Goal: Task Accomplishment & Management: Manage account settings

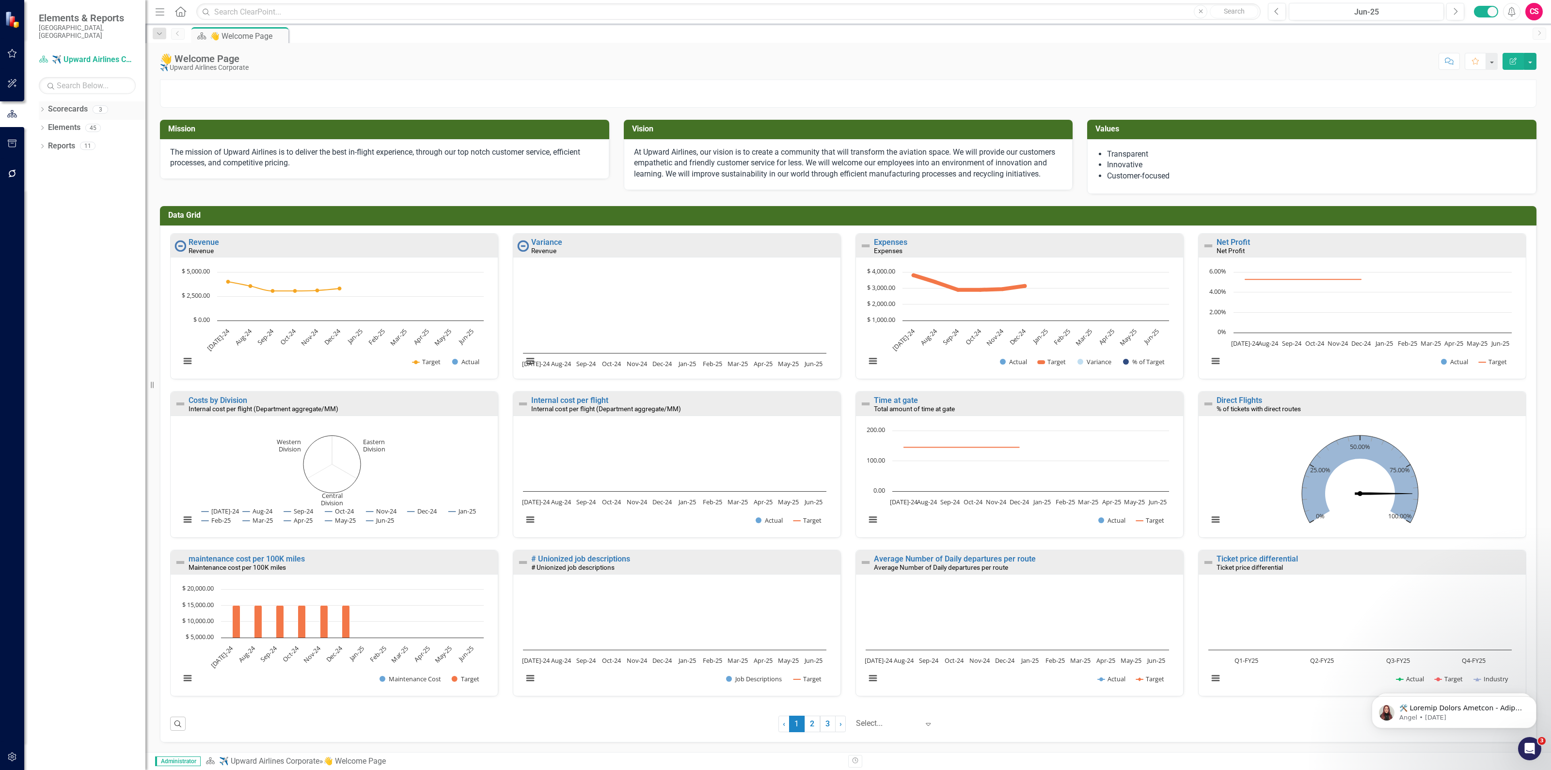
click at [41, 108] on icon "Dropdown" at bounding box center [42, 110] width 7 height 5
click at [73, 104] on link "Scorecards" at bounding box center [53, 109] width 40 height 11
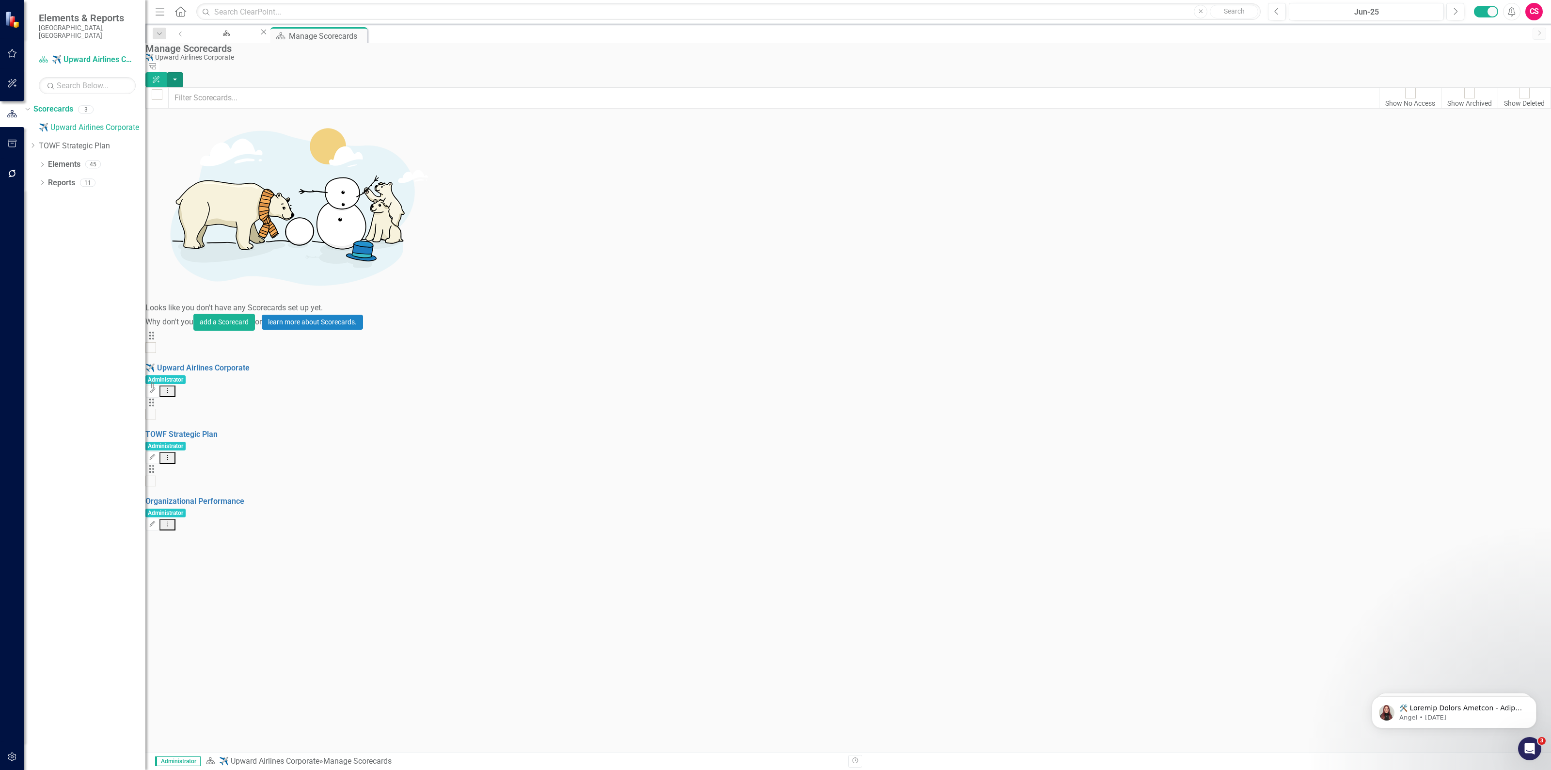
click at [183, 72] on button "button" at bounding box center [175, 79] width 16 height 15
click at [1474, 95] on link "Add Add Scorecard" at bounding box center [1486, 99] width 100 height 18
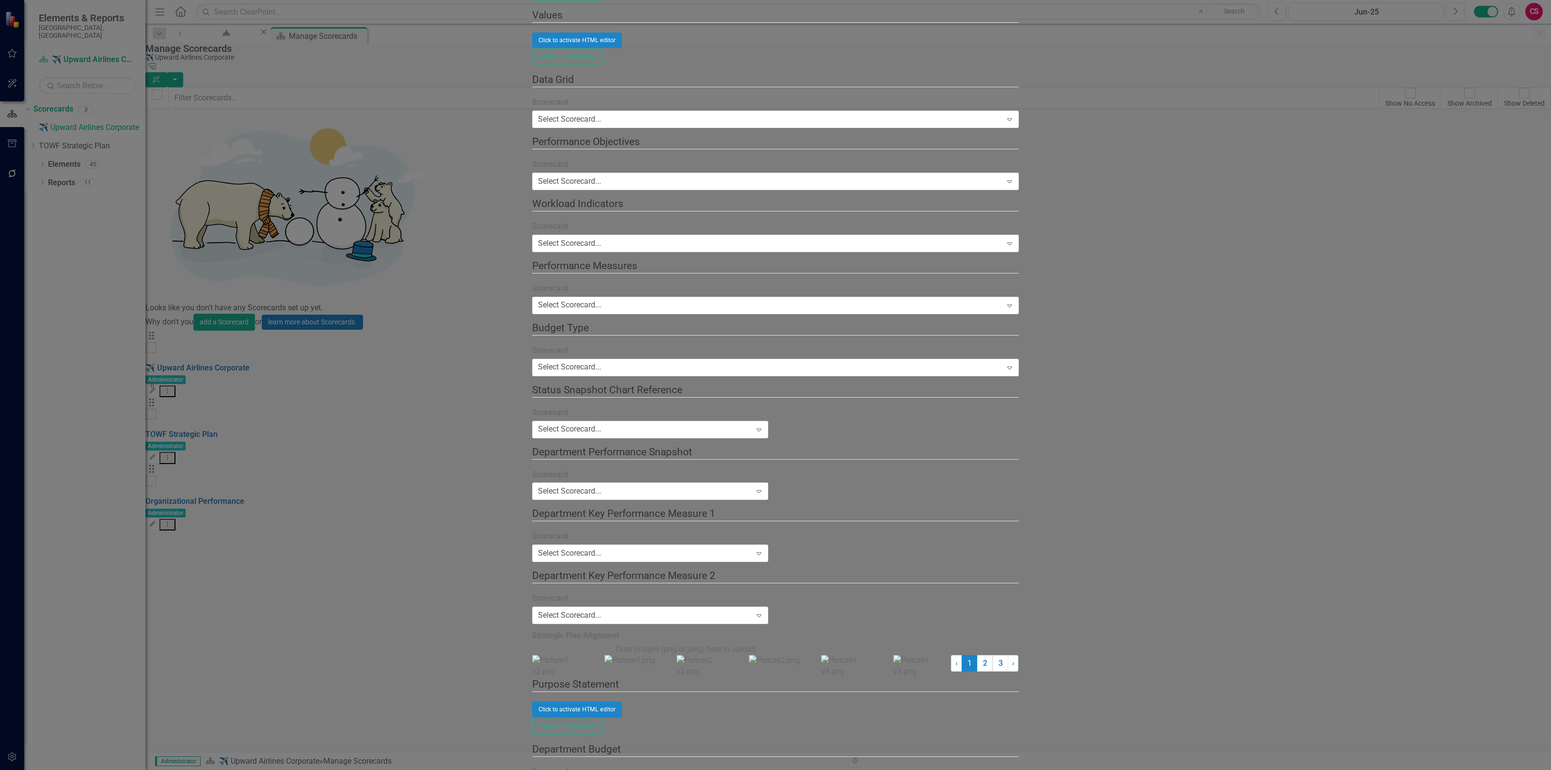
type input "CIP Tracker"
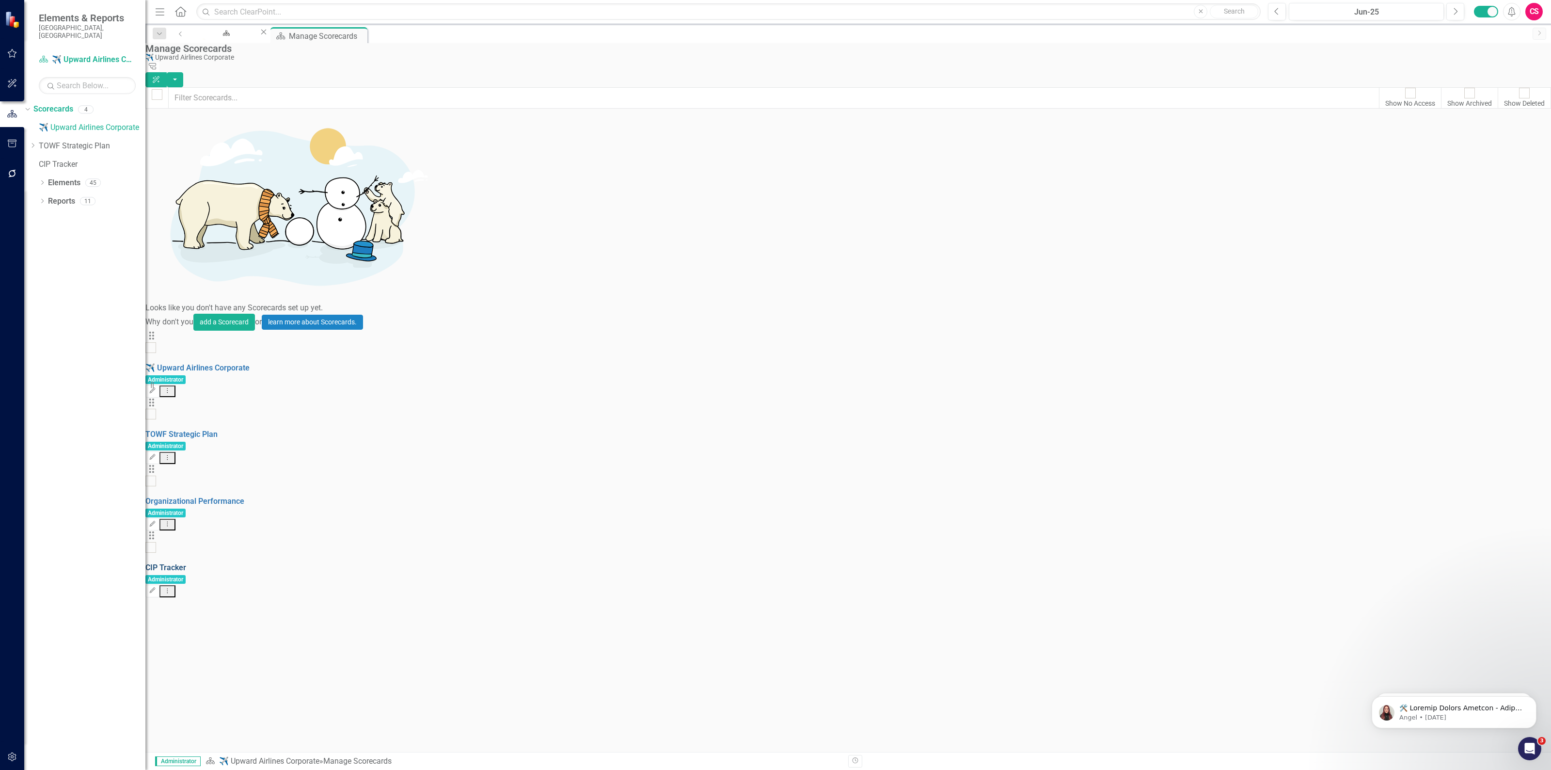
click at [186, 563] on link "CIP Tracker" at bounding box center [165, 567] width 41 height 9
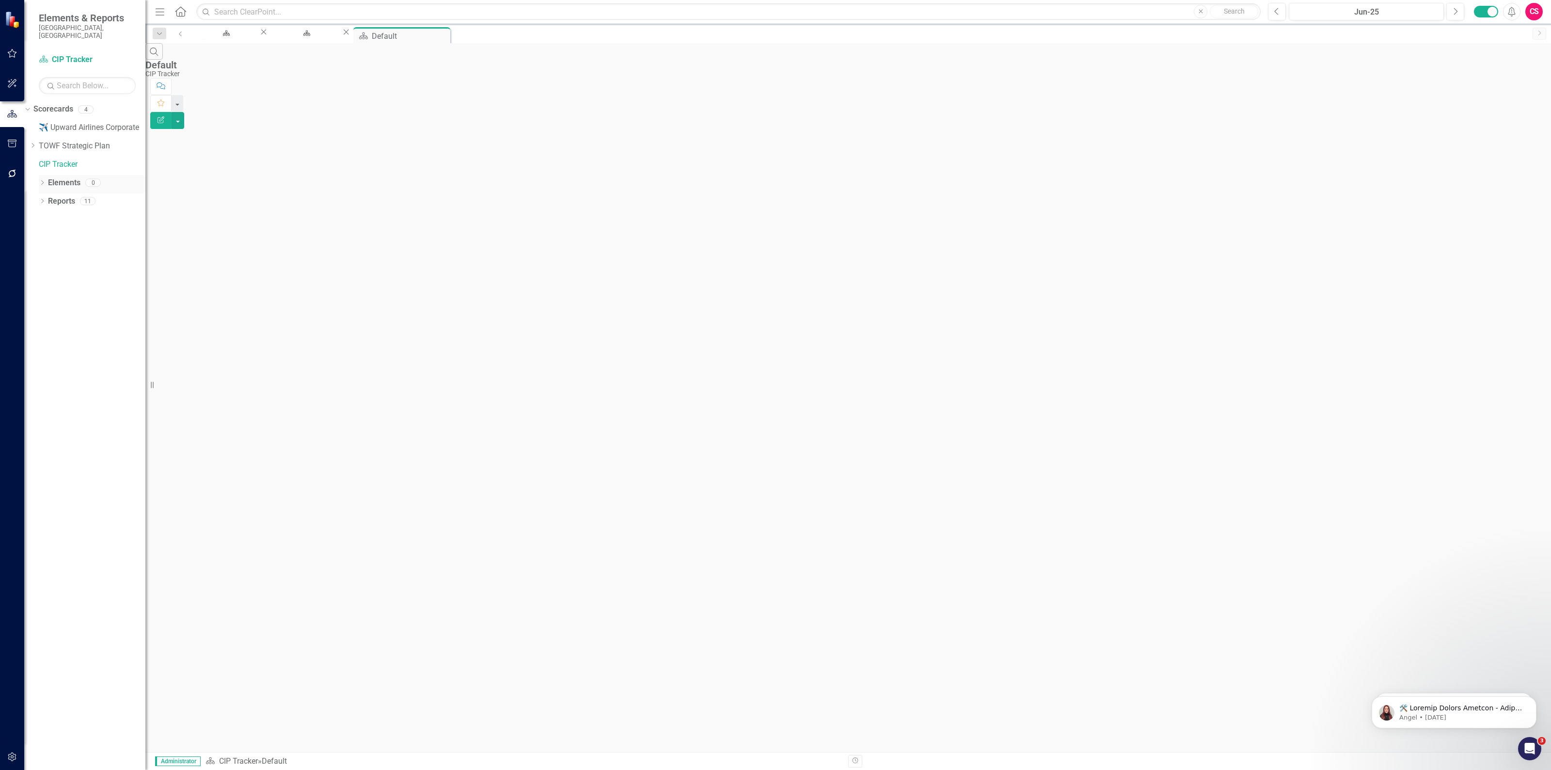
click at [66, 177] on link "Elements" at bounding box center [64, 182] width 32 height 11
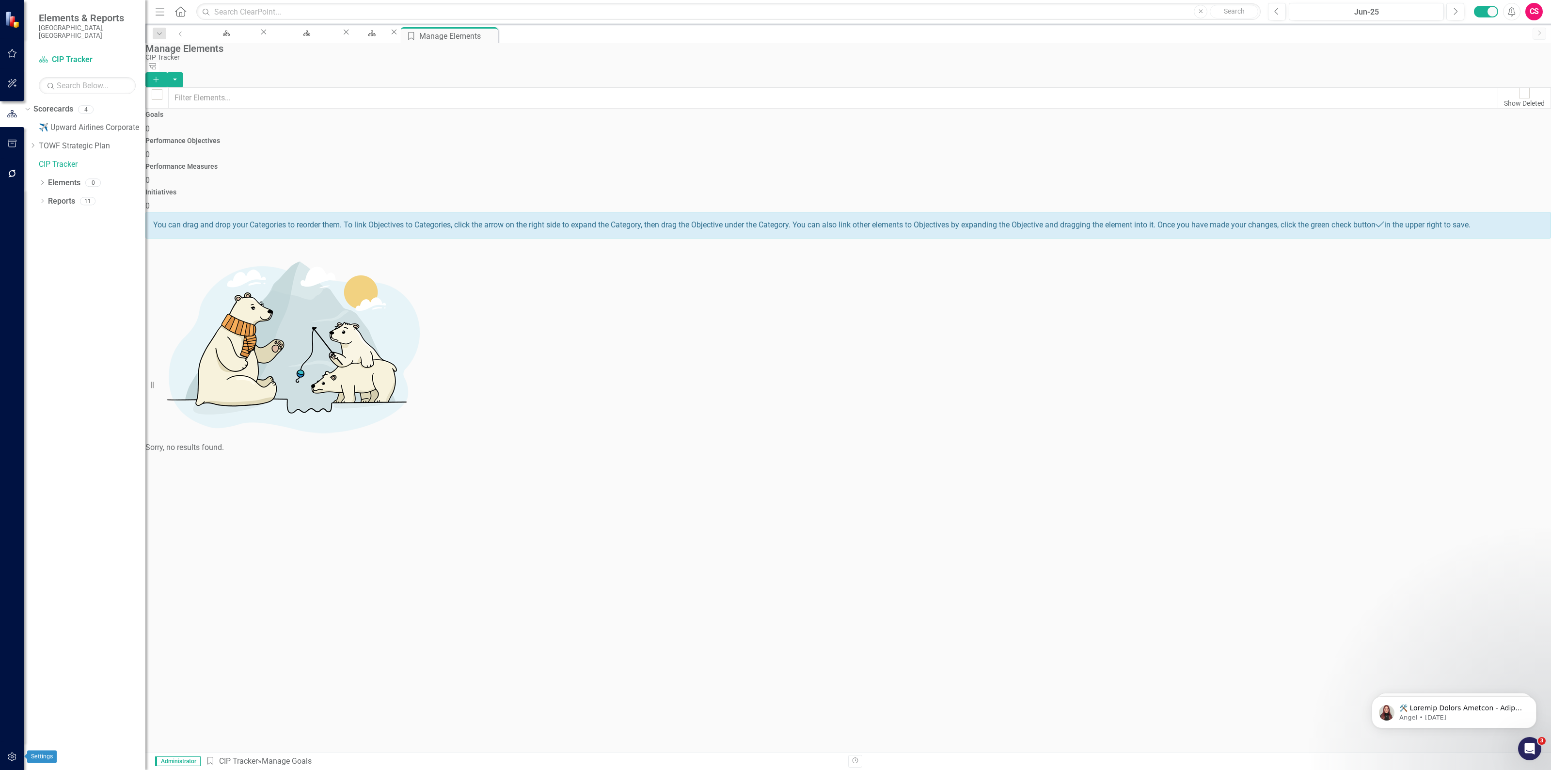
click at [10, 760] on icon "button" at bounding box center [12, 757] width 10 height 8
click at [74, 162] on link "System Setup" at bounding box center [84, 156] width 121 height 11
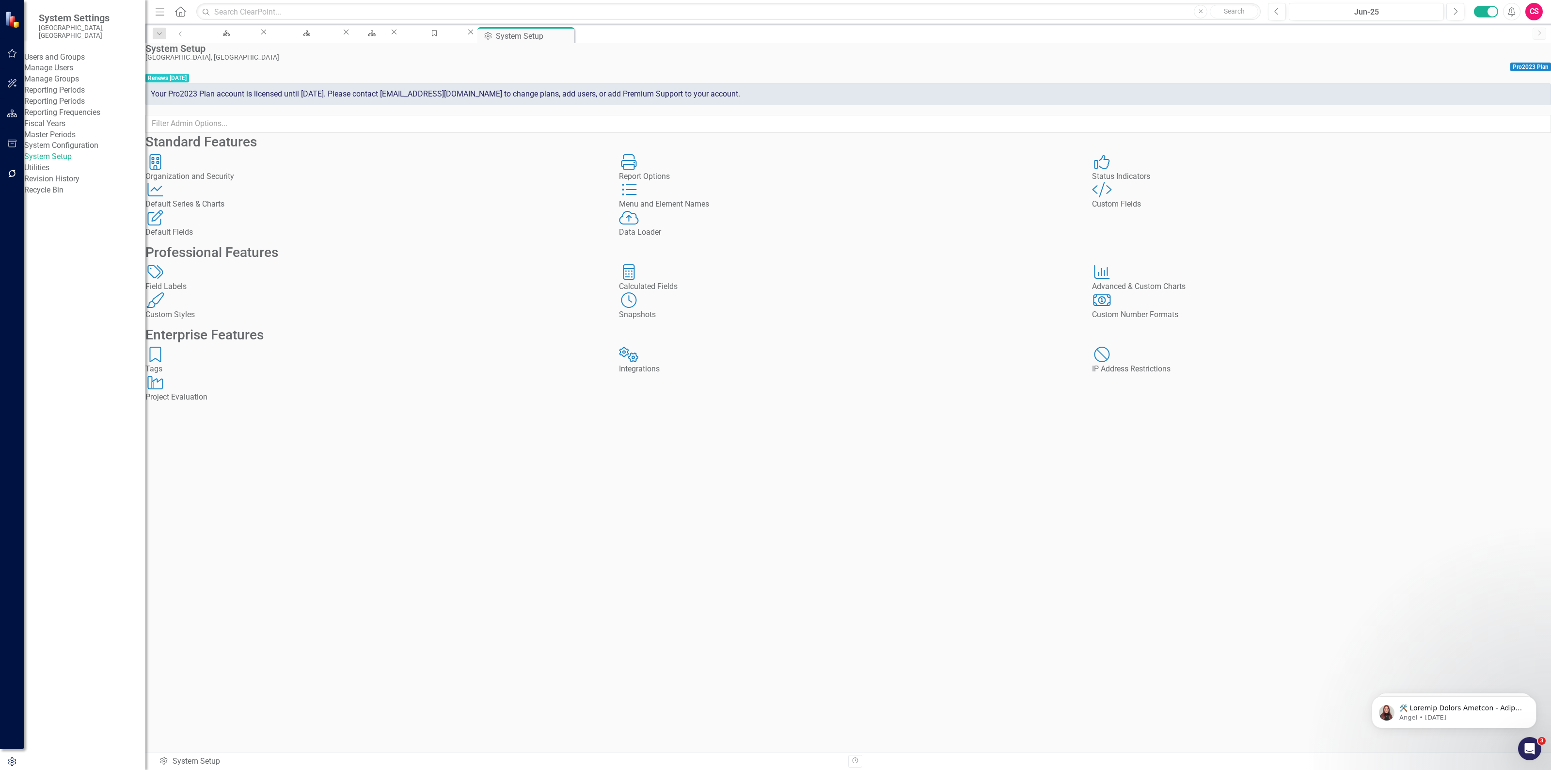
click at [730, 210] on div "Menu and Element Names" at bounding box center [848, 204] width 459 height 11
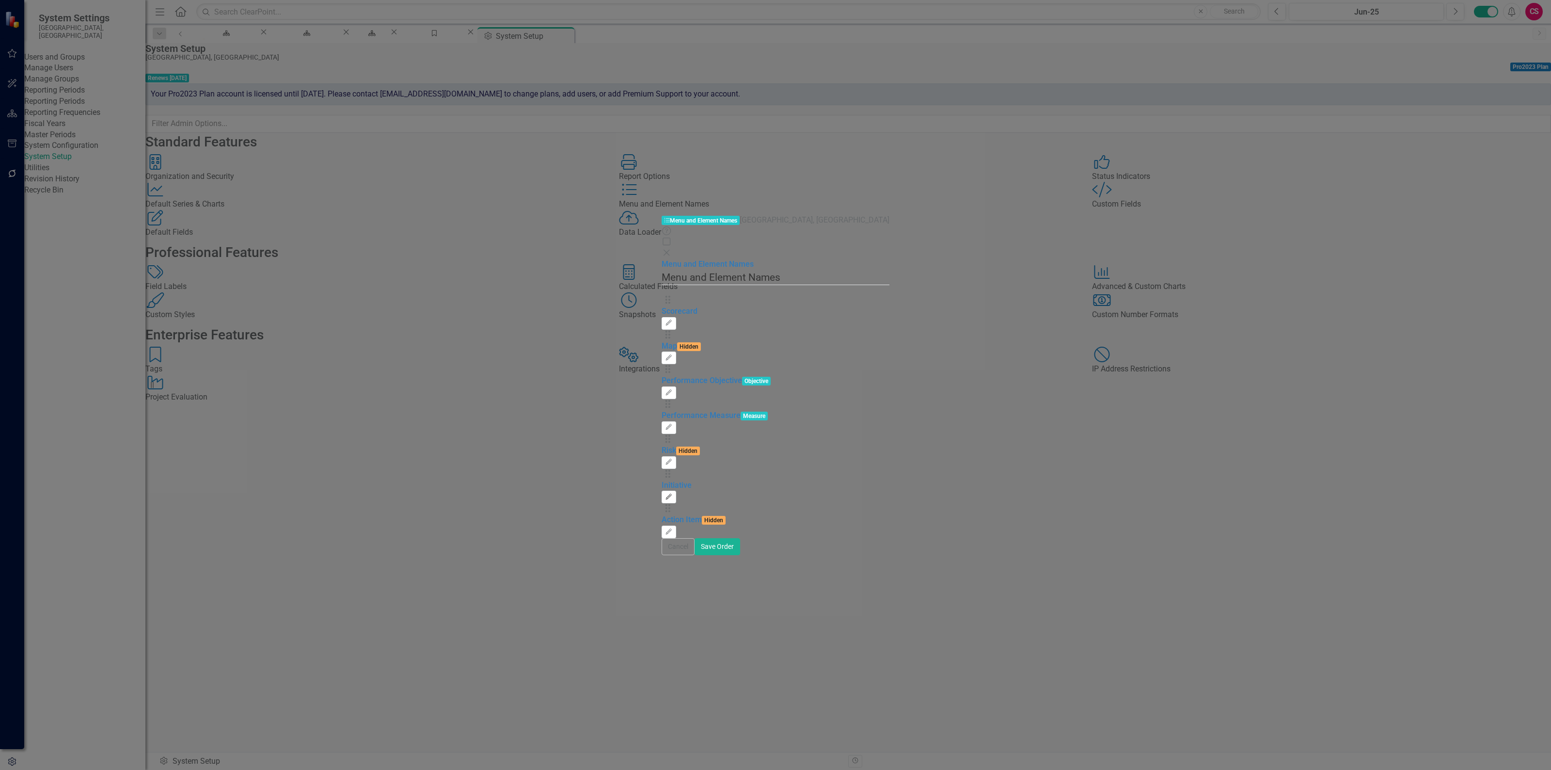
click at [676, 491] on button "Edit" at bounding box center [669, 497] width 14 height 13
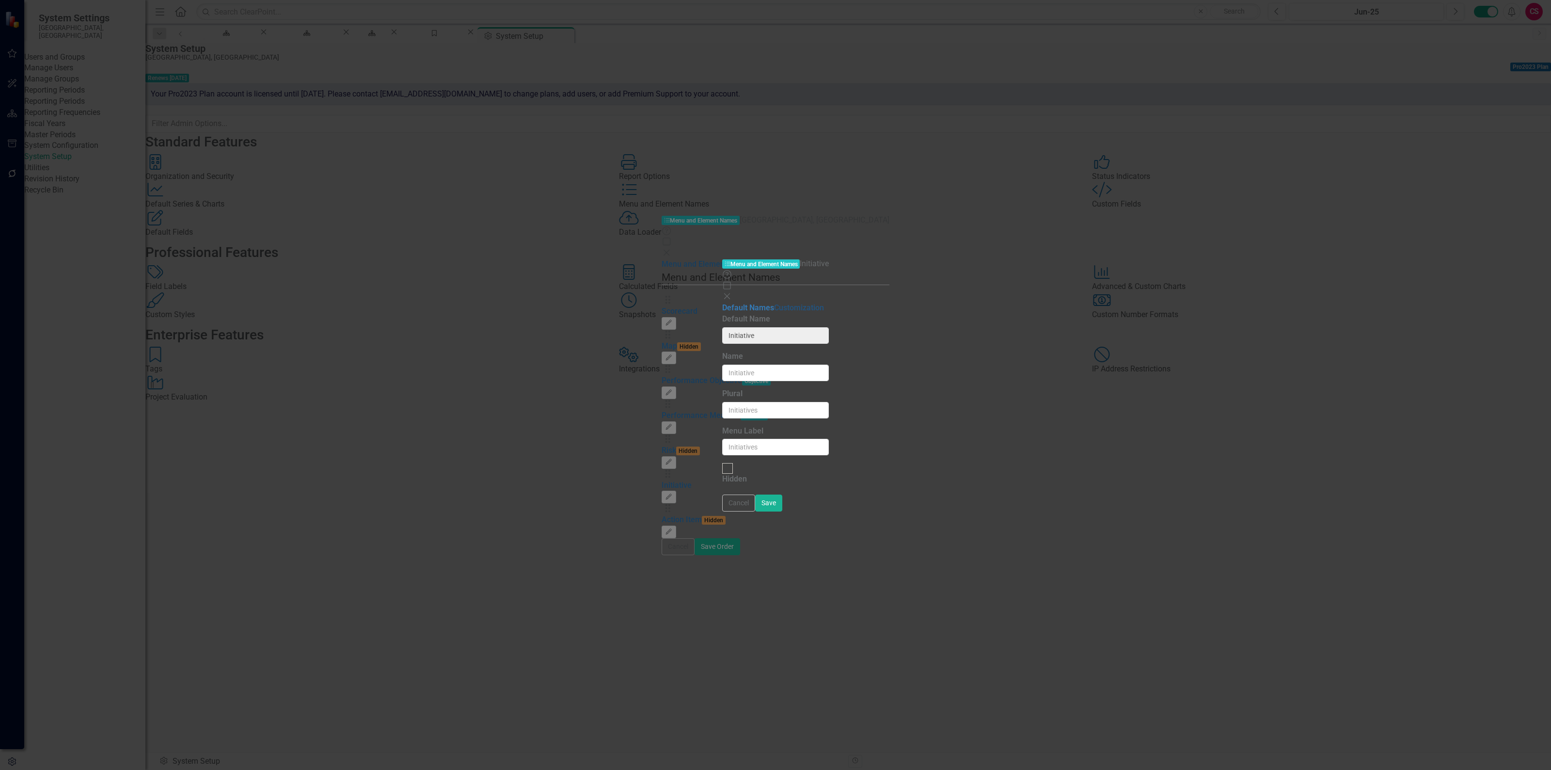
click at [774, 303] on link "Customization" at bounding box center [799, 307] width 50 height 9
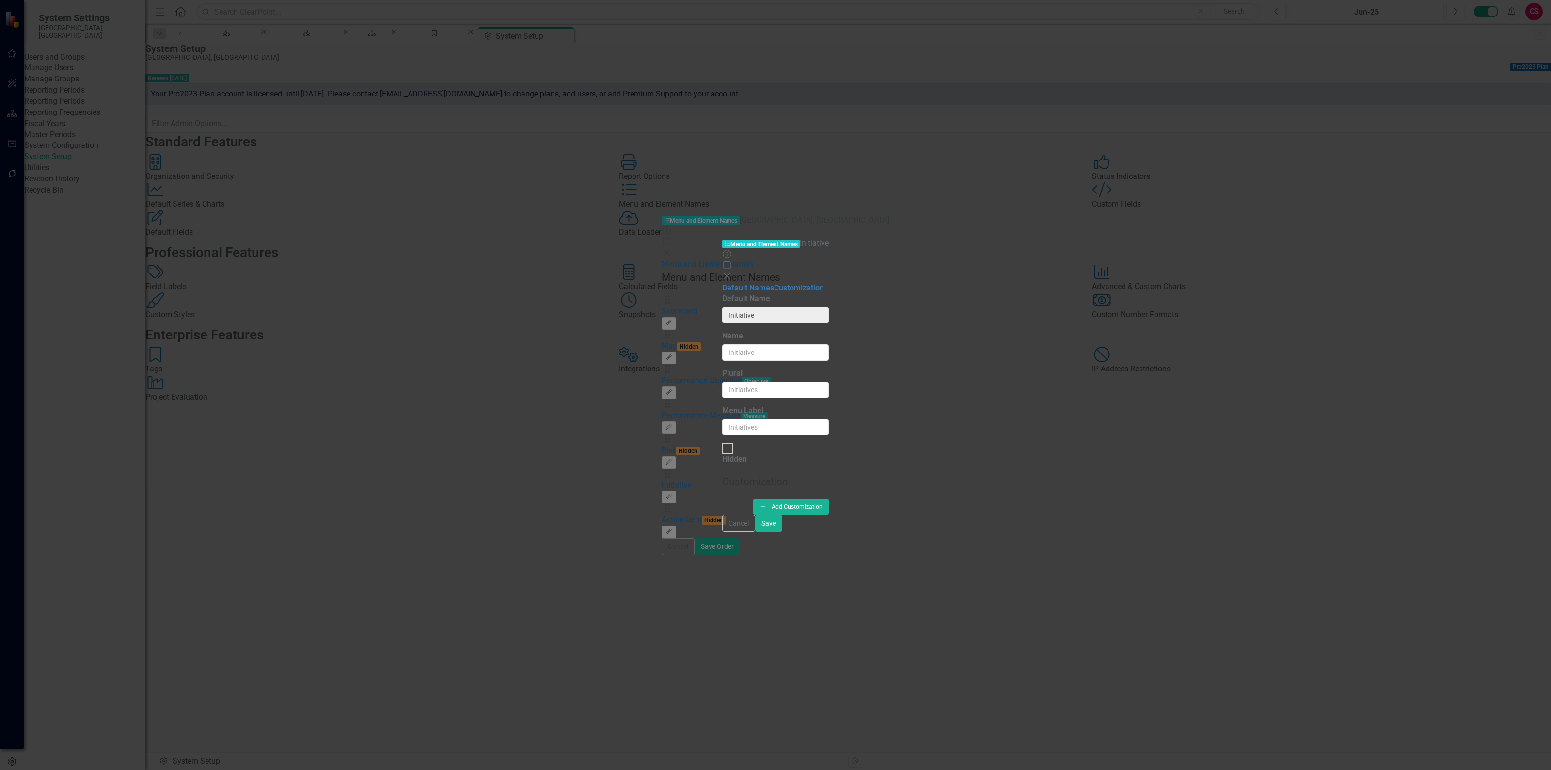
click at [829, 474] on fieldset "Customization Add Add Customization" at bounding box center [775, 494] width 107 height 40
click at [829, 499] on button "Add Add Customization" at bounding box center [791, 507] width 76 height 16
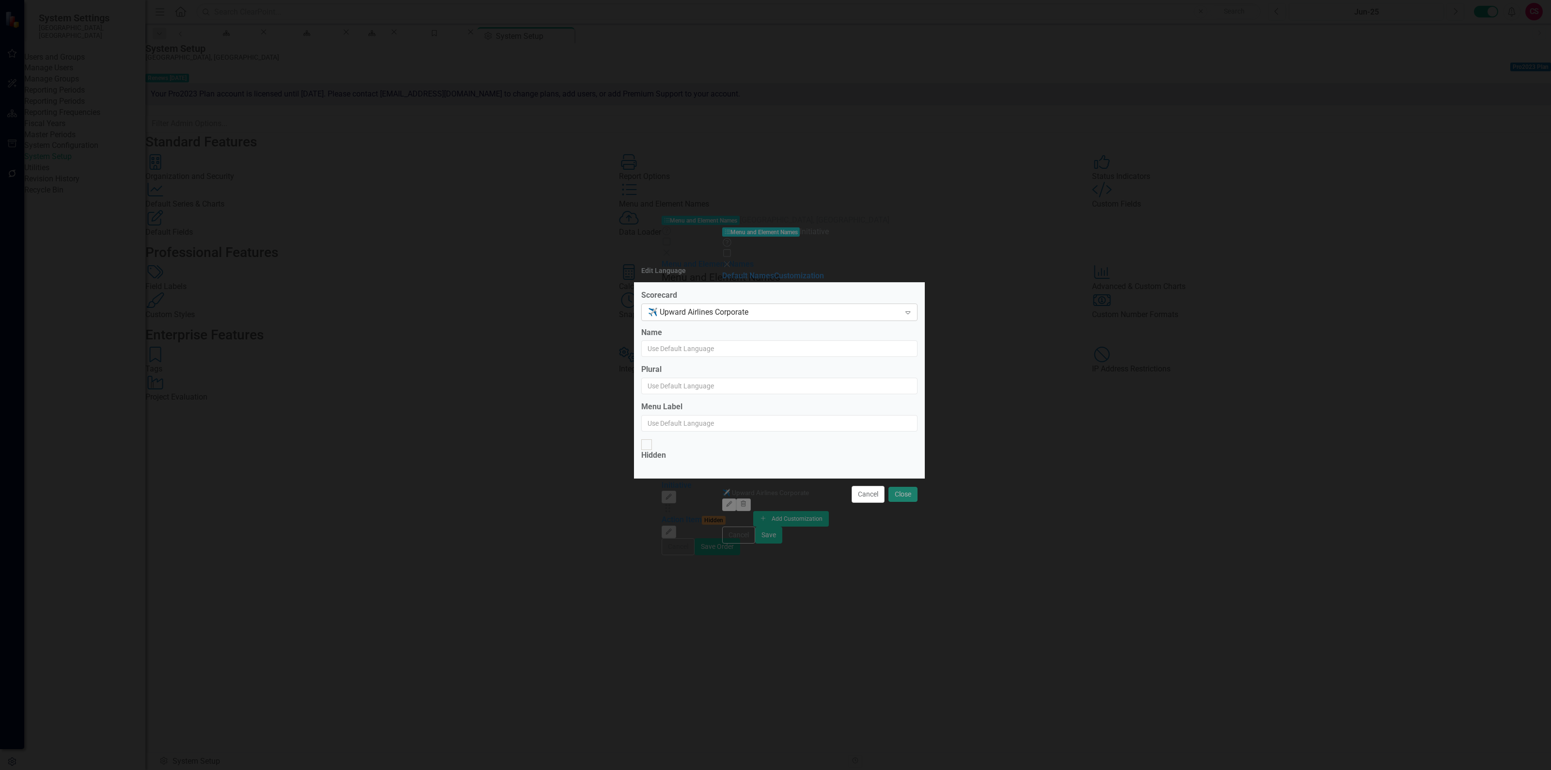
click at [770, 318] on div "✈️ Upward Airlines Corporate" at bounding box center [774, 311] width 253 height 11
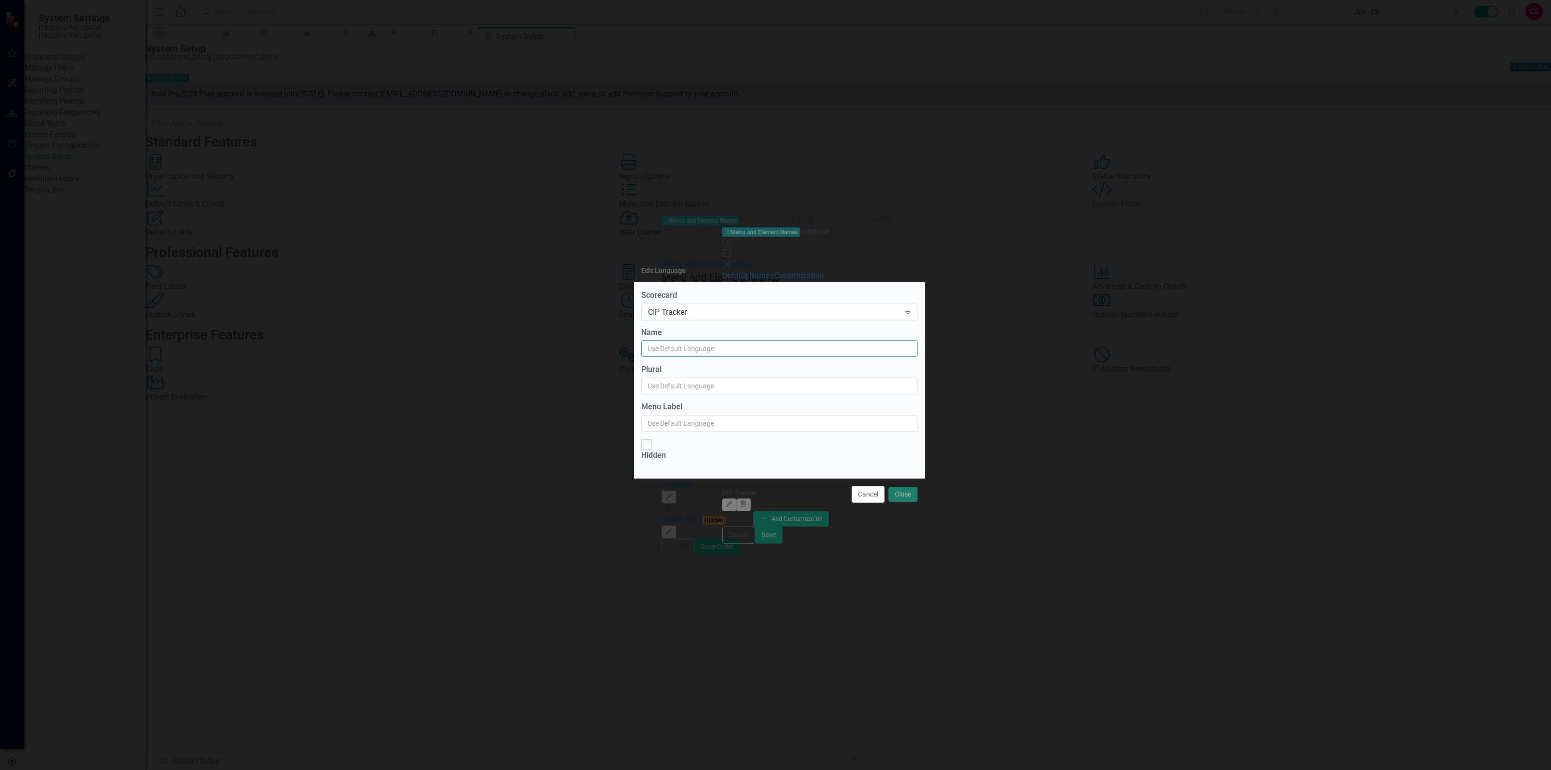
click at [738, 357] on input "Name" at bounding box center [779, 348] width 276 height 16
type input "Project"
type input "Projects"
click button "Close" at bounding box center [903, 494] width 29 height 17
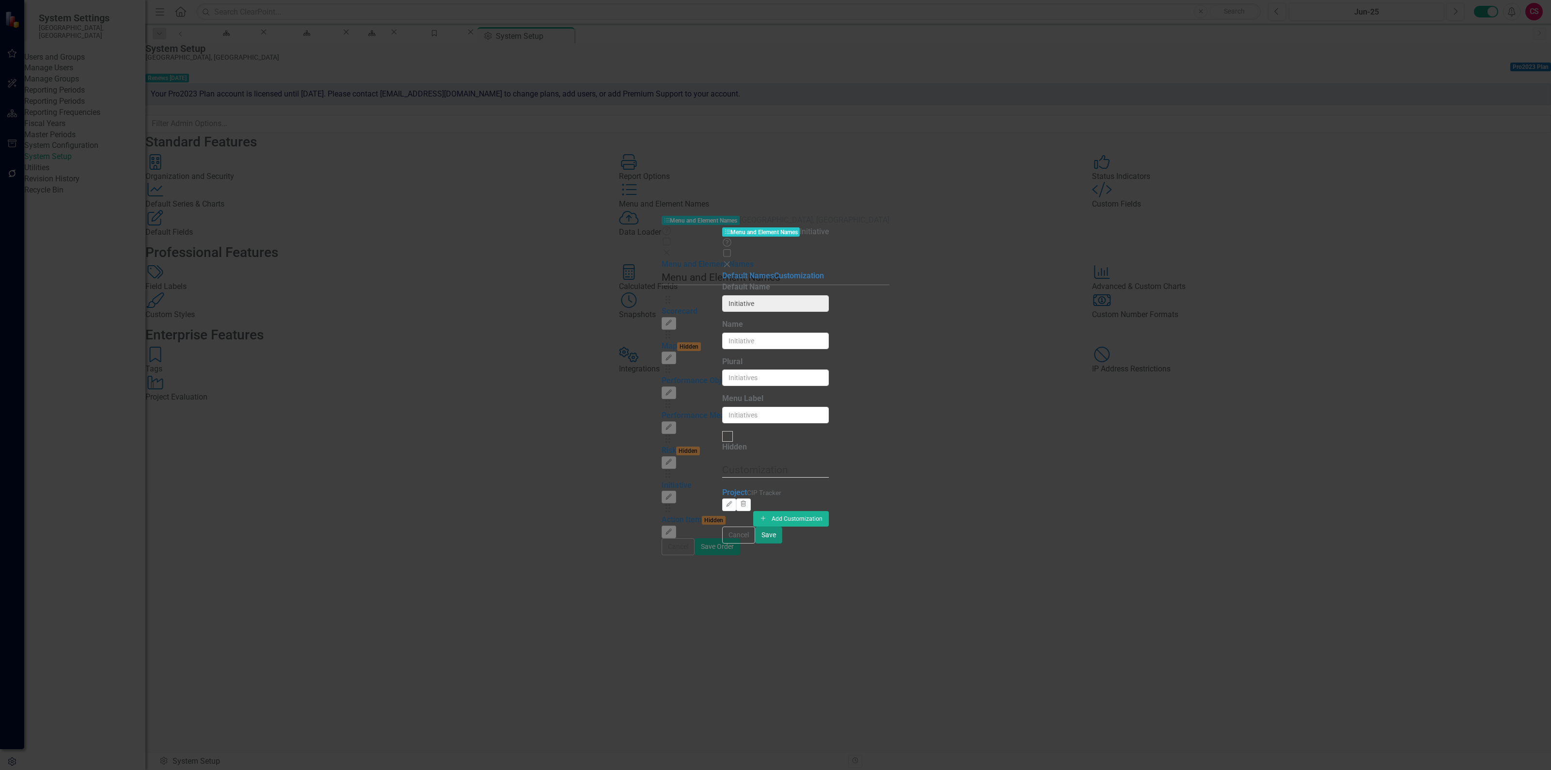
click at [782, 543] on button "Save" at bounding box center [768, 534] width 27 height 17
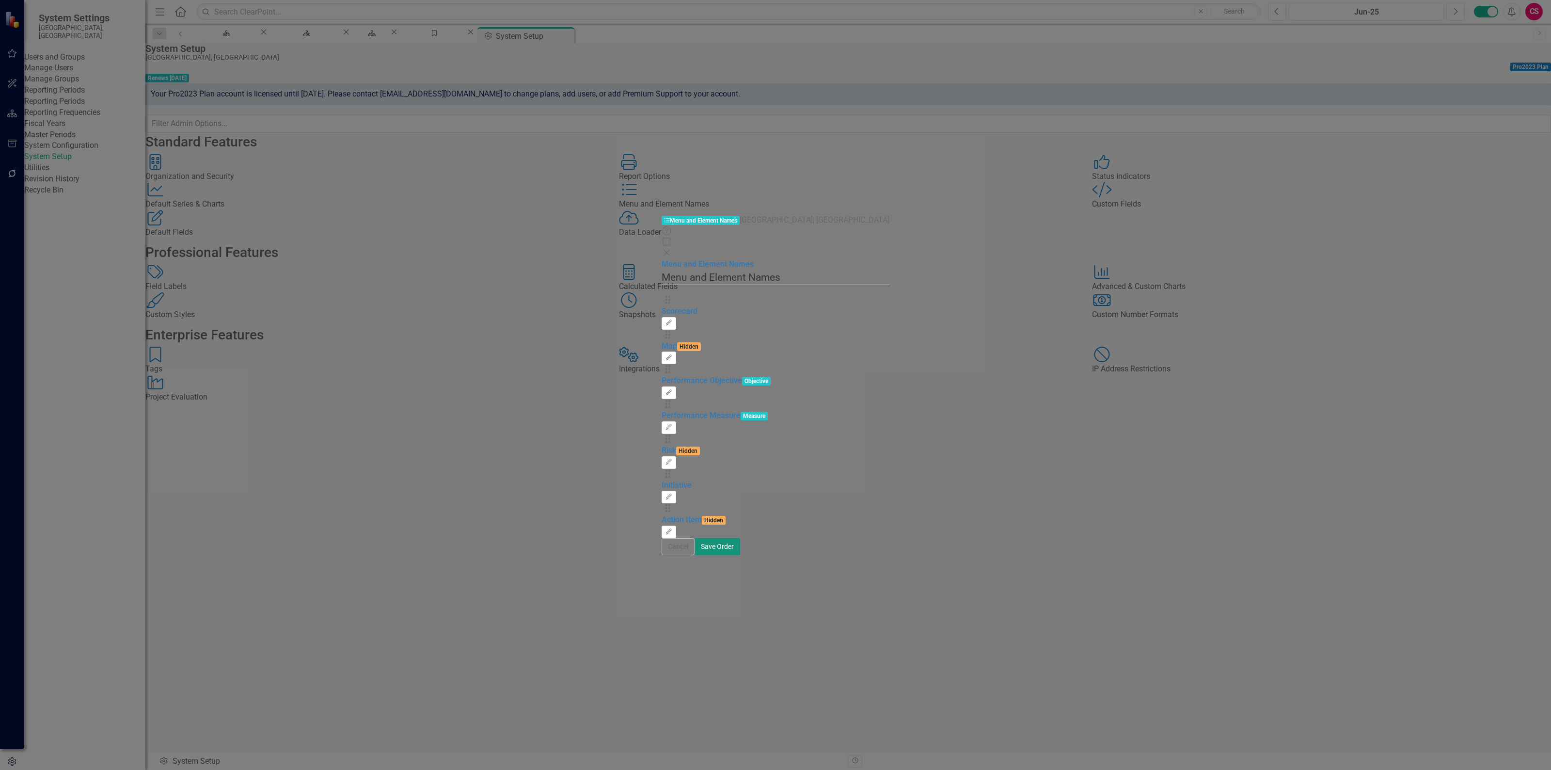
click at [740, 555] on button "Save Order" at bounding box center [718, 546] width 46 height 17
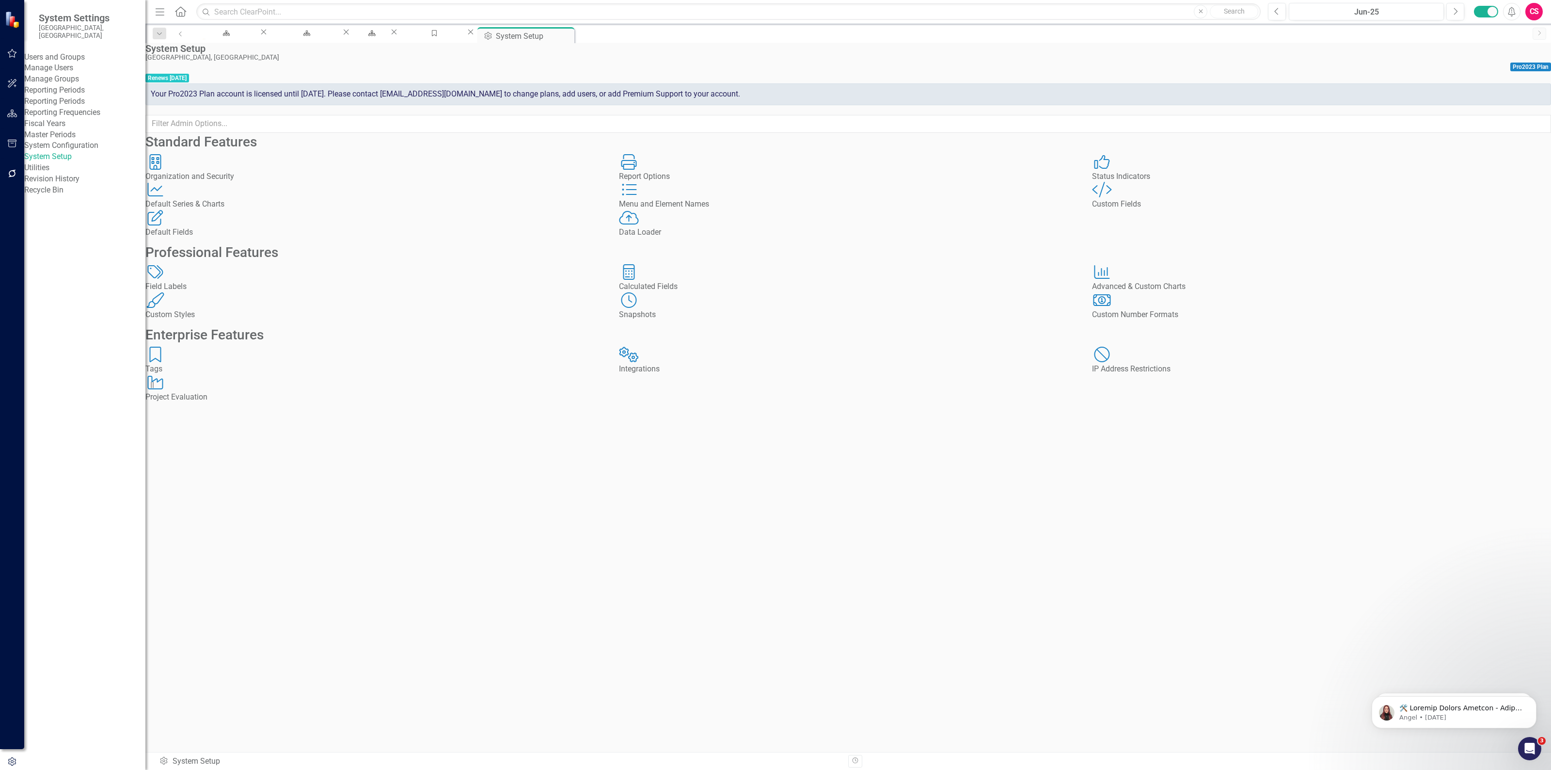
click at [1150, 210] on div "Custom Fields" at bounding box center [1321, 204] width 459 height 11
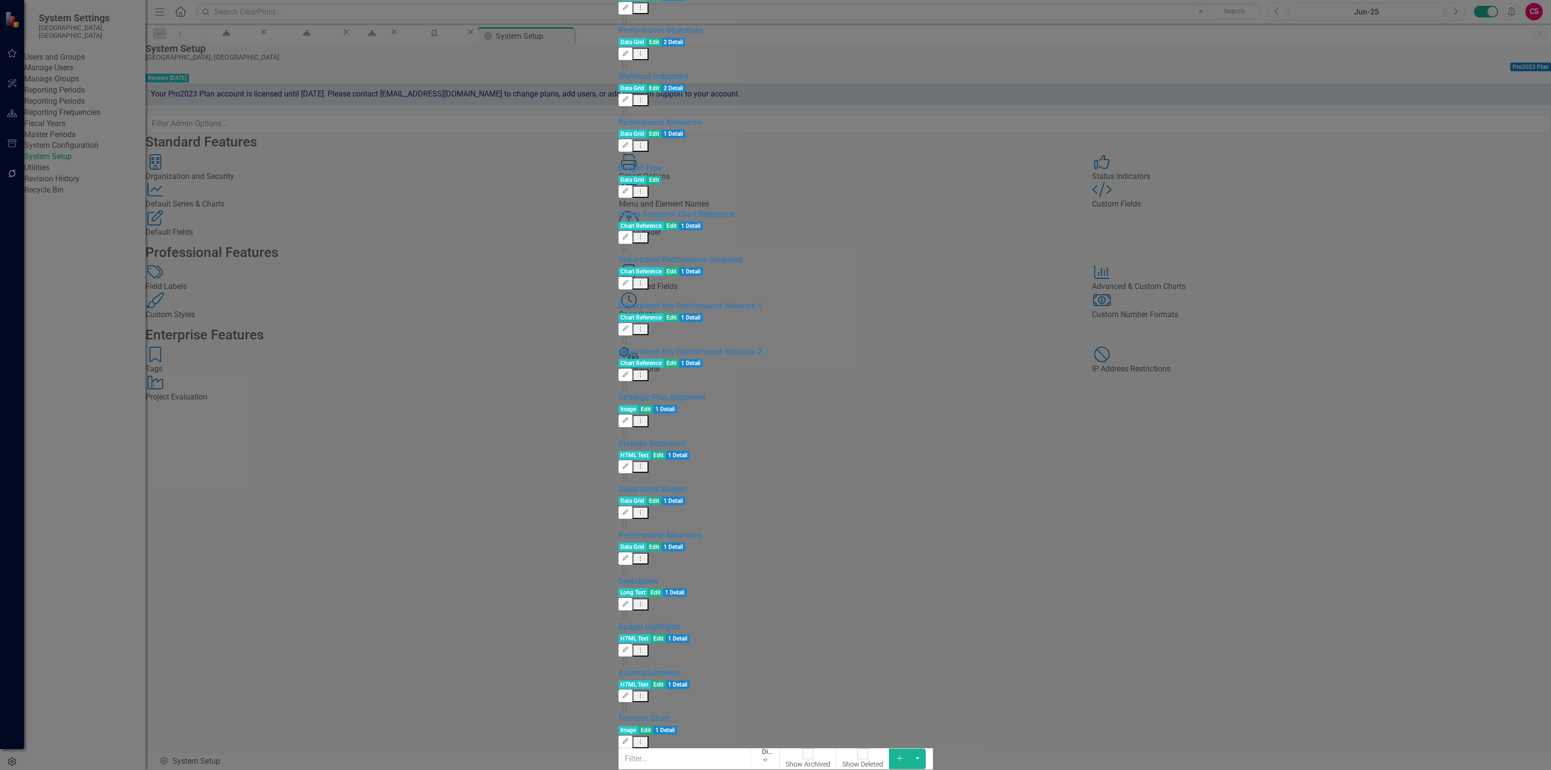
click at [904, 755] on icon "Add" at bounding box center [899, 758] width 9 height 7
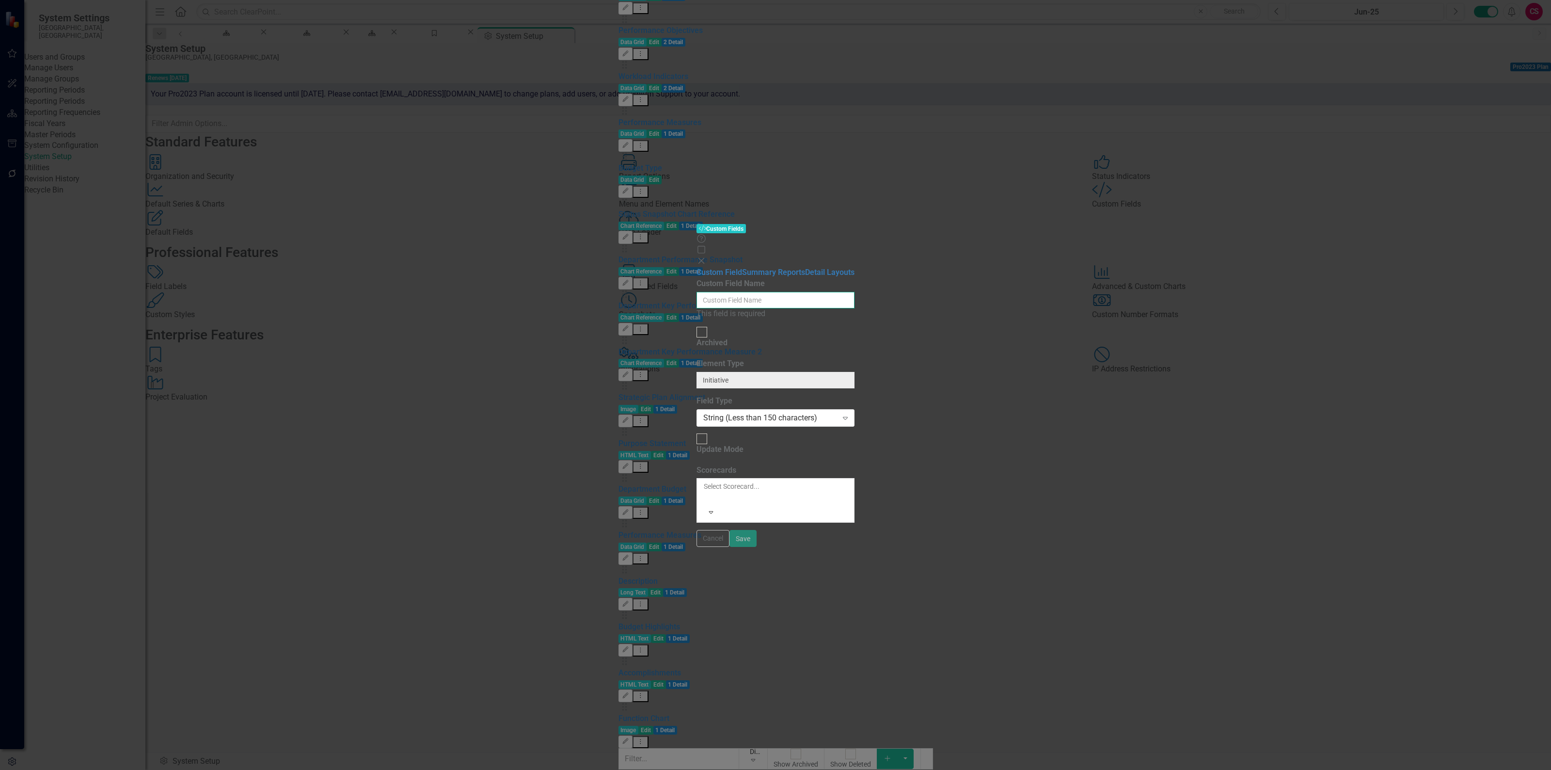
click at [697, 292] on input "Custom Field Name" at bounding box center [776, 300] width 158 height 16
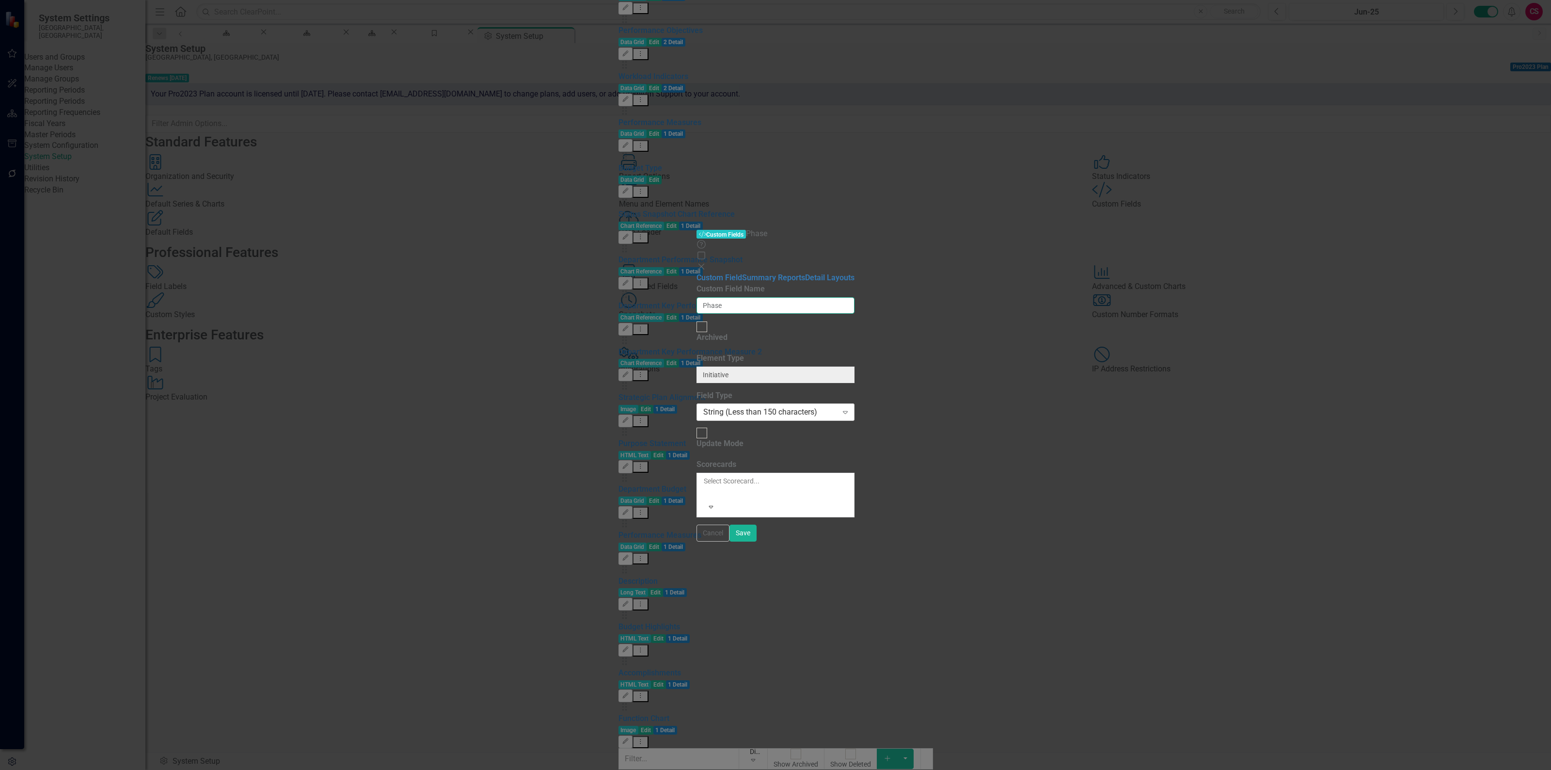
type input "Phase"
click at [703, 407] on div "String (Less than 150 characters)" at bounding box center [770, 412] width 134 height 11
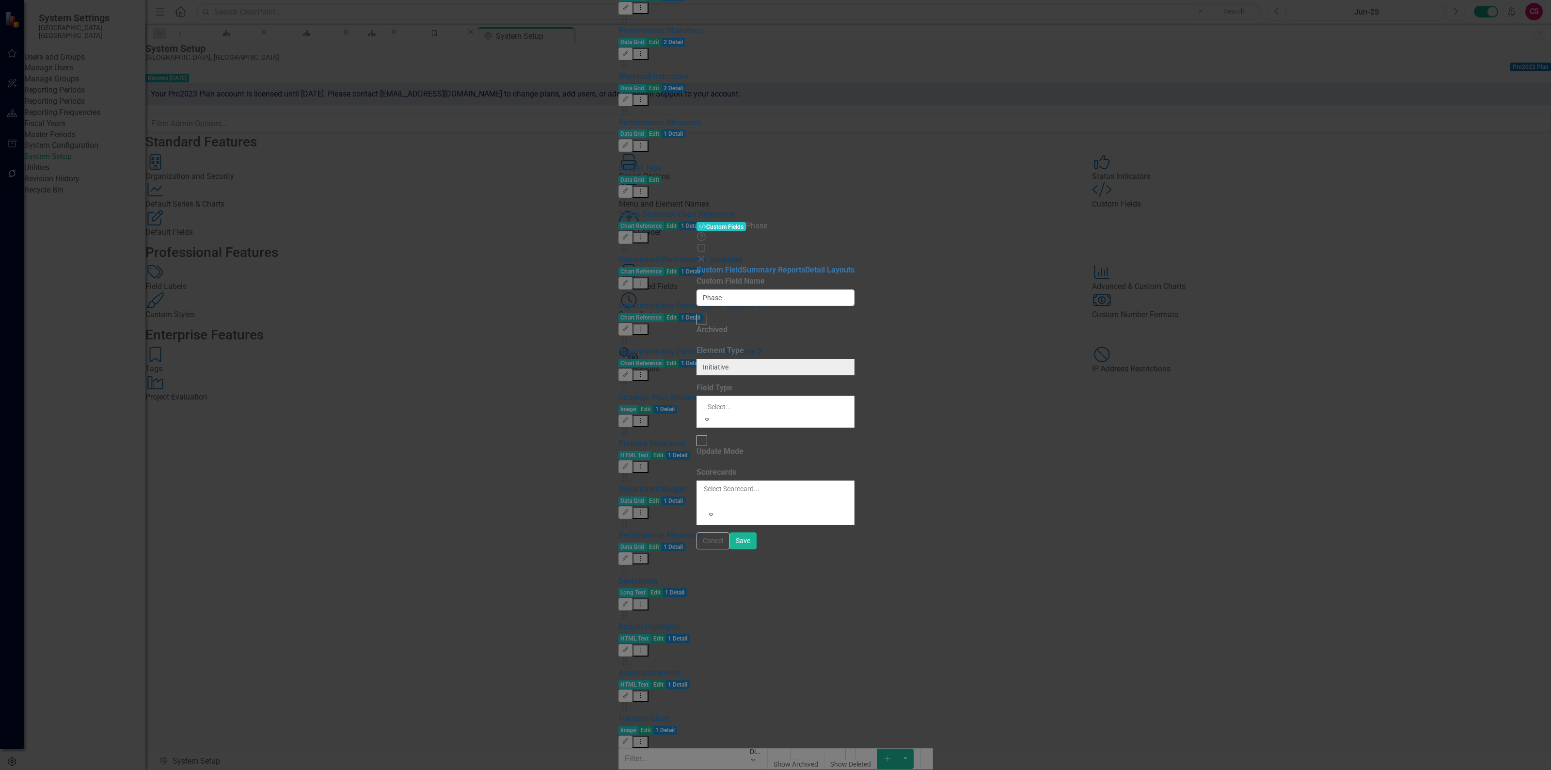
scroll to position [180, 0]
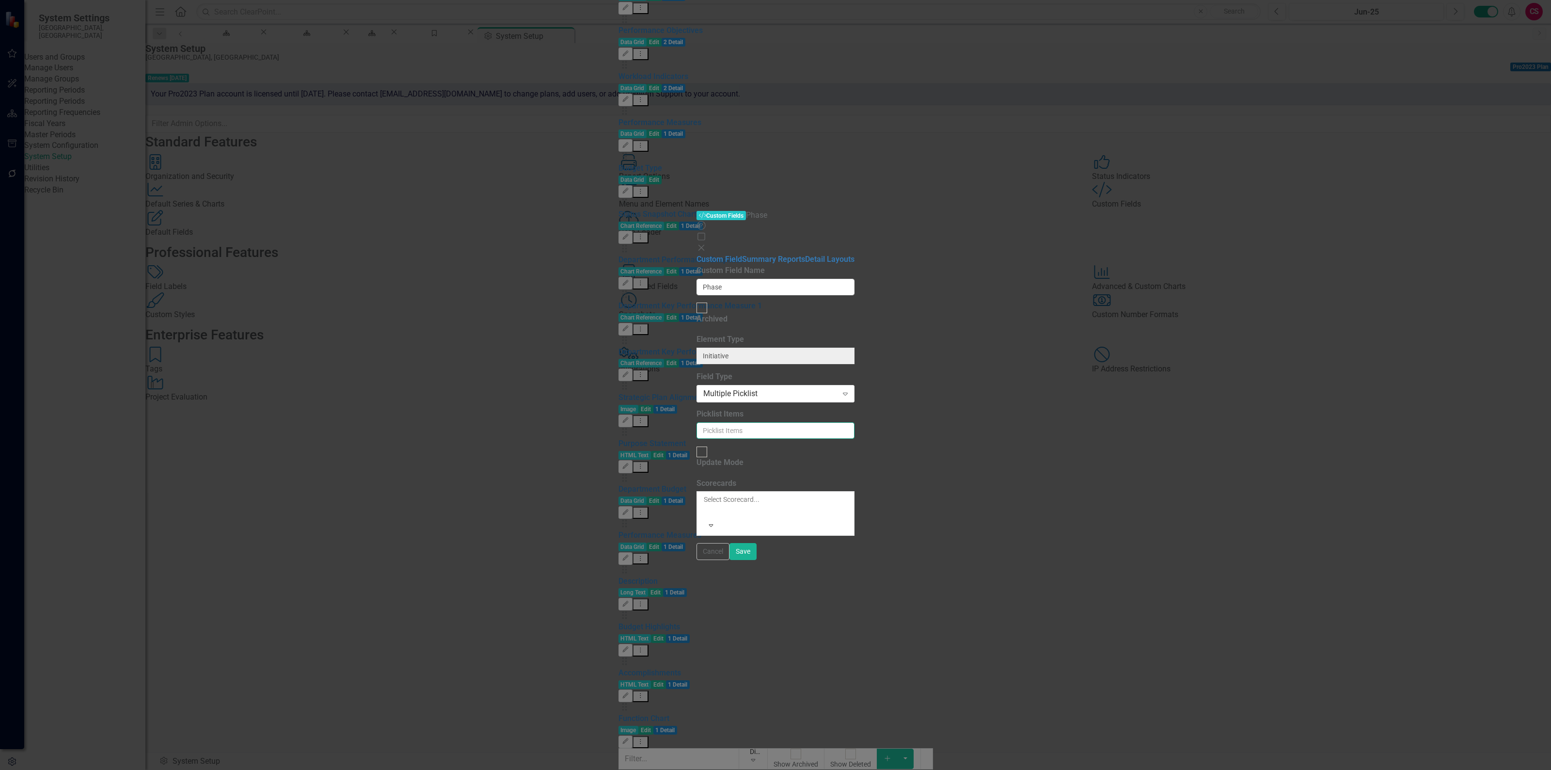
click at [697, 422] on input "Picklist Items" at bounding box center [776, 430] width 158 height 16
type input "Complete"
click at [730, 543] on button "Save" at bounding box center [743, 551] width 27 height 17
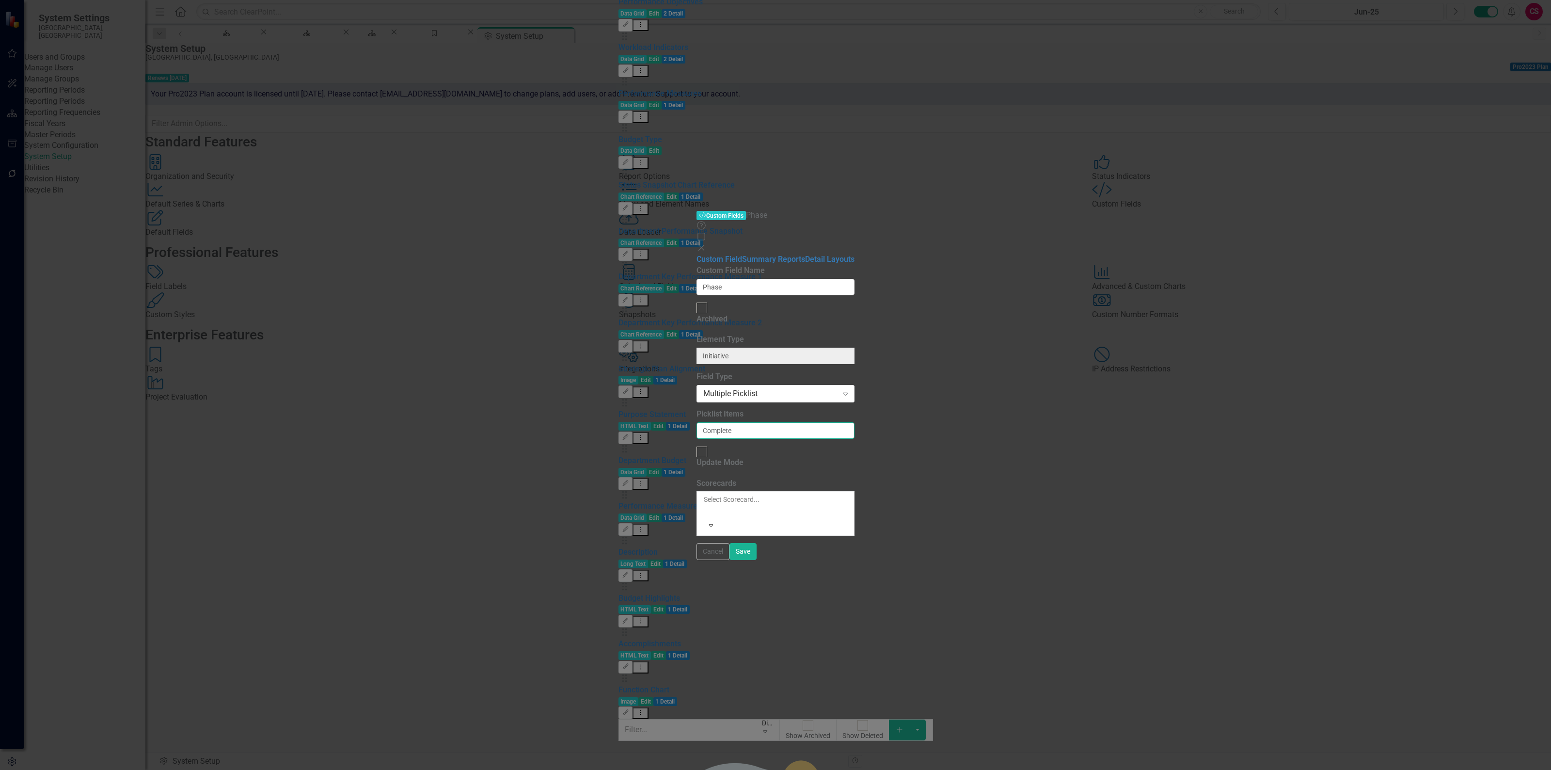
click at [697, 422] on input "Complete" at bounding box center [776, 430] width 158 height 16
click at [697, 422] on input "Complete," at bounding box center [776, 430] width 158 height 16
click at [697, 422] on input "Complete, Construction" at bounding box center [776, 430] width 158 height 16
type input "Complete, Construction, Design, Right-of-way, Construction, In Progress, Projec…"
click at [704, 505] on div at bounding box center [704, 511] width 1 height 12
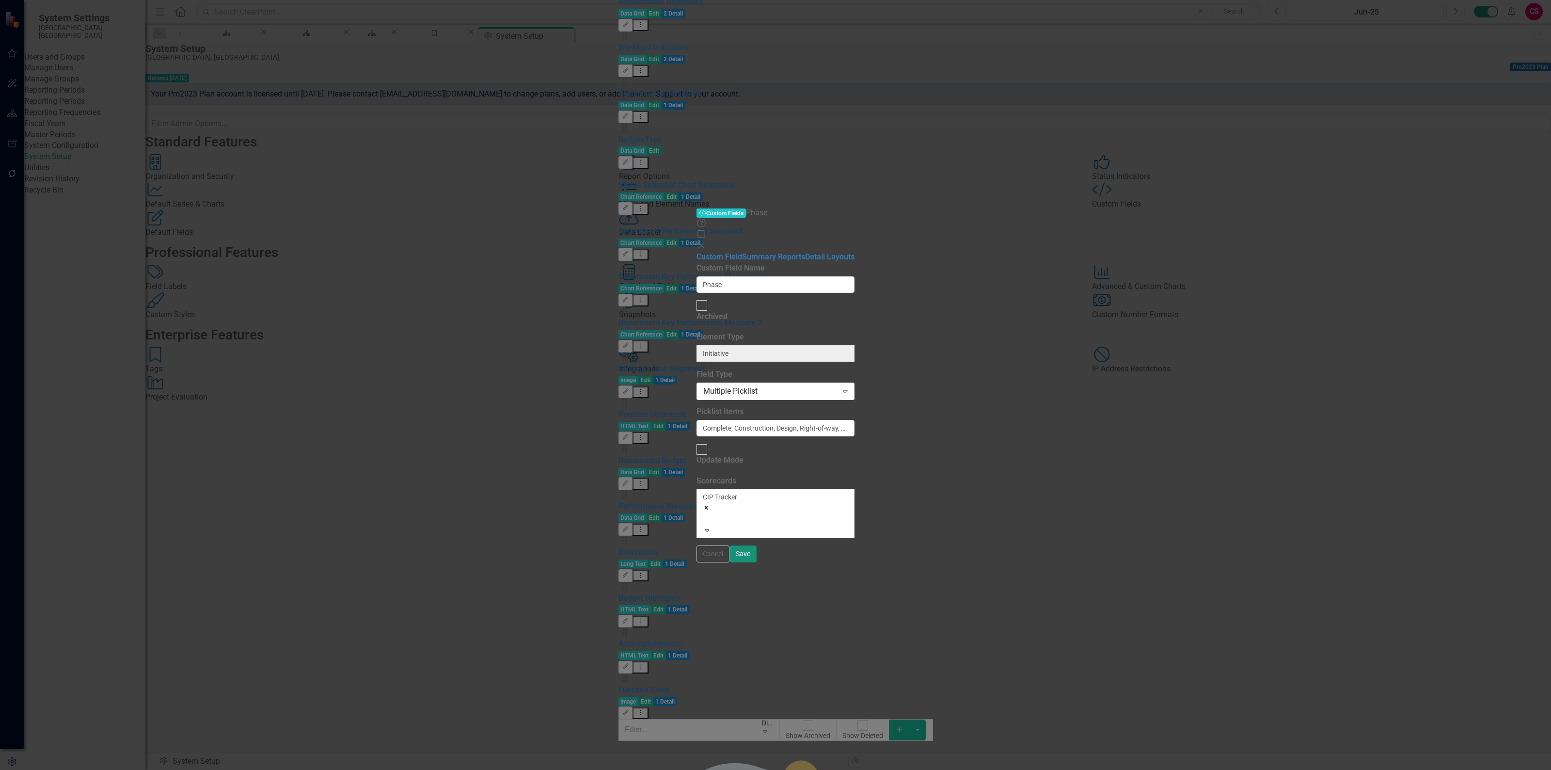
click at [757, 562] on button "Save" at bounding box center [743, 553] width 27 height 17
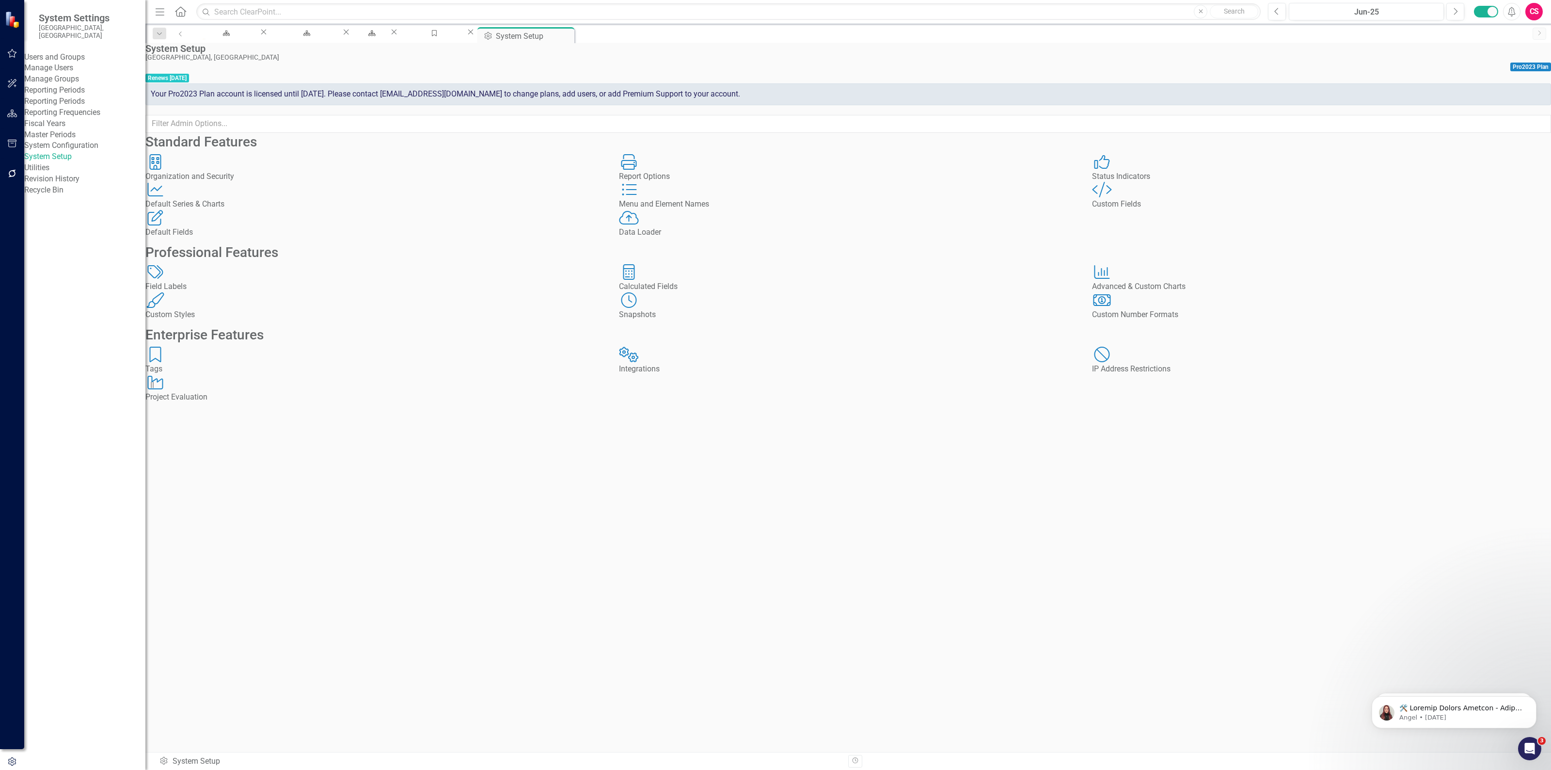
click at [1128, 210] on div "Custom Fields" at bounding box center [1321, 204] width 459 height 11
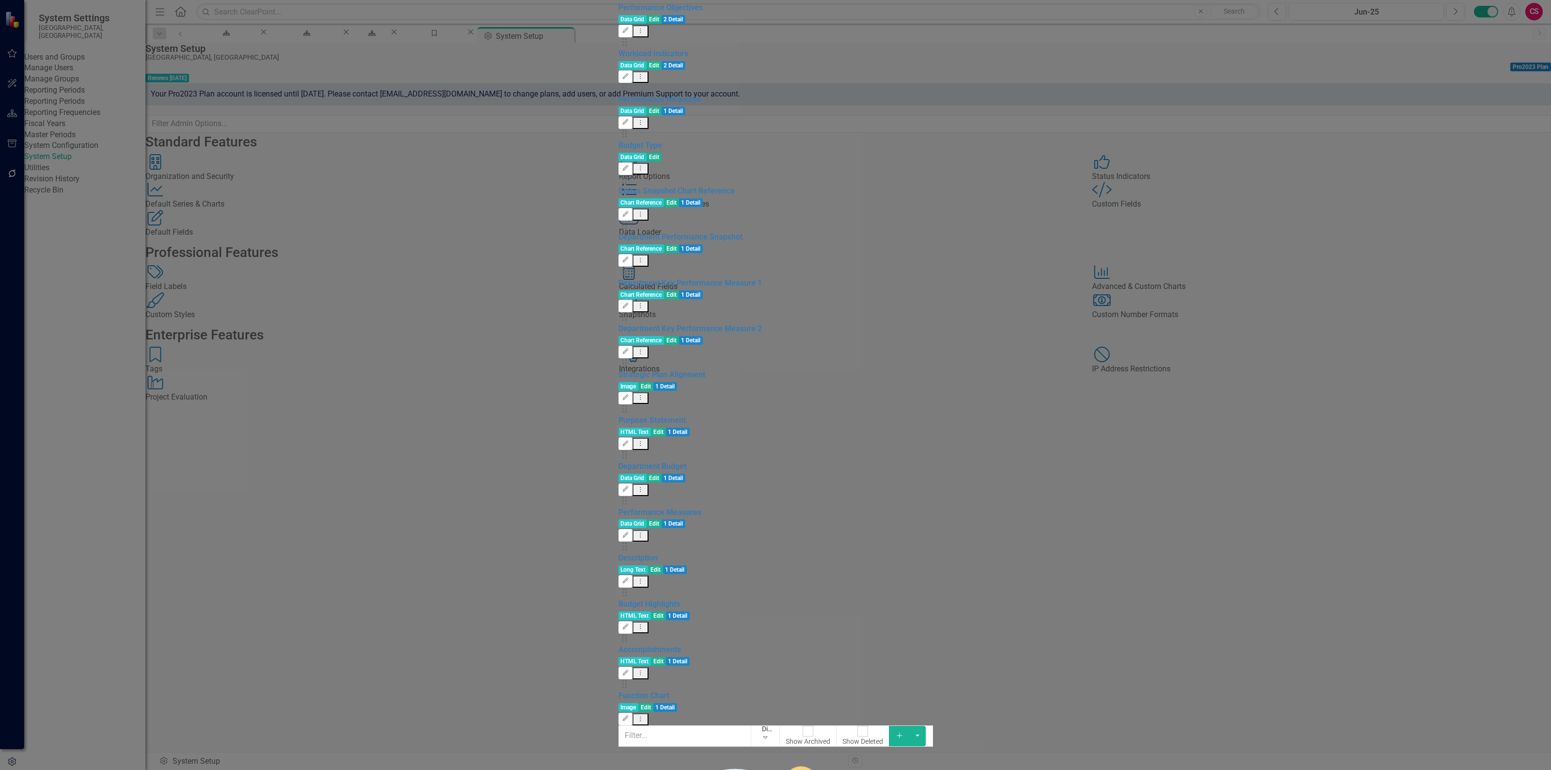
click at [904, 732] on icon "Add" at bounding box center [899, 735] width 9 height 7
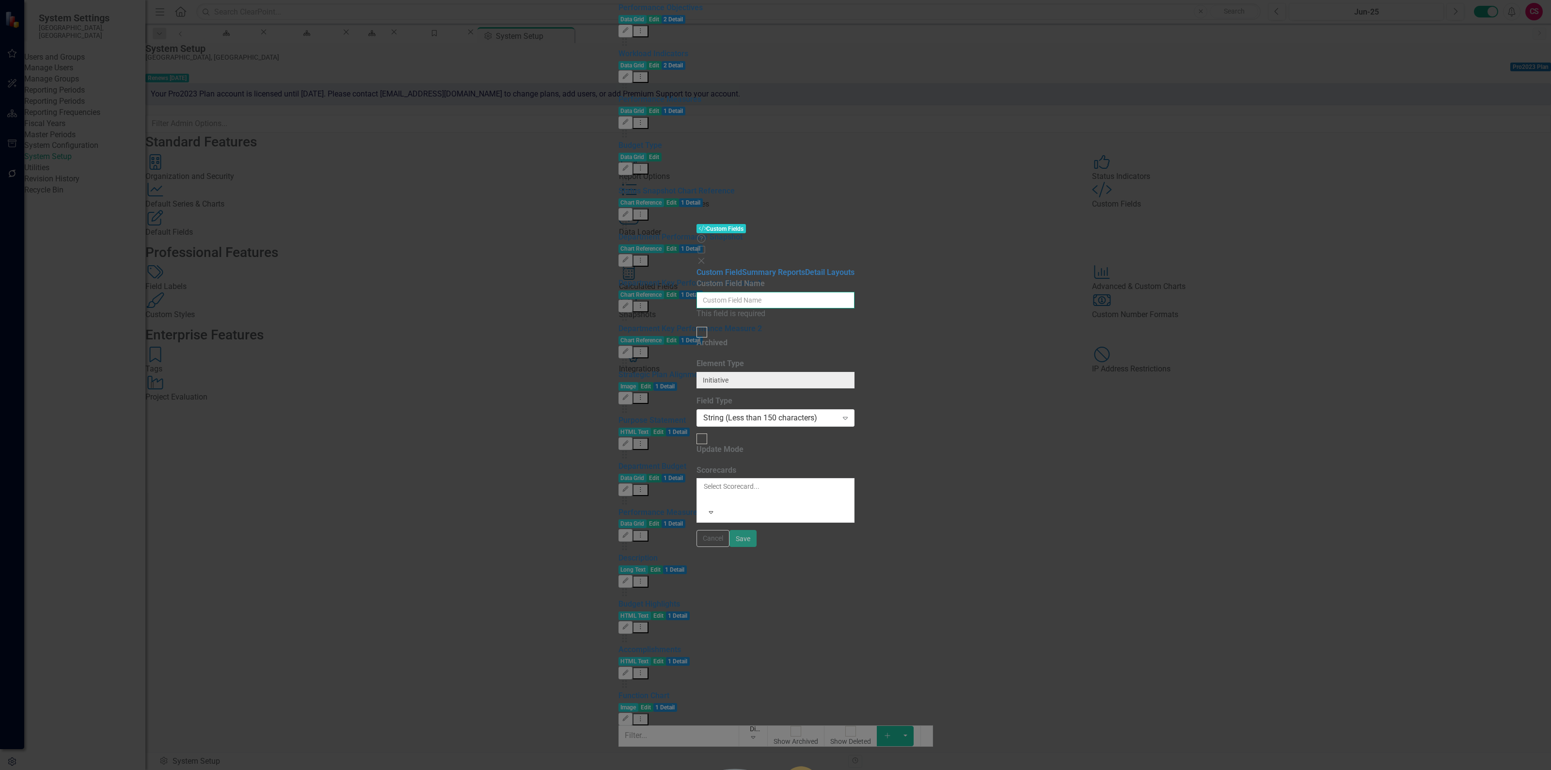
click at [697, 292] on input "Custom Field Name" at bounding box center [776, 300] width 158 height 16
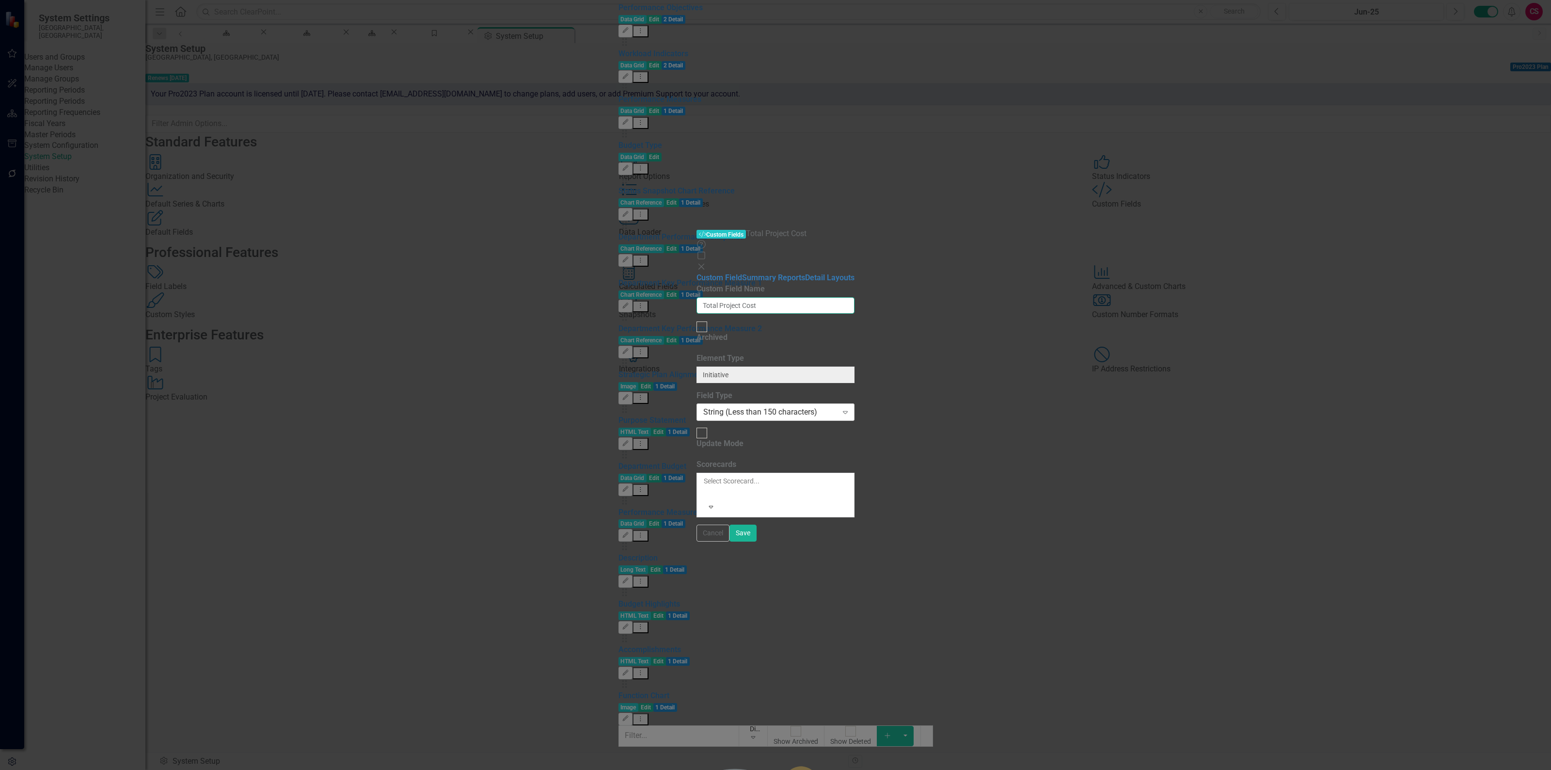
type input "Total Project Cost"
click at [703, 407] on div "String (Less than 150 characters)" at bounding box center [770, 412] width 134 height 11
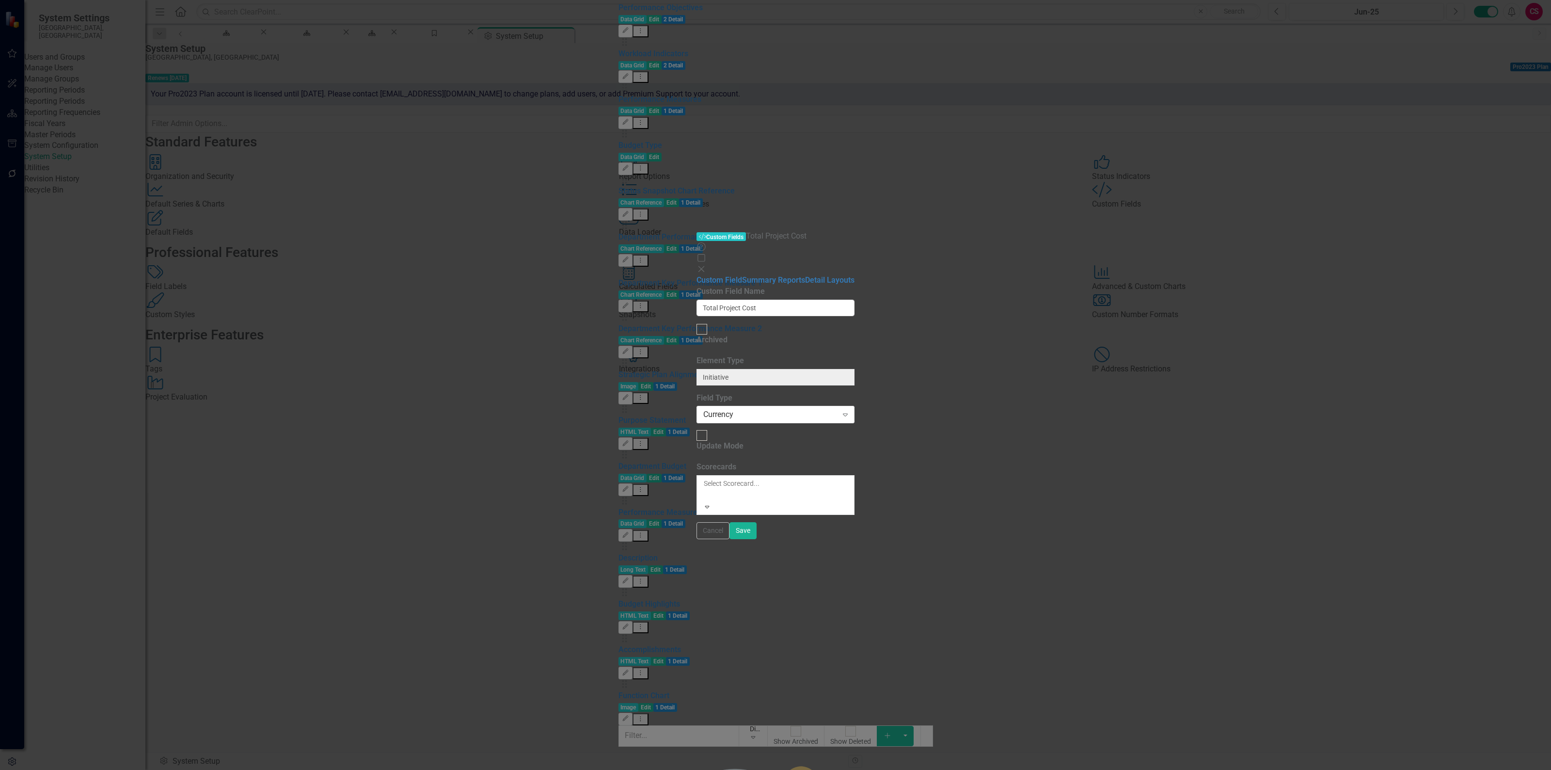
click at [705, 489] on div at bounding box center [704, 495] width 1 height 12
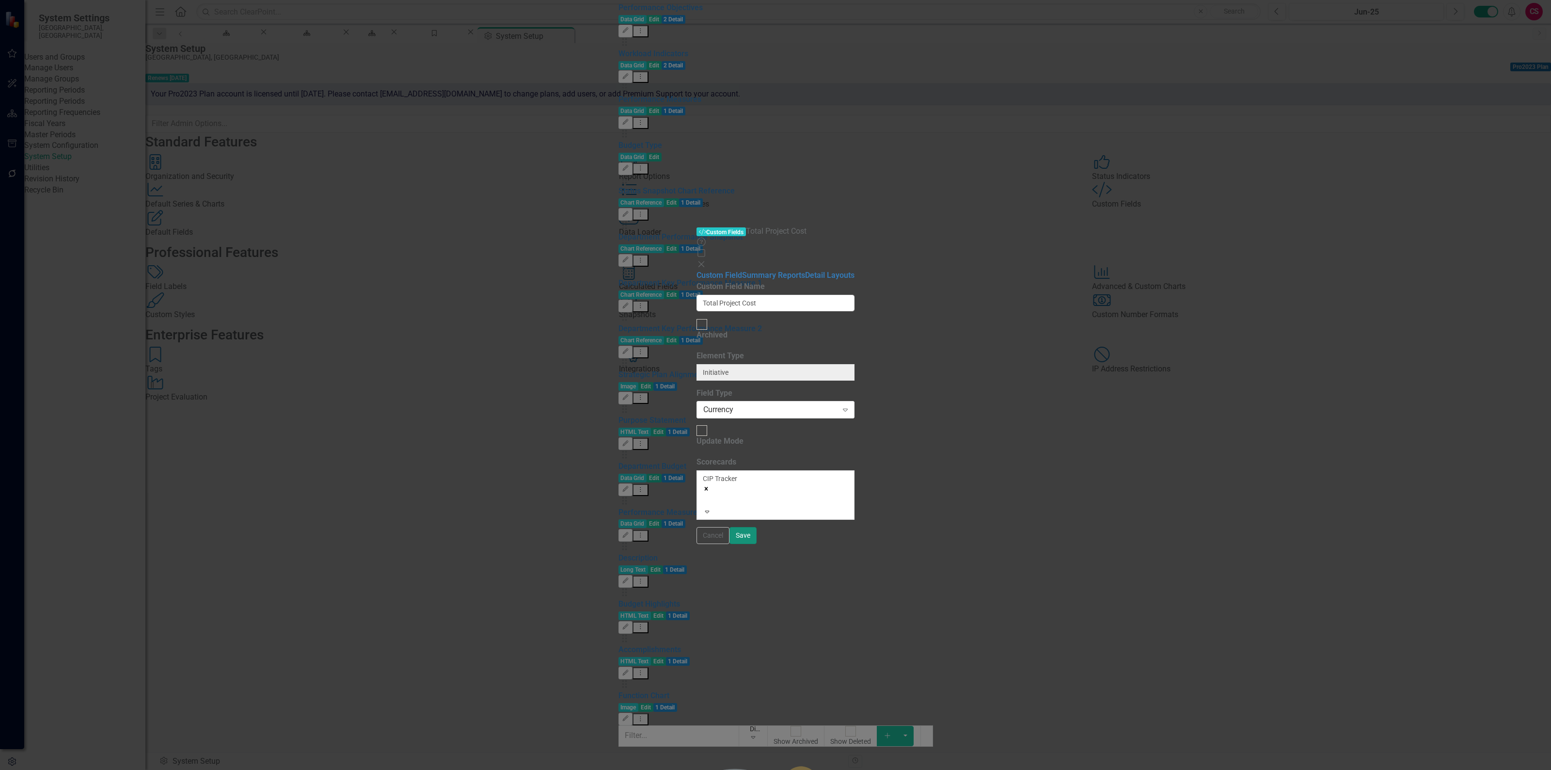
click at [757, 544] on button "Save" at bounding box center [743, 535] width 27 height 17
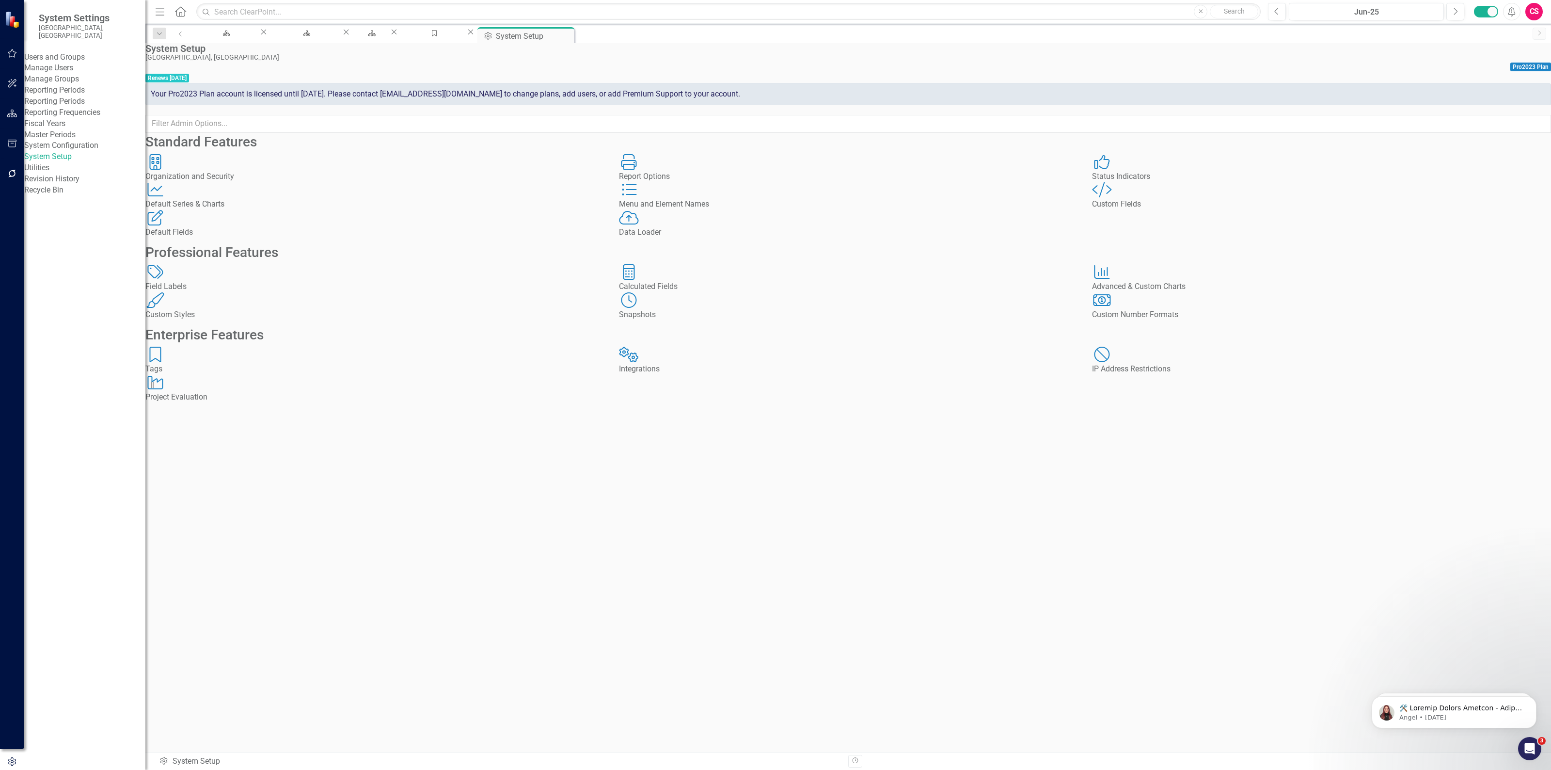
click at [870, 210] on div "Menu and Element Names Menu and Element Names" at bounding box center [848, 196] width 459 height 28
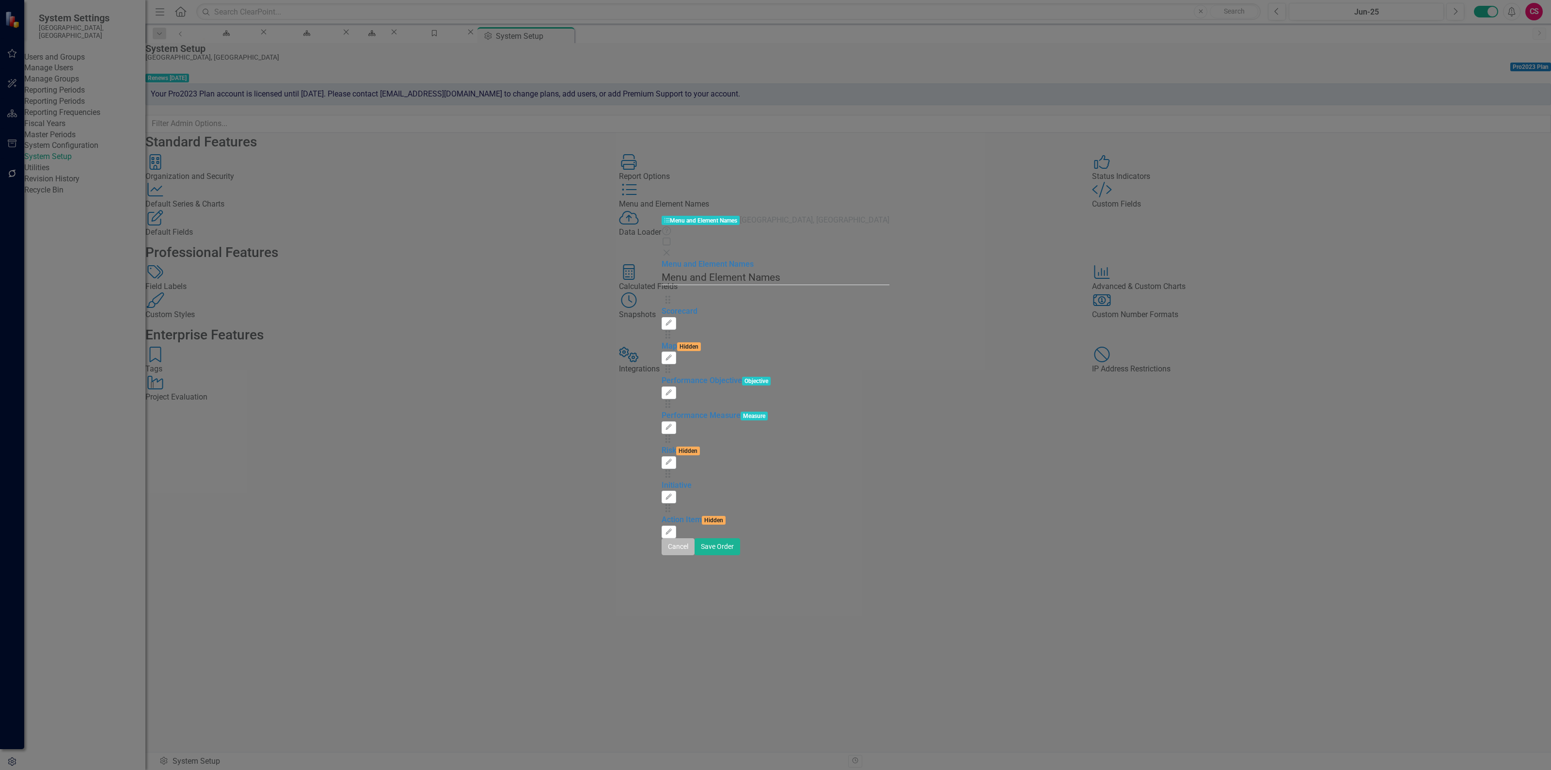
click at [695, 555] on button "Cancel" at bounding box center [678, 546] width 33 height 17
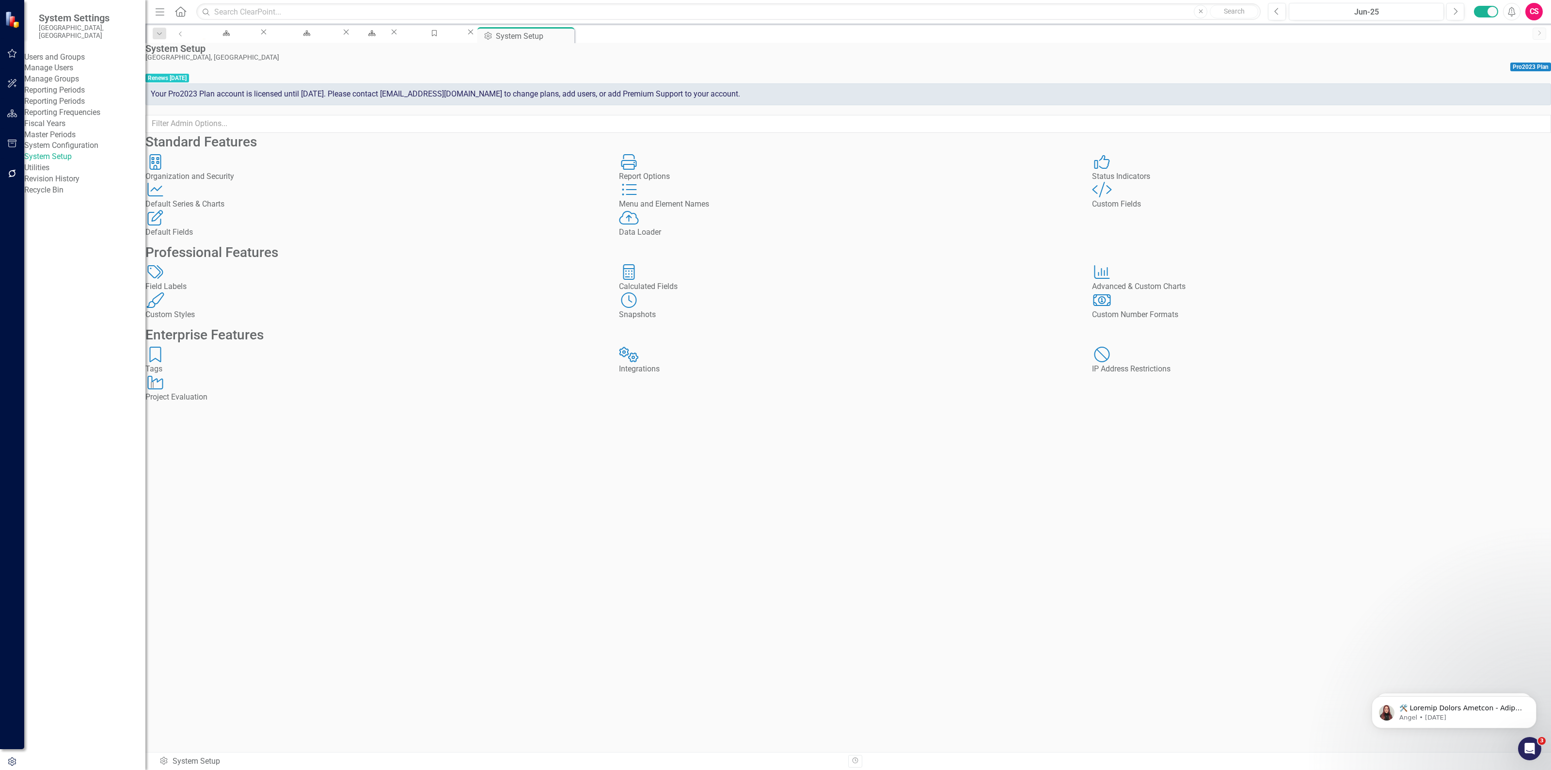
click at [1161, 210] on div "Custom Fields" at bounding box center [1321, 204] width 459 height 11
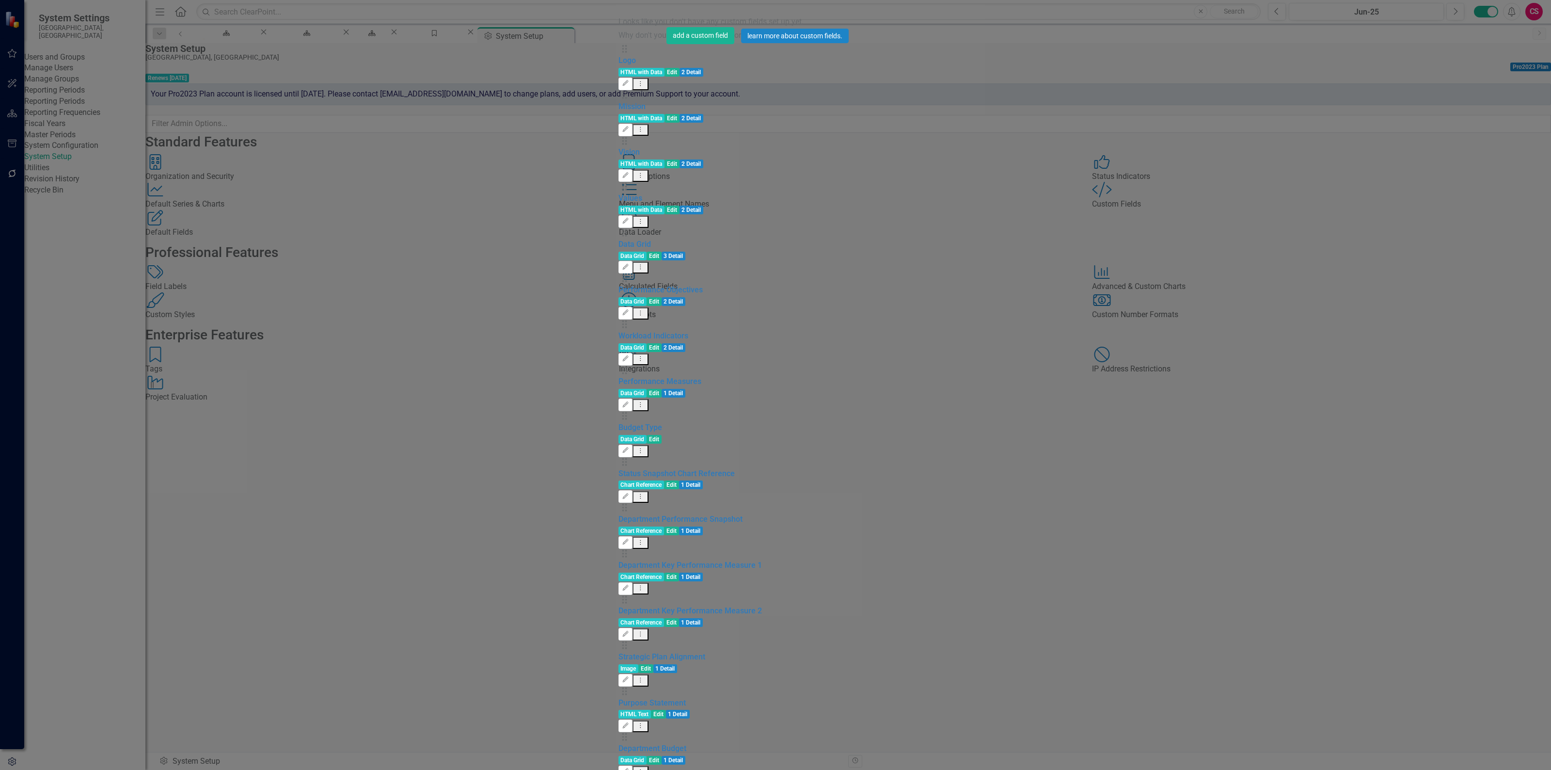
click at [1504, 61] on link "Add Add Custom Field" at bounding box center [1494, 60] width 93 height 18
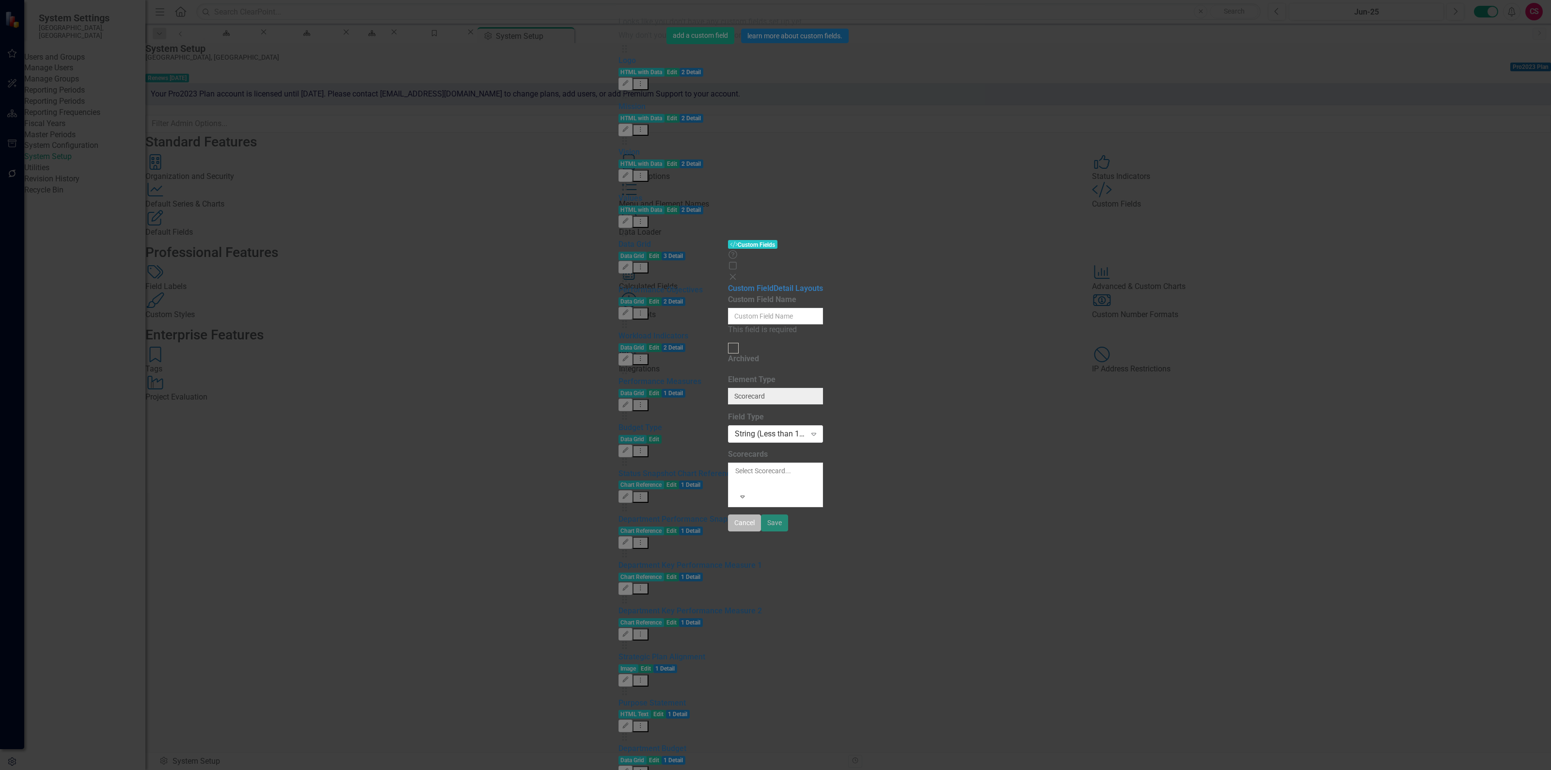
click at [761, 531] on button "Cancel" at bounding box center [744, 522] width 33 height 17
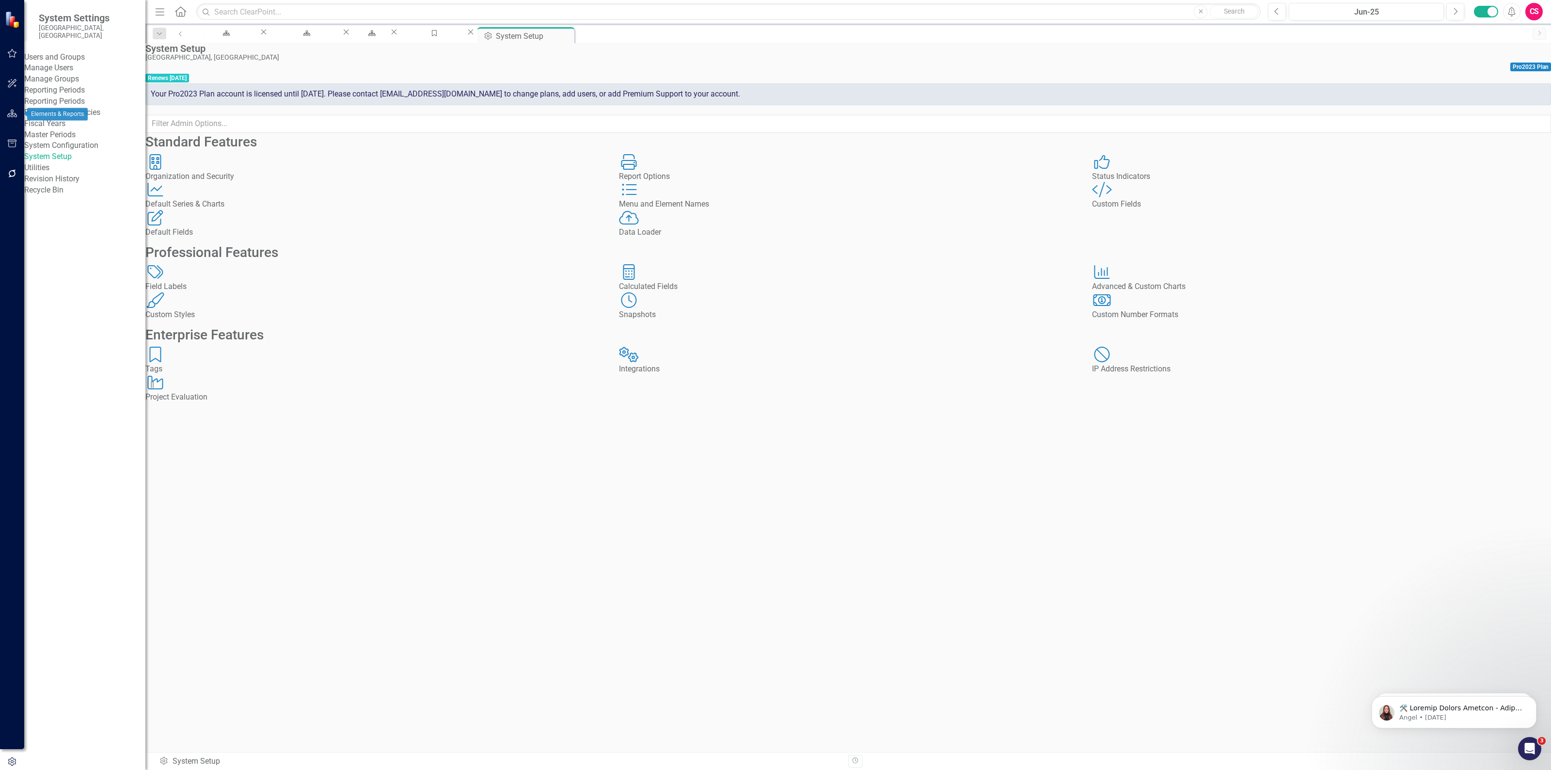
click at [15, 114] on icon "button" at bounding box center [12, 114] width 10 height 8
click at [70, 122] on link "Elements" at bounding box center [64, 127] width 32 height 11
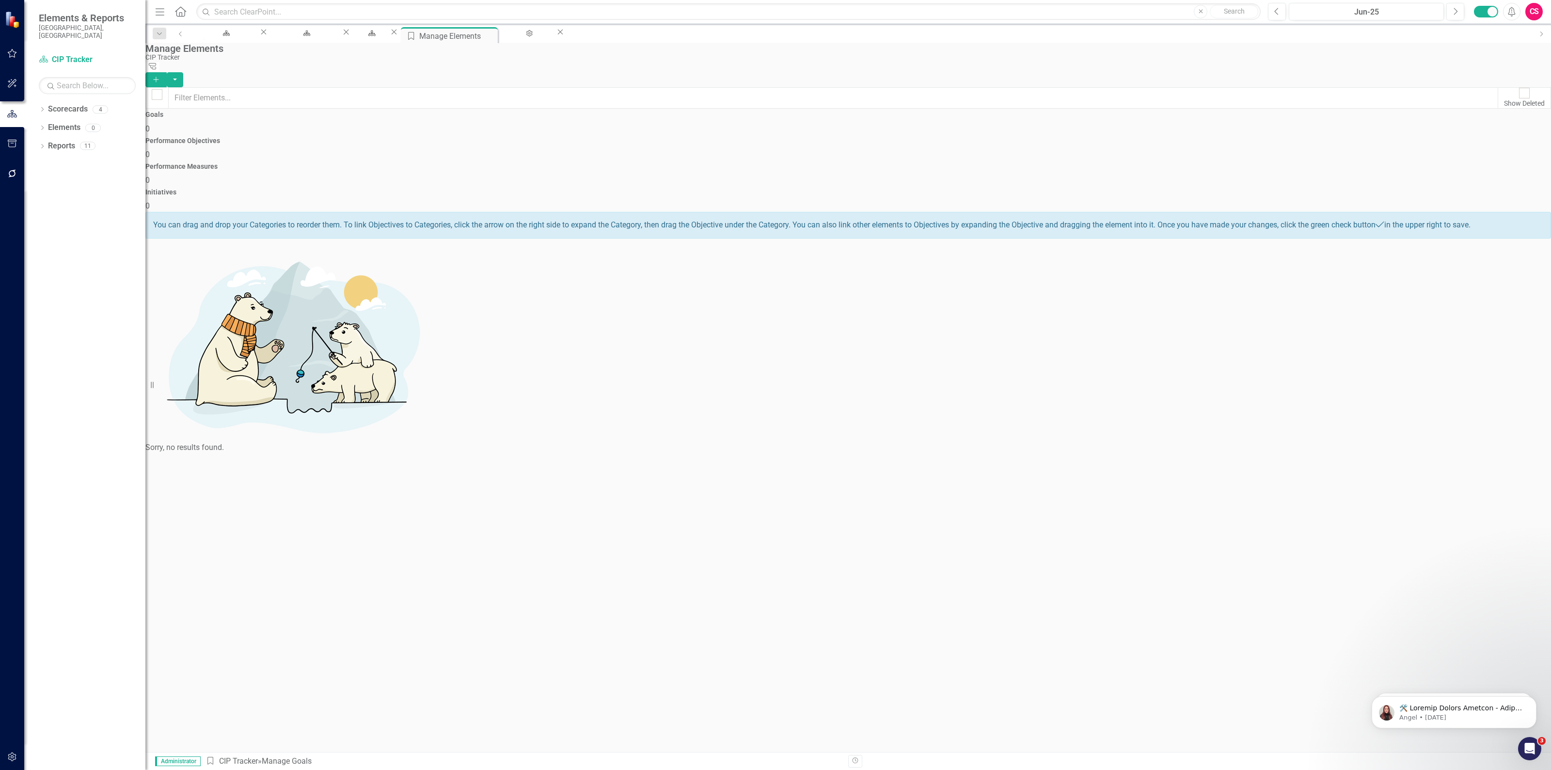
click at [1309, 189] on div "Initiatives 0" at bounding box center [848, 200] width 1406 height 23
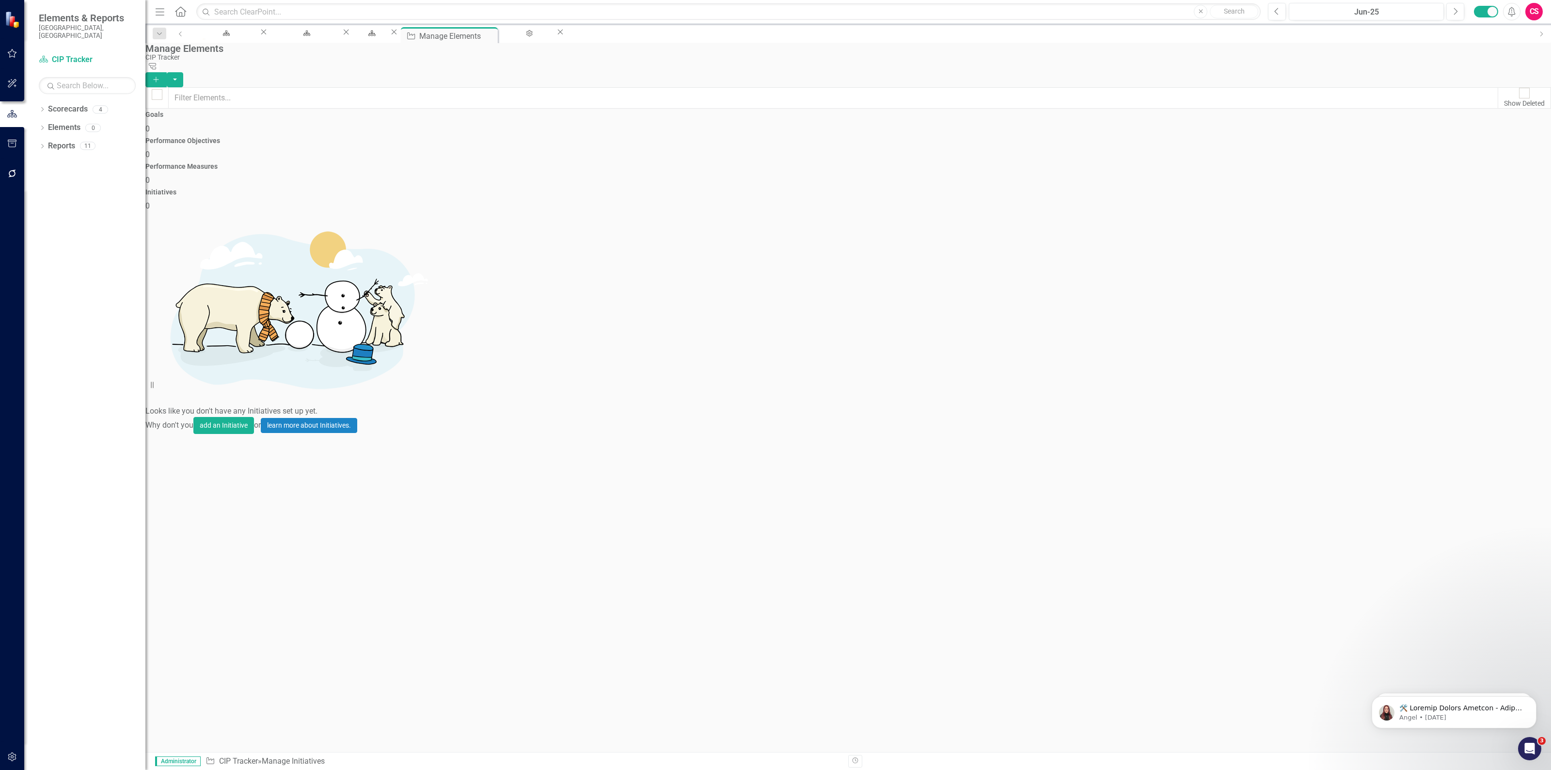
click at [167, 72] on button "Add" at bounding box center [155, 79] width 21 height 15
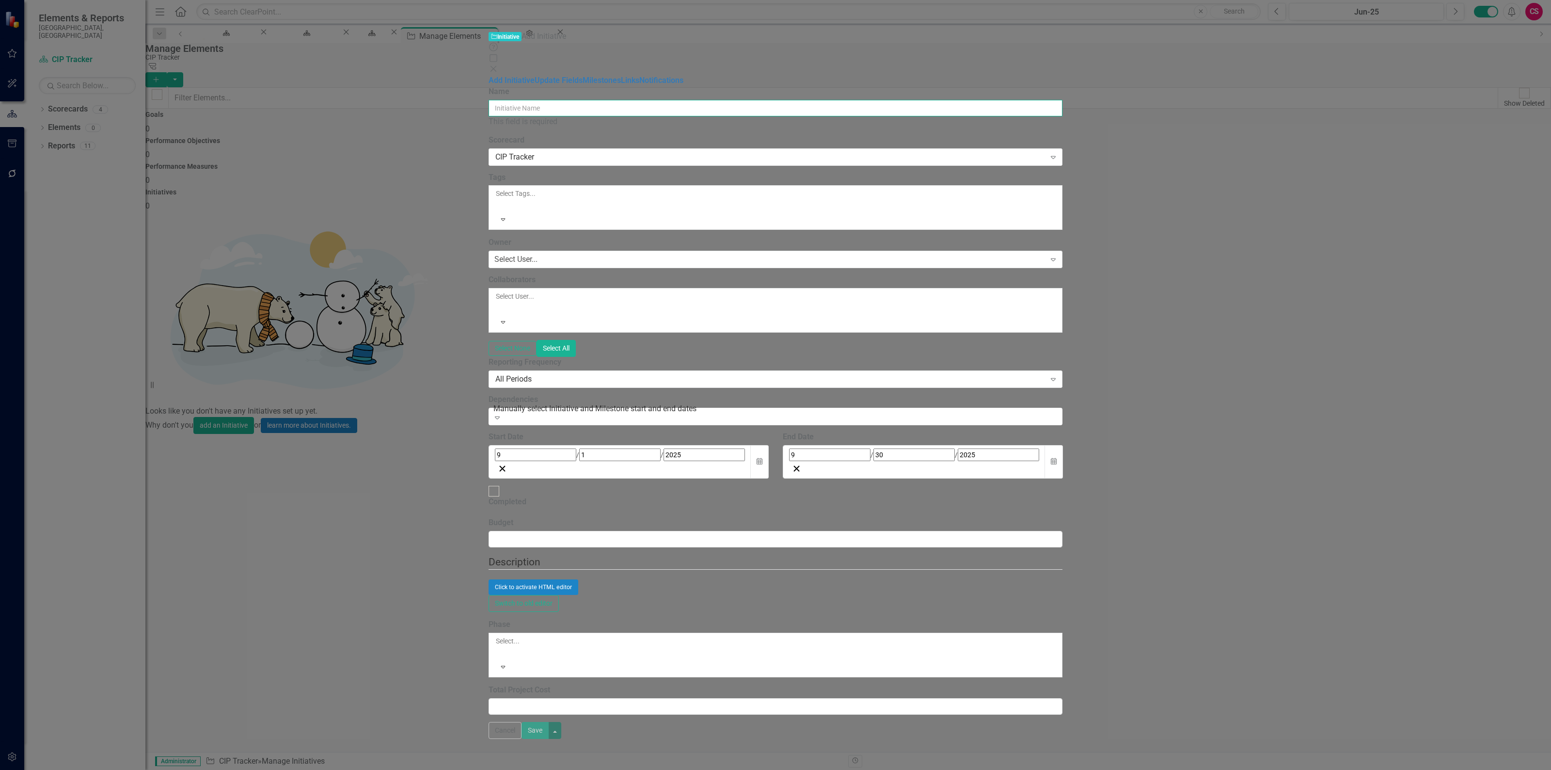
click at [561, 100] on input "Name" at bounding box center [776, 108] width 574 height 16
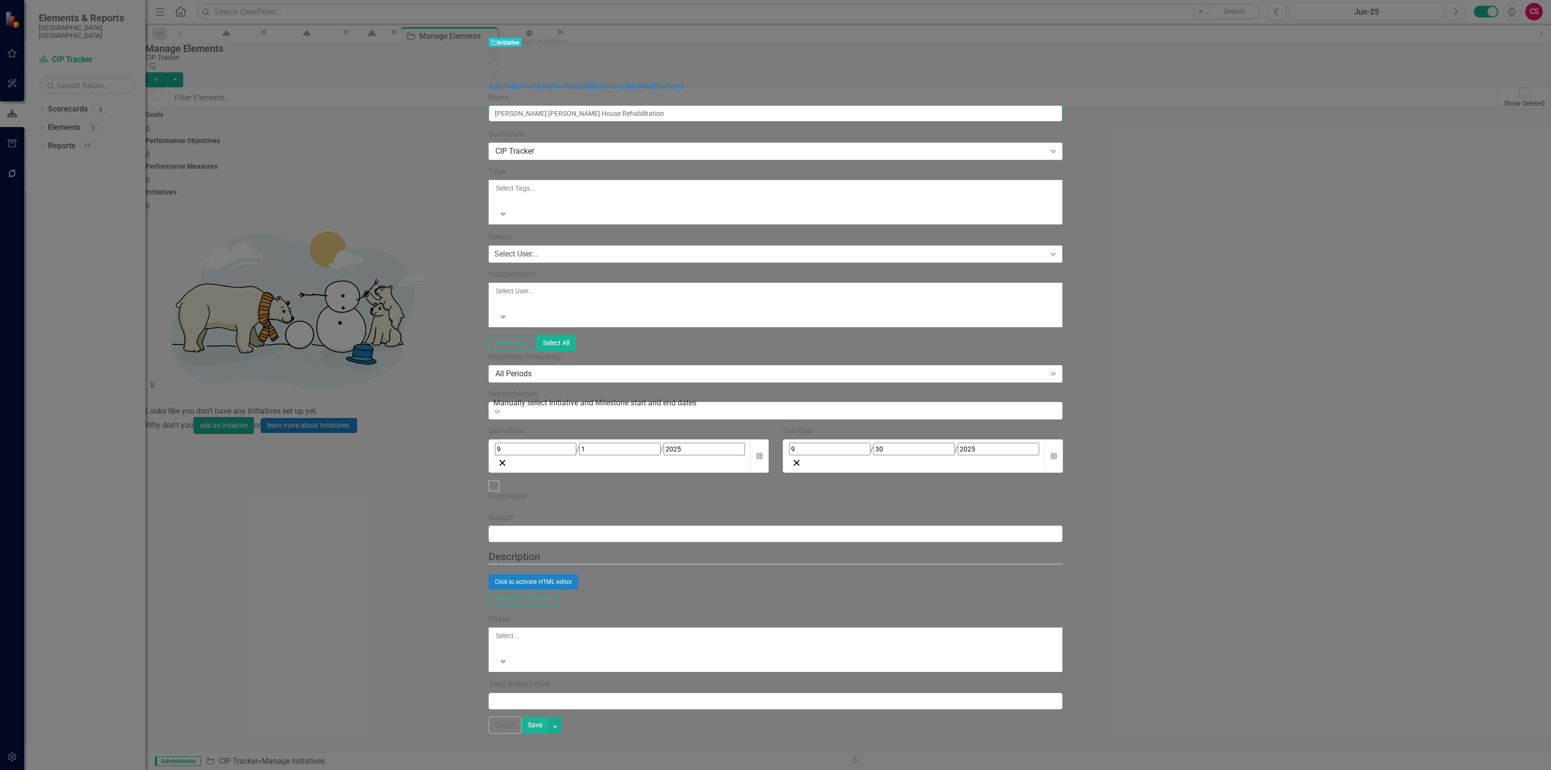
type input "[PERSON_NAME] [PERSON_NAME] House Rehabilitation"
click at [494, 249] on div "Select User..." at bounding box center [515, 254] width 43 height 11
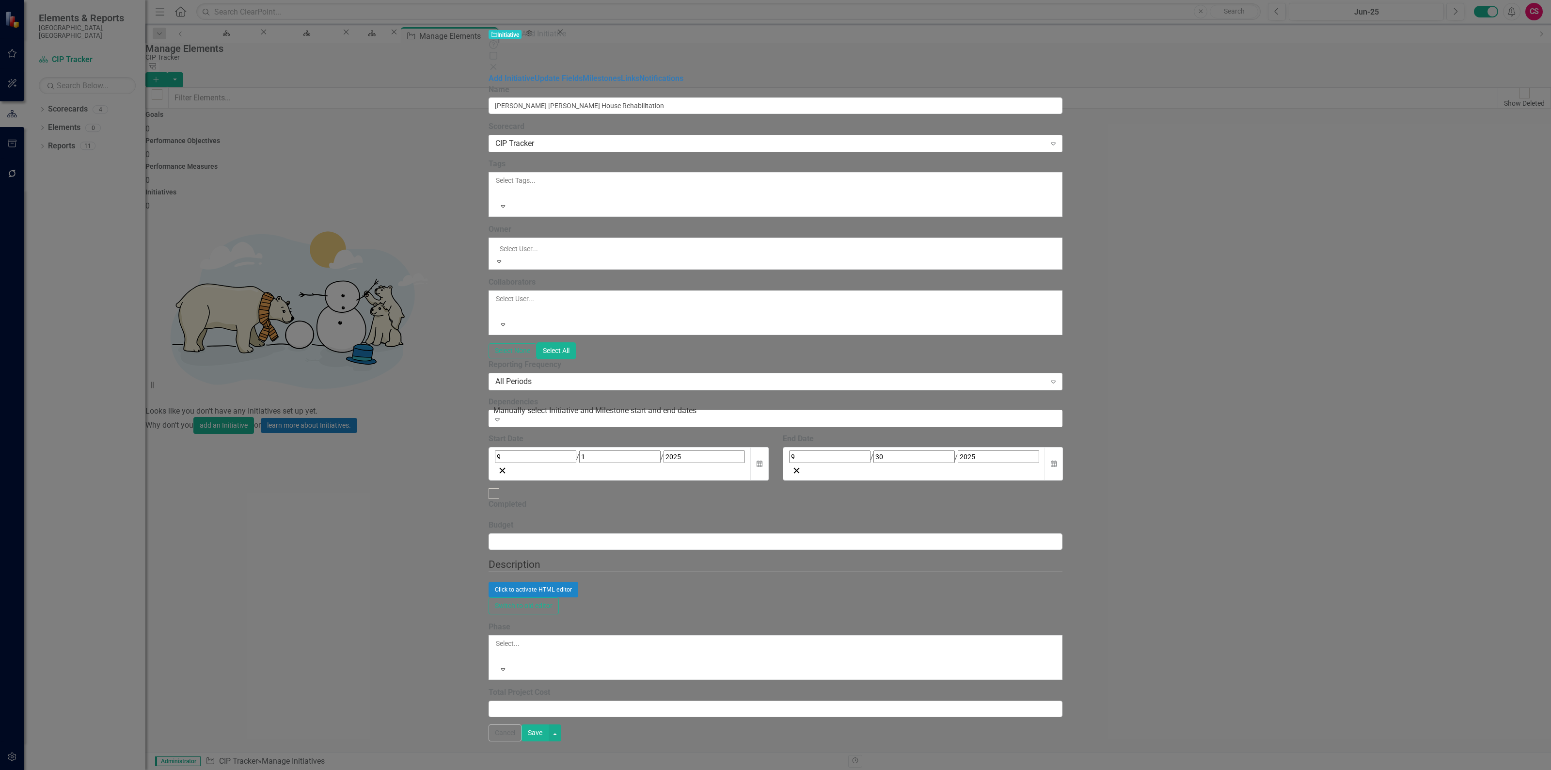
click at [489, 84] on div "Add Initiative Update Fields Milestones Links Notifications" at bounding box center [776, 78] width 574 height 11
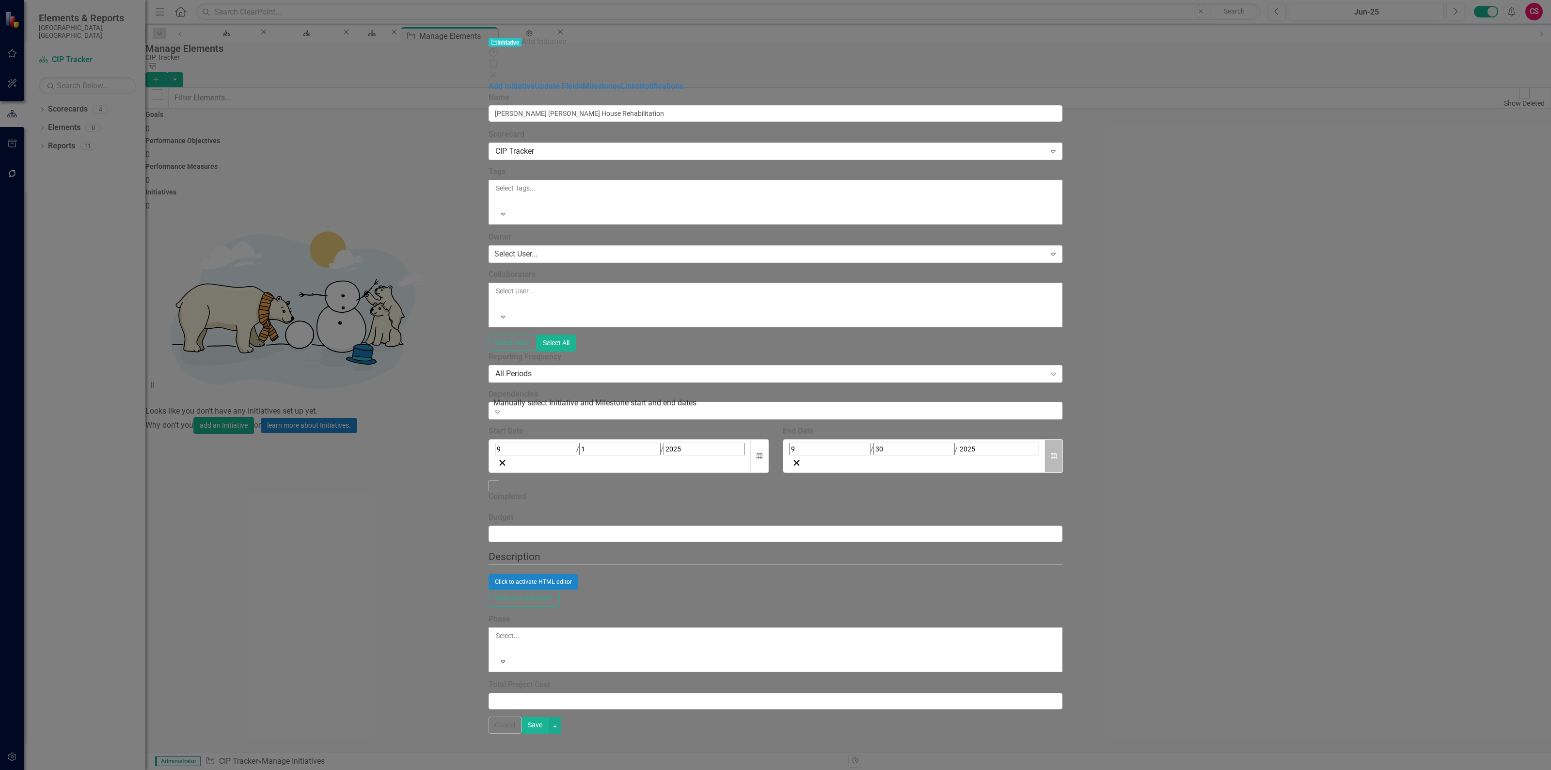
click at [1057, 452] on icon "button" at bounding box center [1054, 455] width 6 height 7
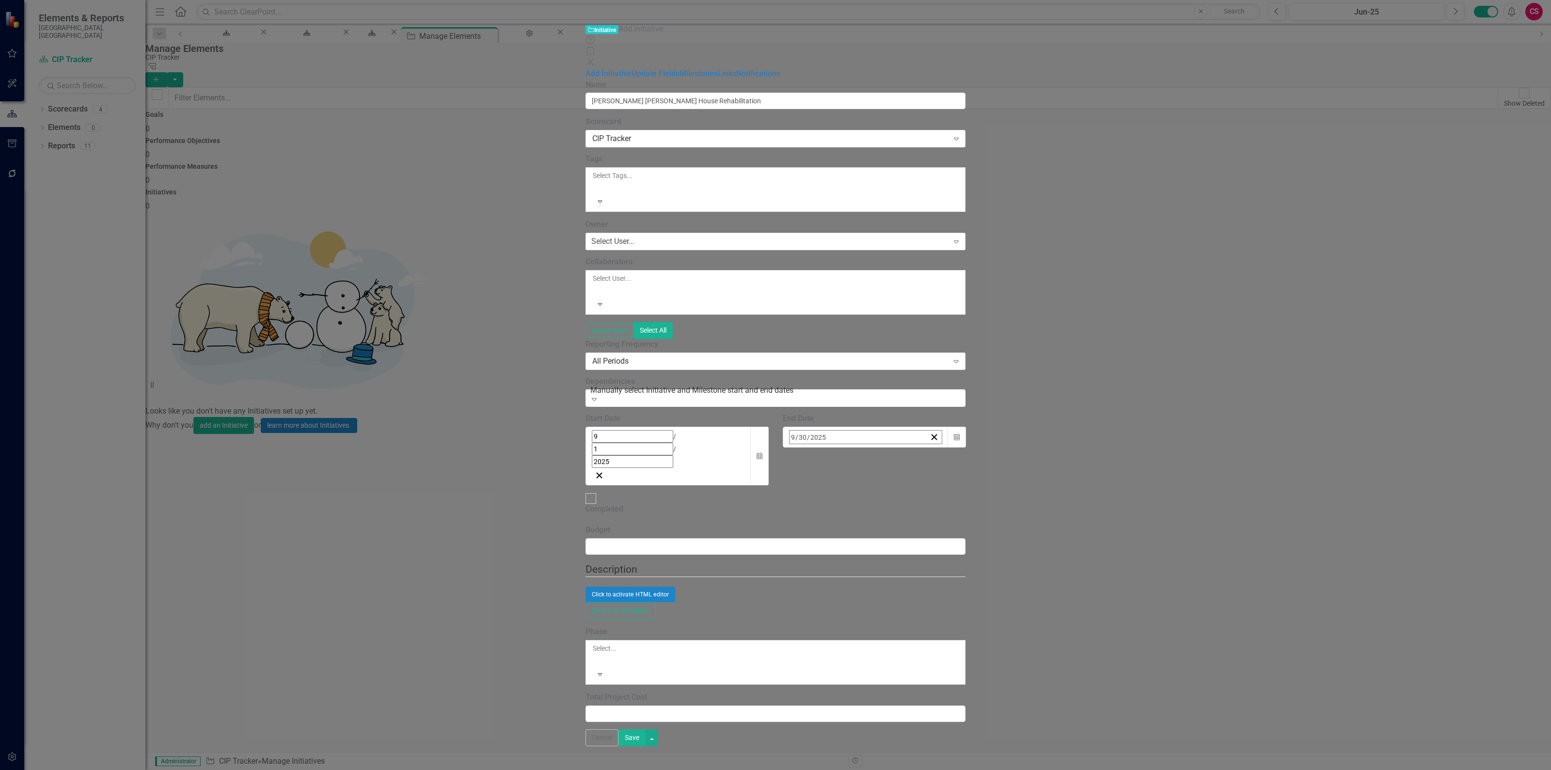
click at [931, 447] on button "›" at bounding box center [920, 457] width 21 height 21
click at [826, 447] on button "‹" at bounding box center [815, 457] width 21 height 21
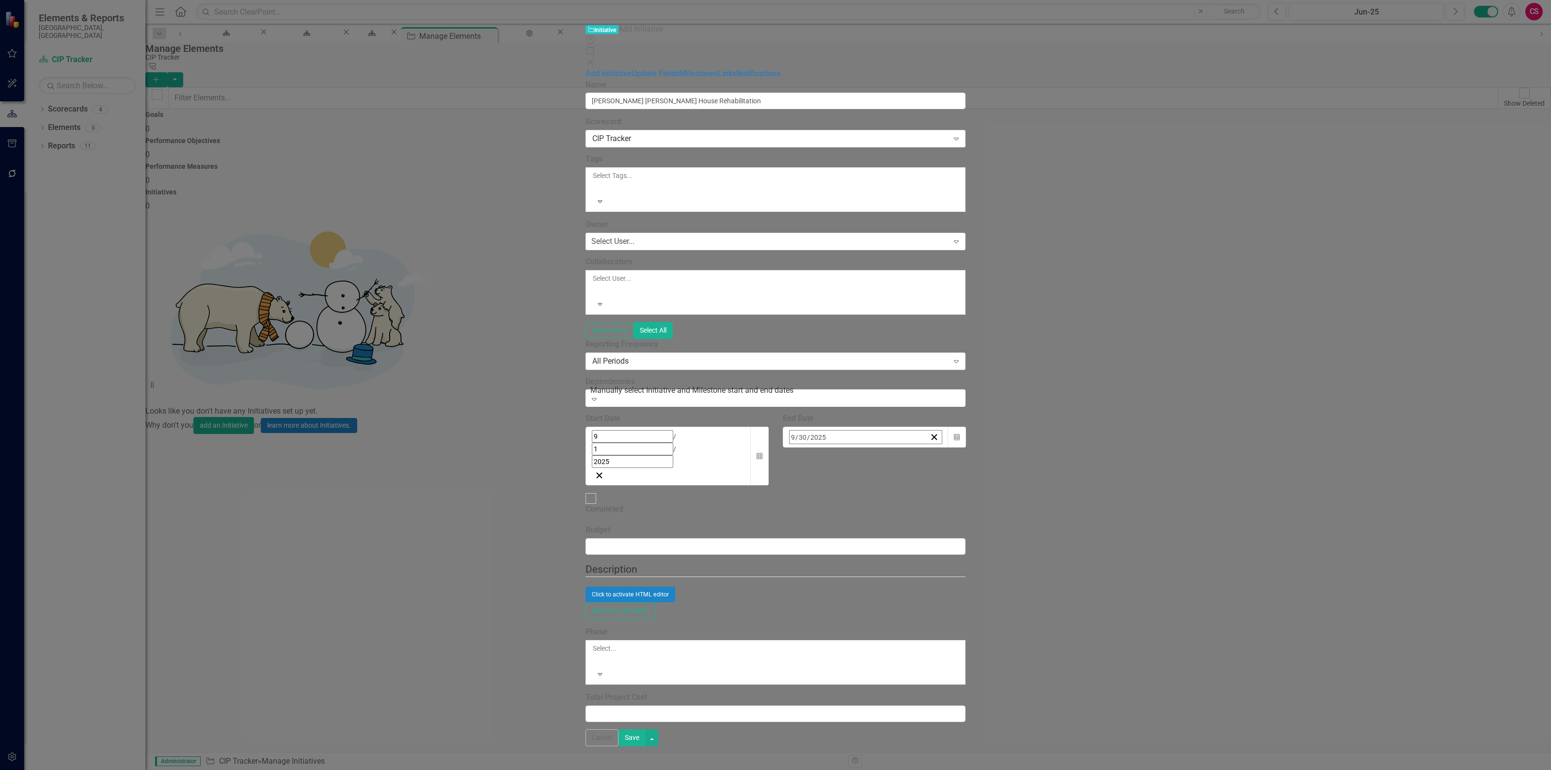
click at [805, 447] on button "«" at bounding box center [794, 457] width 21 height 21
click at [921, 563] on abbr "29" at bounding box center [917, 567] width 8 height 8
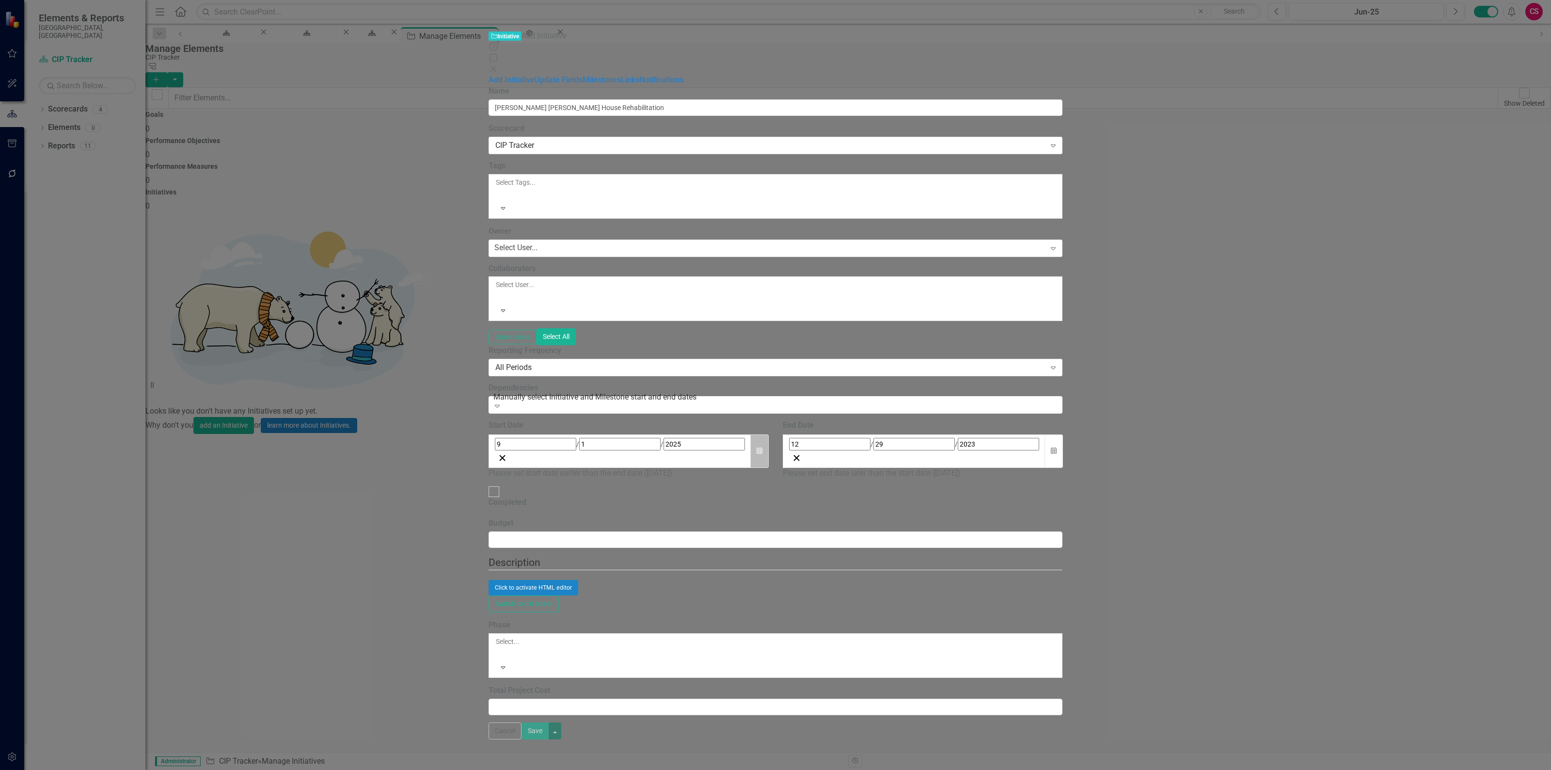
click at [769, 434] on button "Calendar" at bounding box center [759, 450] width 18 height 33
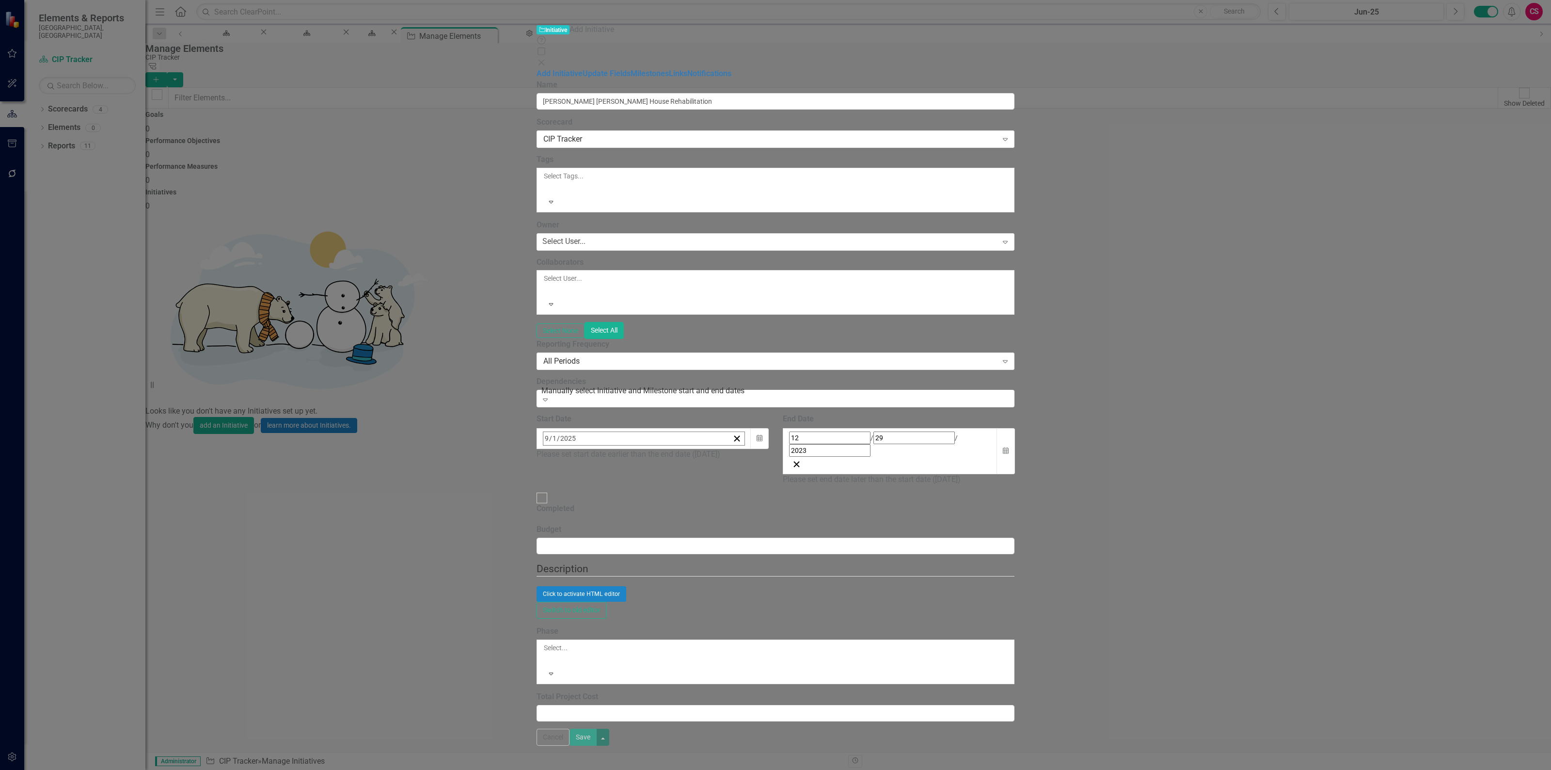
click at [559, 449] on button "«" at bounding box center [548, 459] width 21 height 21
click at [672, 494] on abbr "1" at bounding box center [670, 498] width 4 height 8
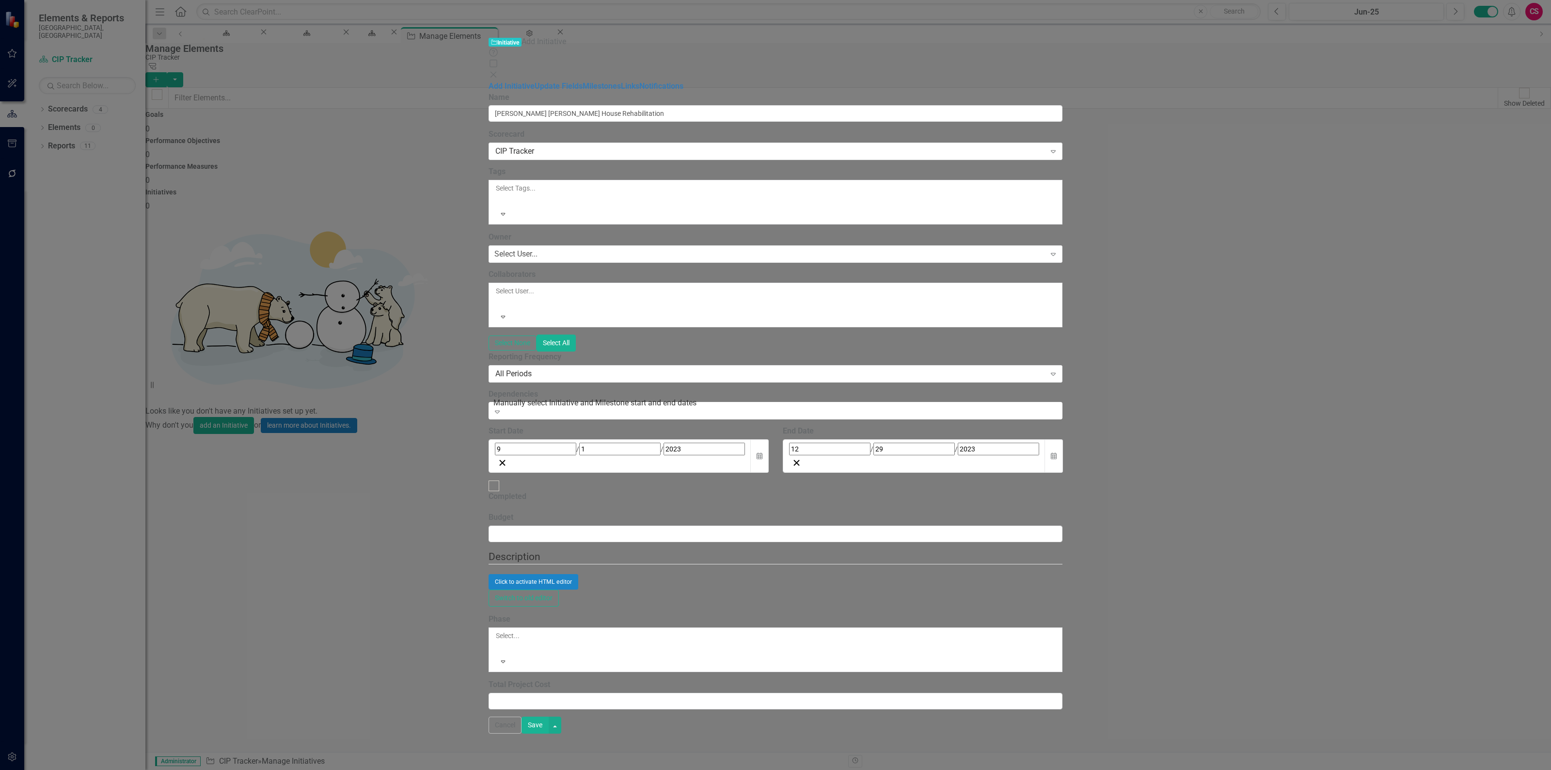
click at [497, 641] on div at bounding box center [496, 647] width 1 height 12
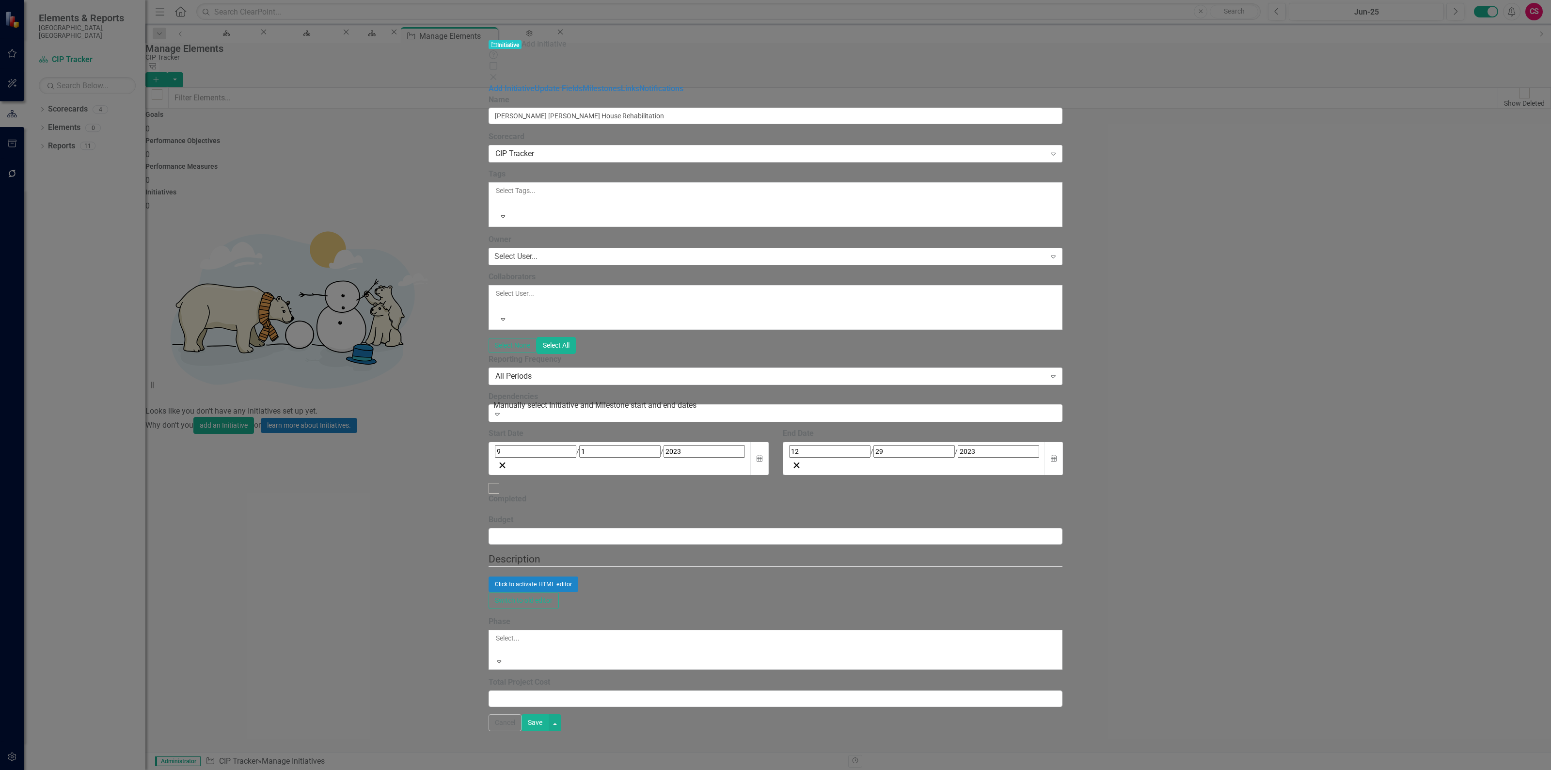
click at [490, 769] on div "Complete" at bounding box center [775, 775] width 1551 height 11
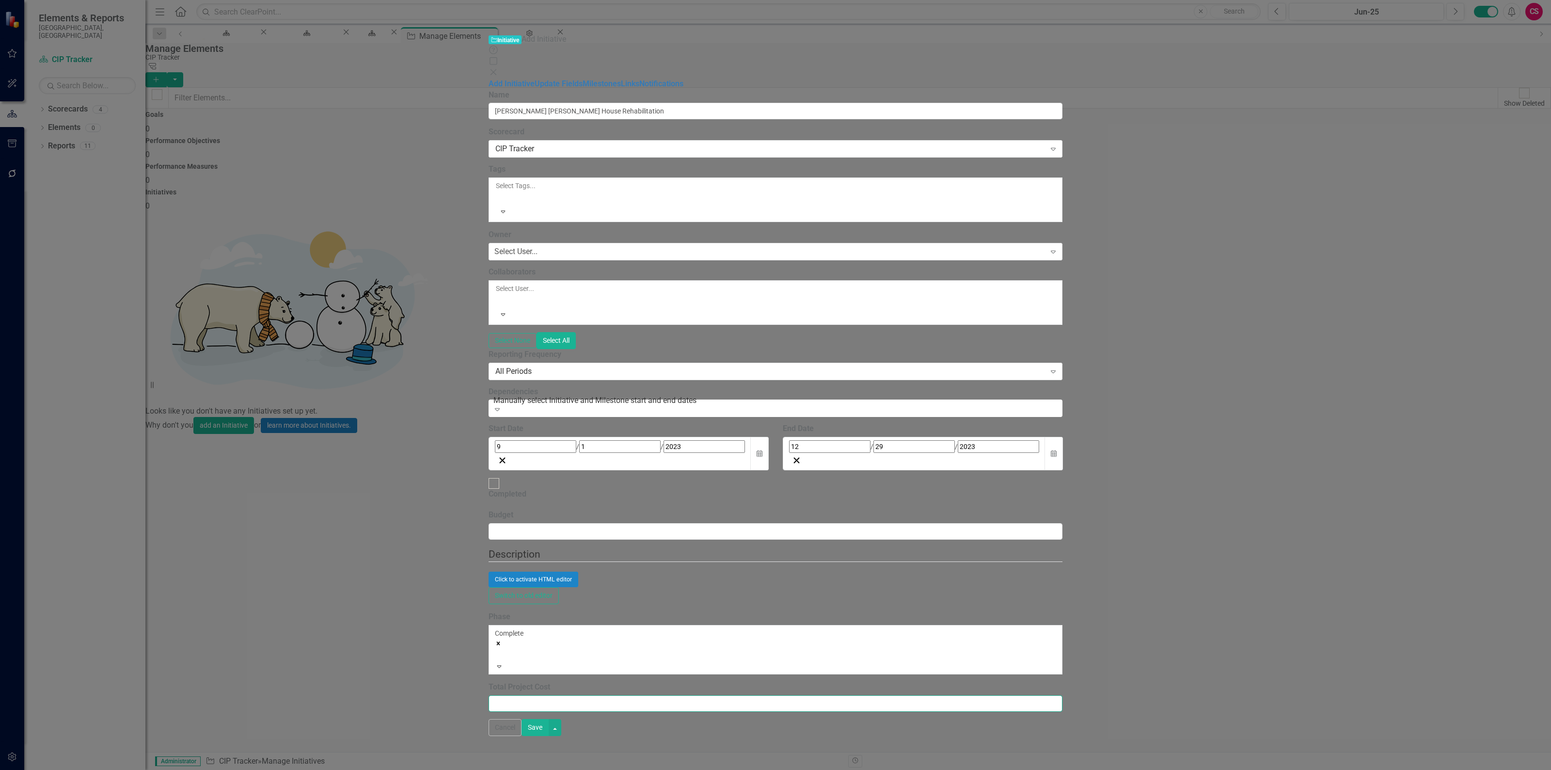
click at [505, 695] on input "Total Project Cost" at bounding box center [776, 703] width 574 height 16
type input "303500"
click at [578, 572] on button "Click to activate HTML editor" at bounding box center [534, 580] width 90 height 16
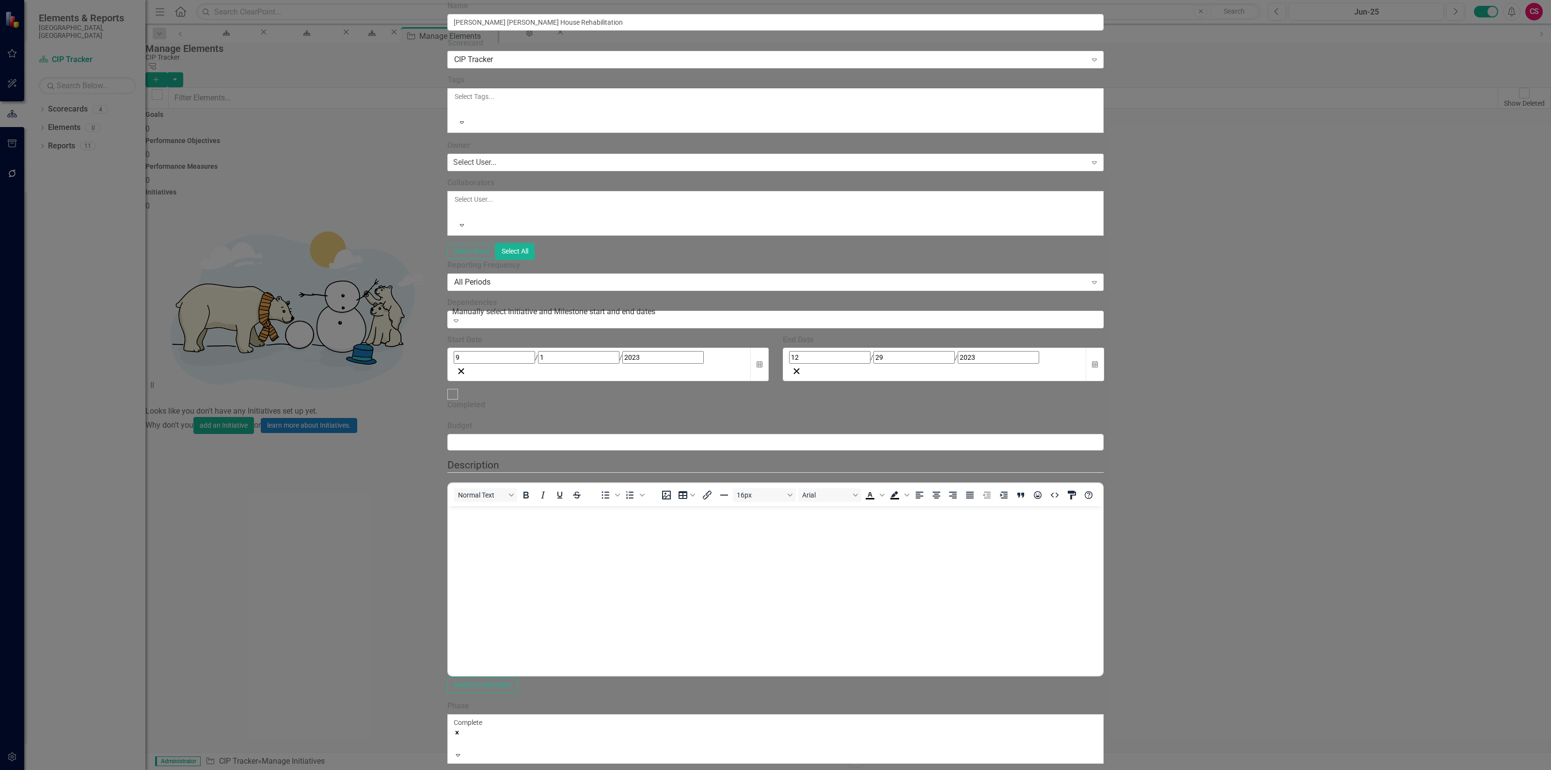
click at [559, 593] on body "Rich Text Area. Press ALT-0 for help." at bounding box center [775, 578] width 654 height 145
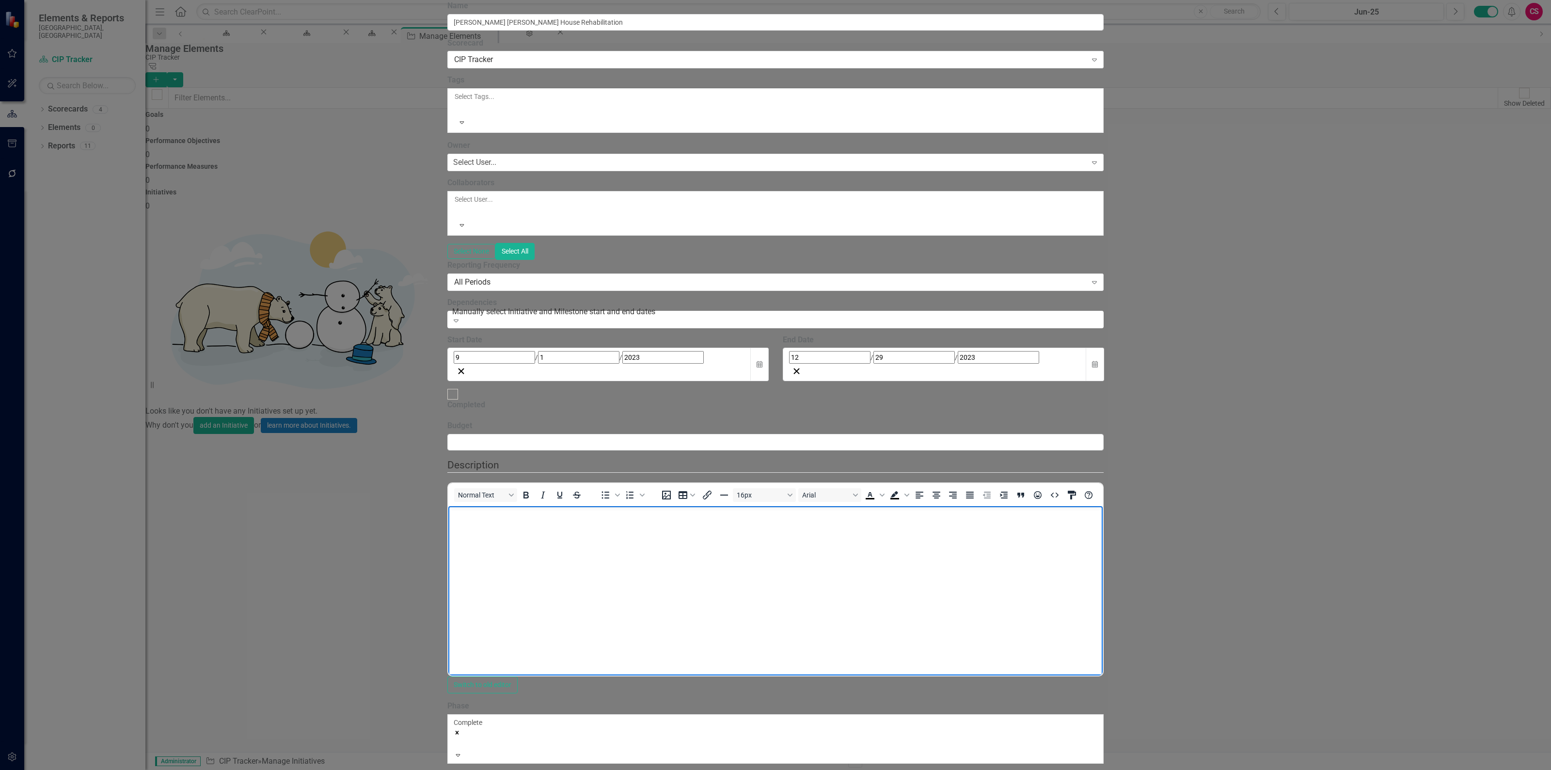
paste body "Rich Text Area. Press ALT-0 for help."
click at [450, 524] on body "Preservation of the building Will provide an [DEMOGRAPHIC_DATA] historical reso…" at bounding box center [775, 578] width 654 height 145
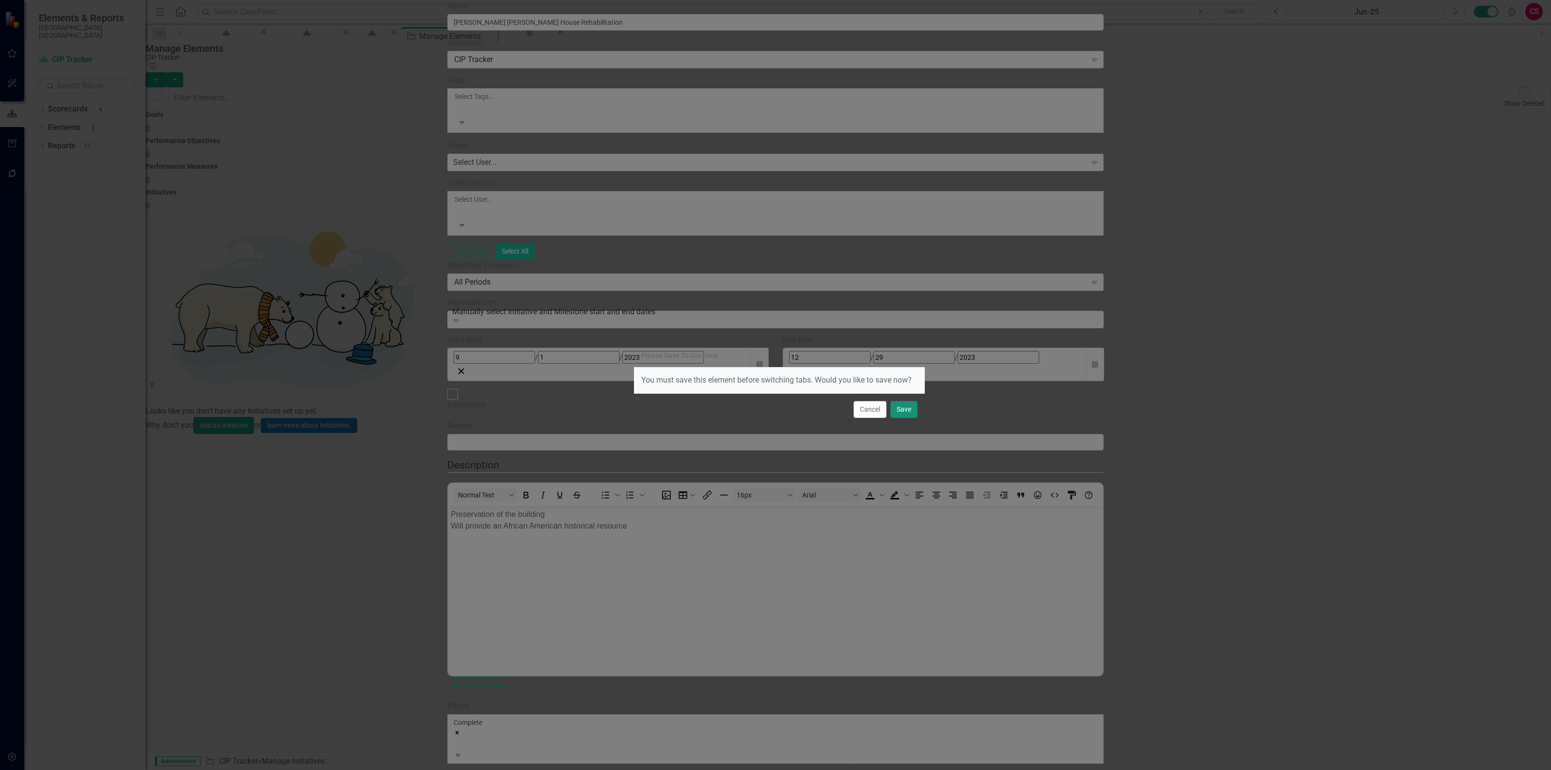
click at [902, 408] on button "Save" at bounding box center [903, 409] width 27 height 17
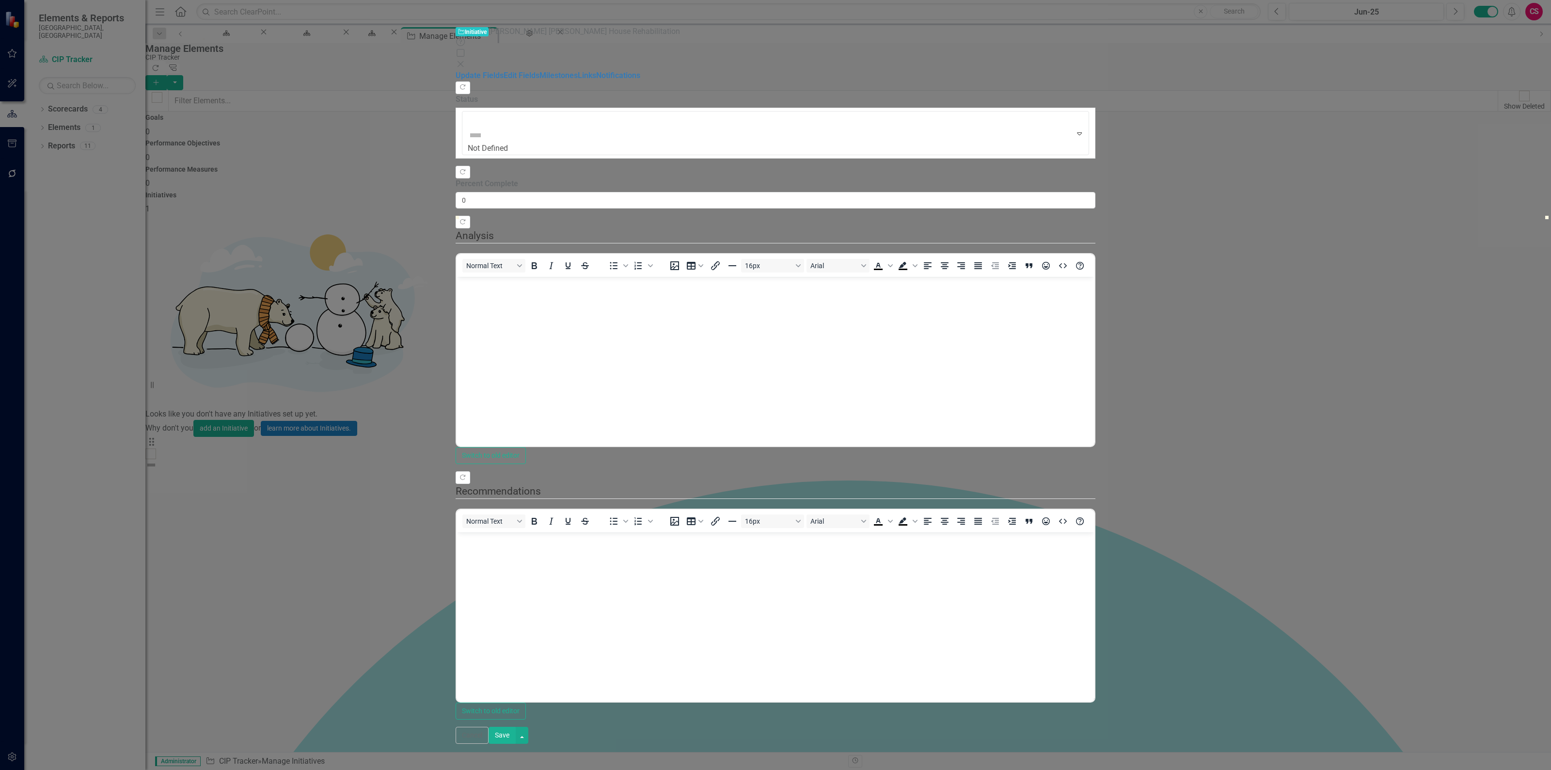
click at [516, 744] on button "Save" at bounding box center [502, 735] width 27 height 17
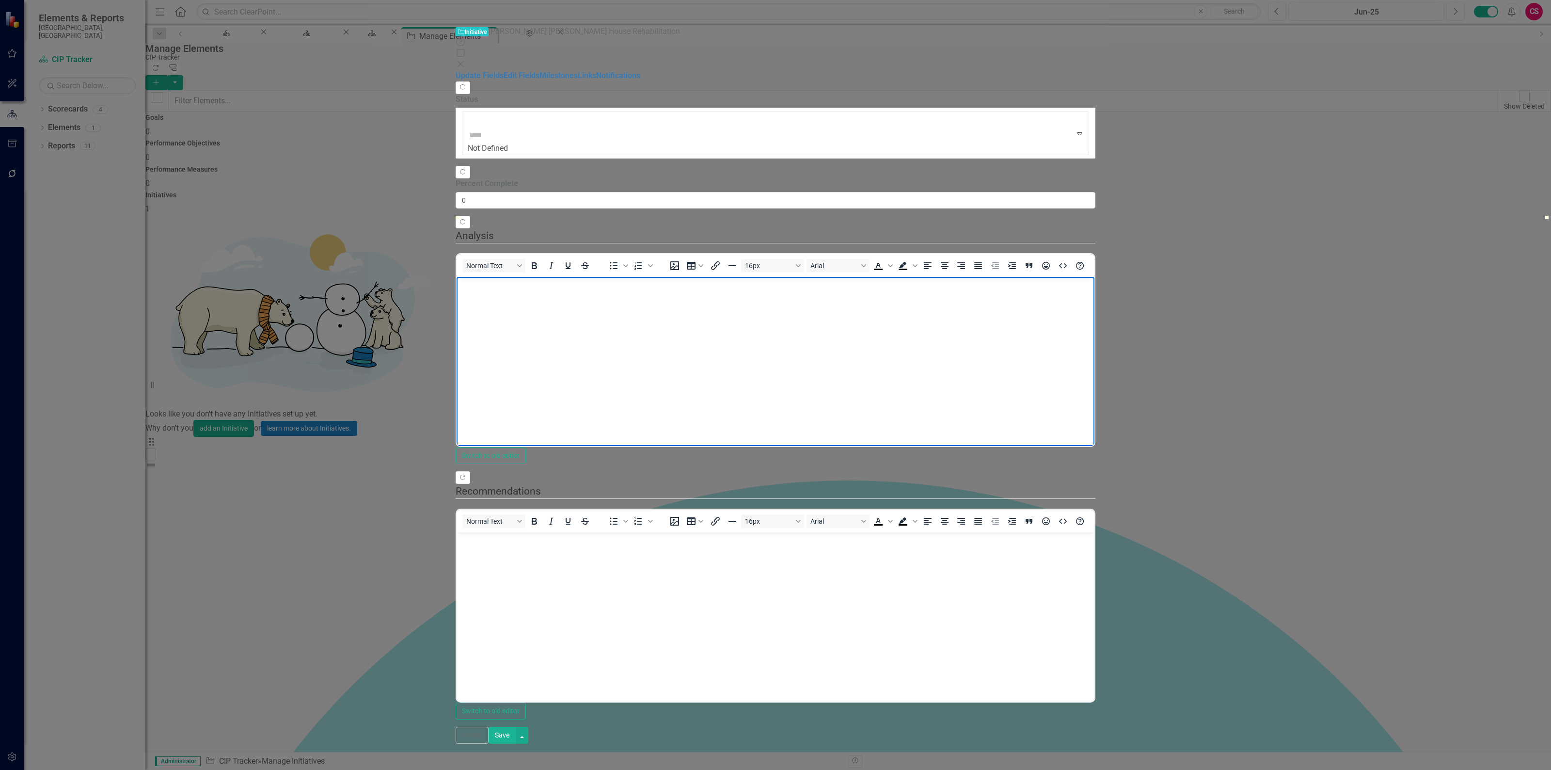
click at [554, 302] on body "Rich Text Area. Press ALT-0 for help." at bounding box center [775, 349] width 637 height 145
click at [516, 744] on button "Save" at bounding box center [502, 735] width 27 height 17
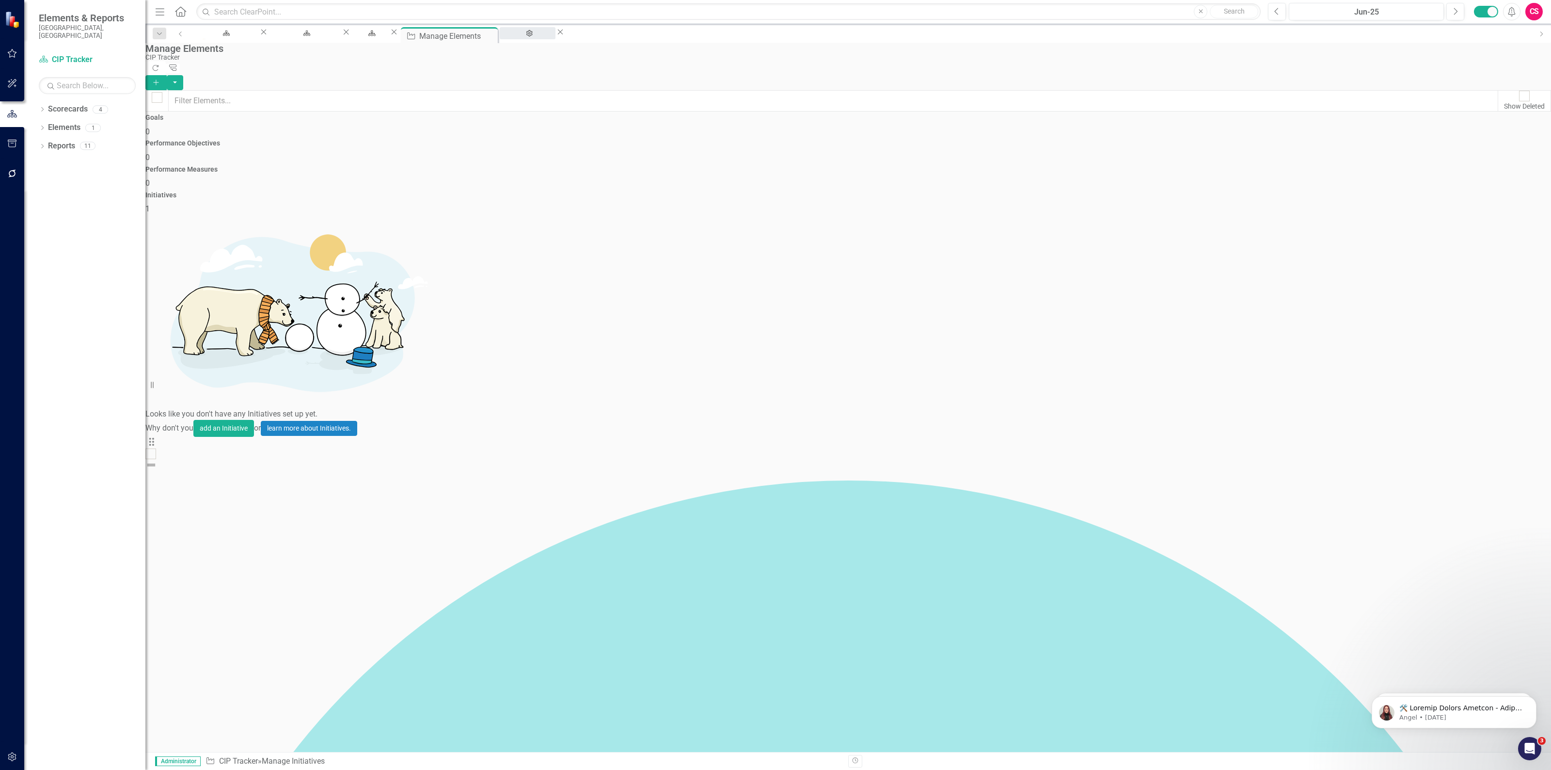
click at [547, 36] on div "System Setup" at bounding box center [528, 42] width 38 height 12
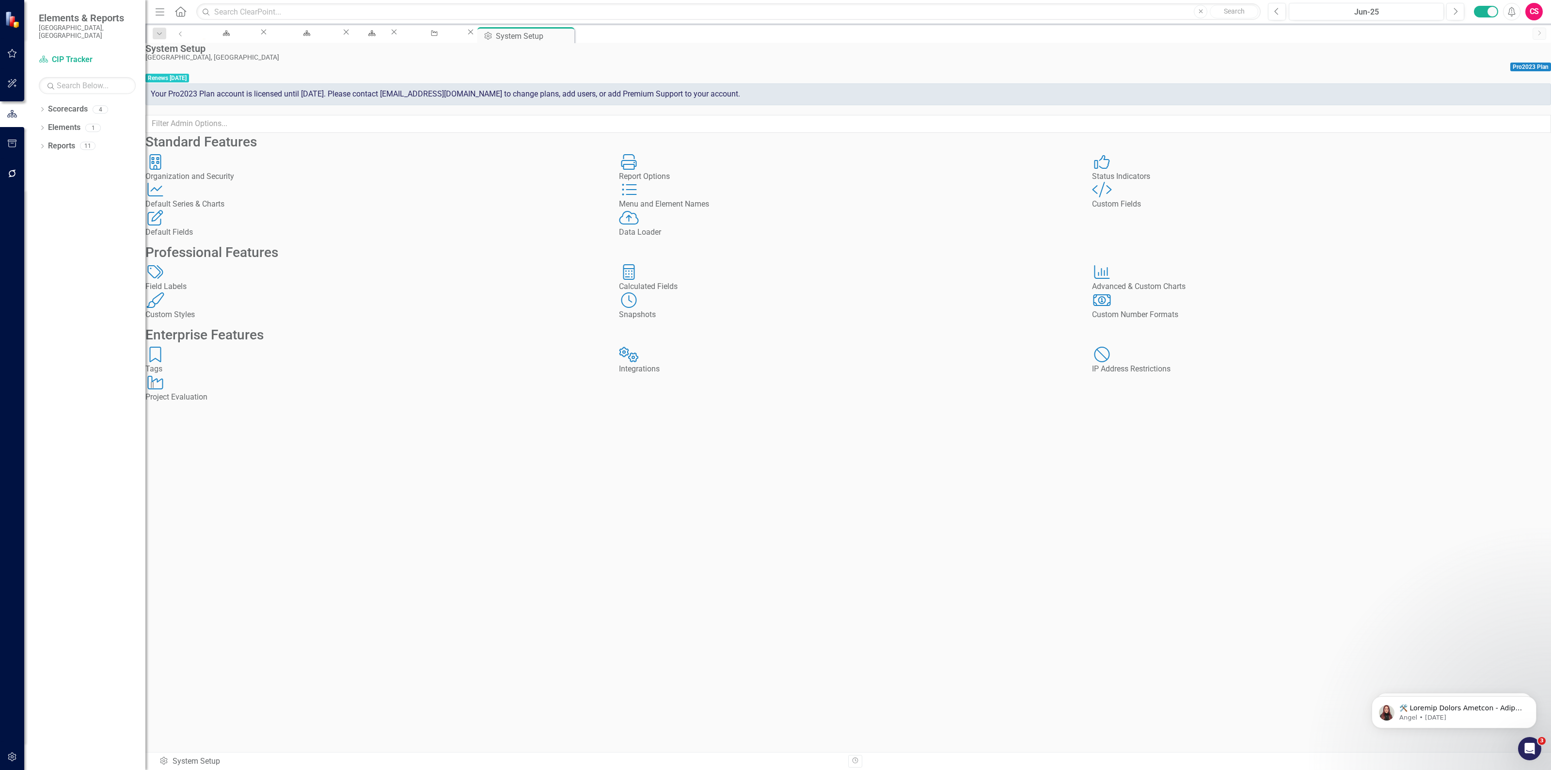
click at [681, 210] on div "Menu and Element Names" at bounding box center [848, 204] width 459 height 11
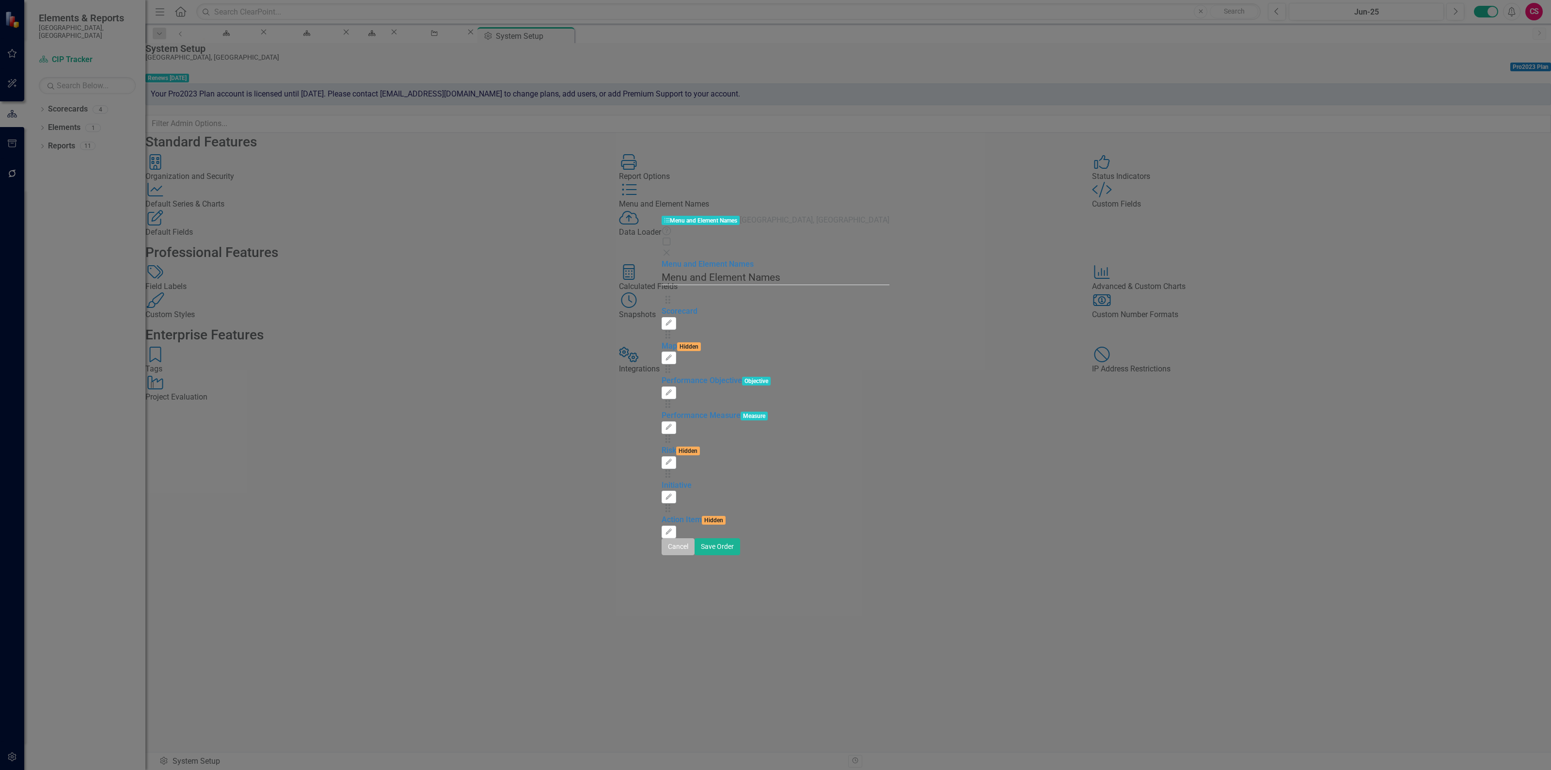
click at [695, 555] on button "Cancel" at bounding box center [678, 546] width 33 height 17
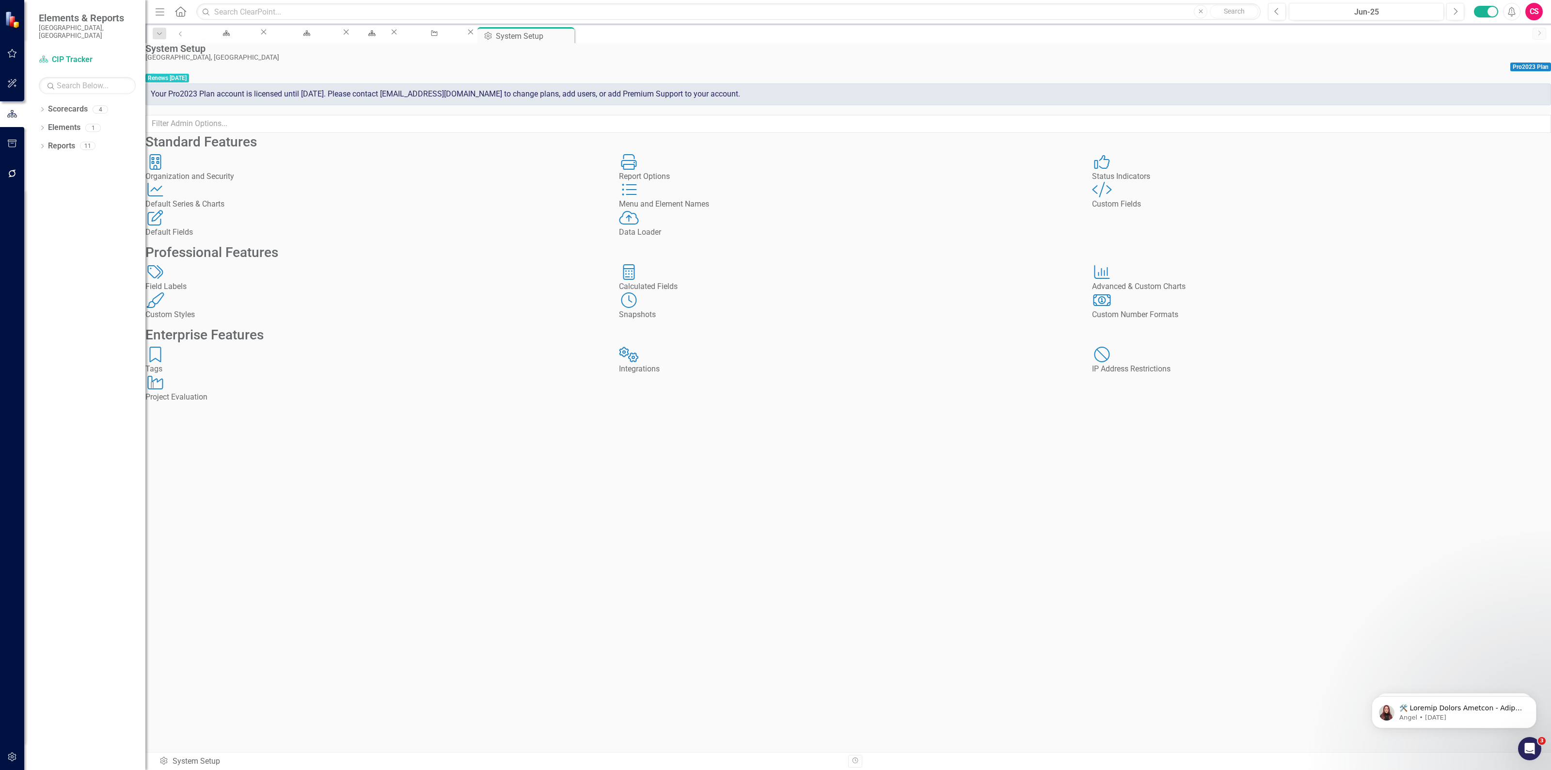
click at [260, 238] on div "Default Fields Default Fields" at bounding box center [374, 224] width 459 height 28
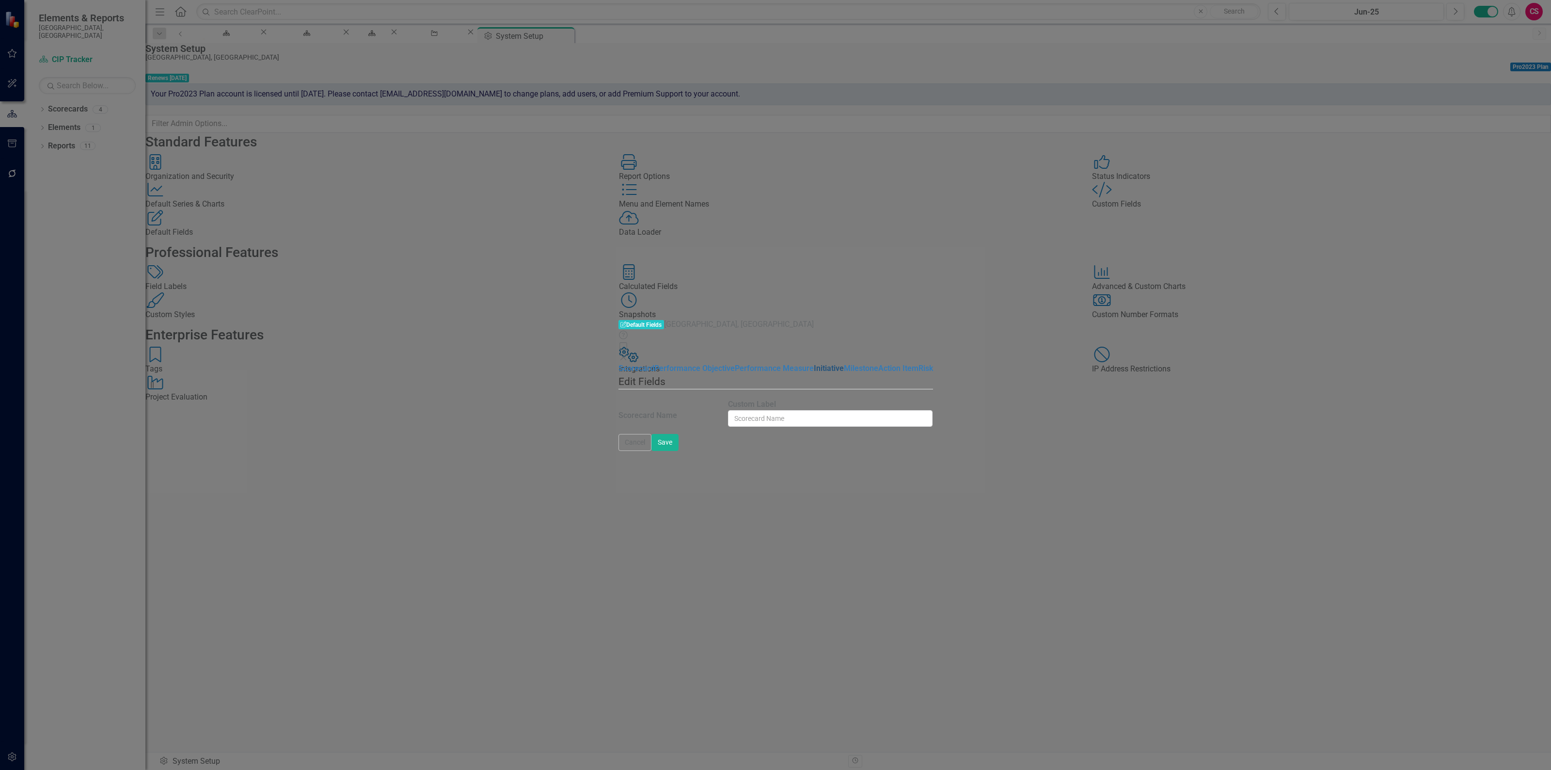
click at [814, 364] on link "Initiative" at bounding box center [829, 368] width 30 height 9
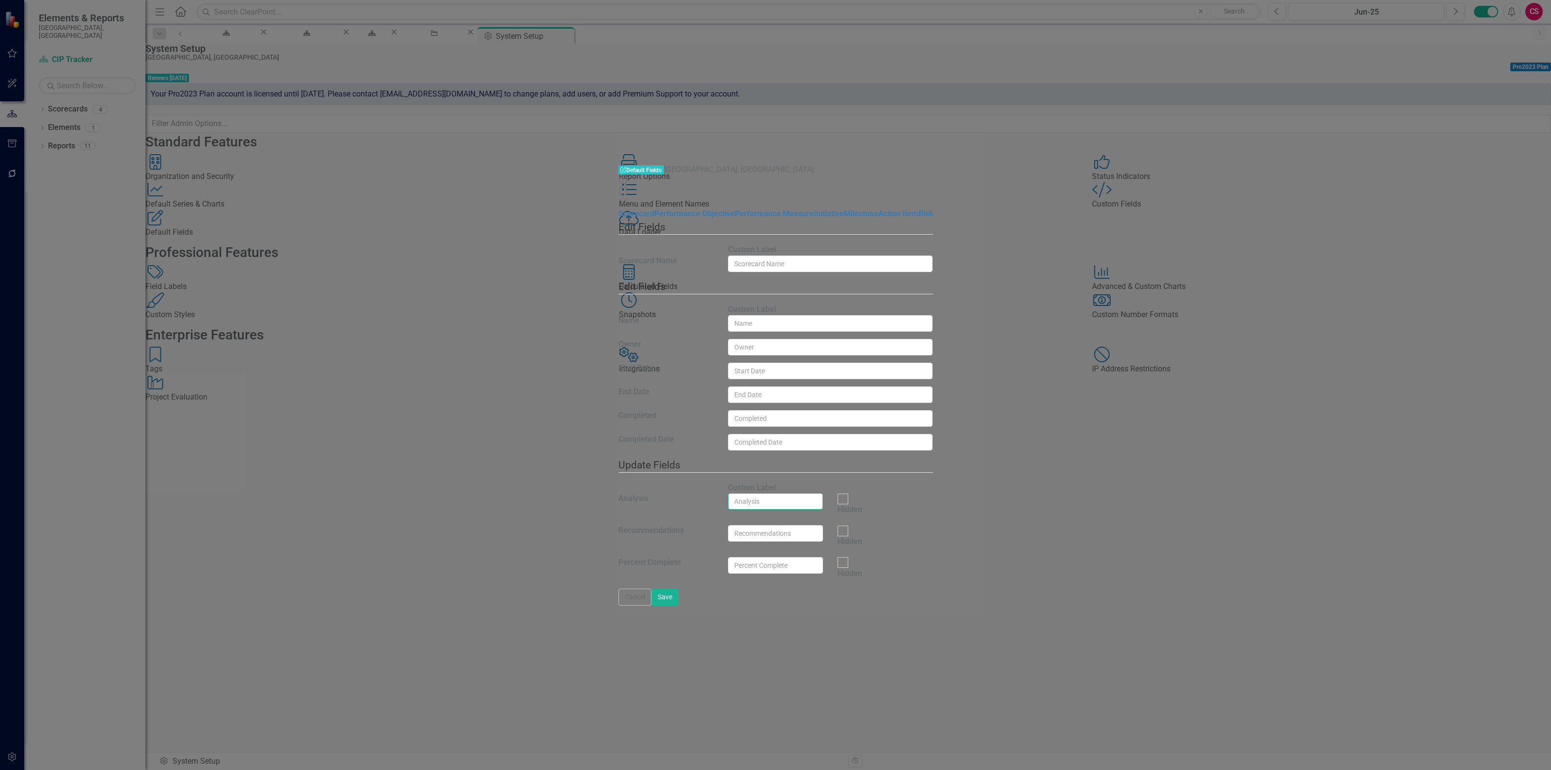
click at [823, 493] on input "text" at bounding box center [775, 501] width 95 height 16
type input "Project Update"
click at [679, 605] on button "Save" at bounding box center [665, 596] width 27 height 17
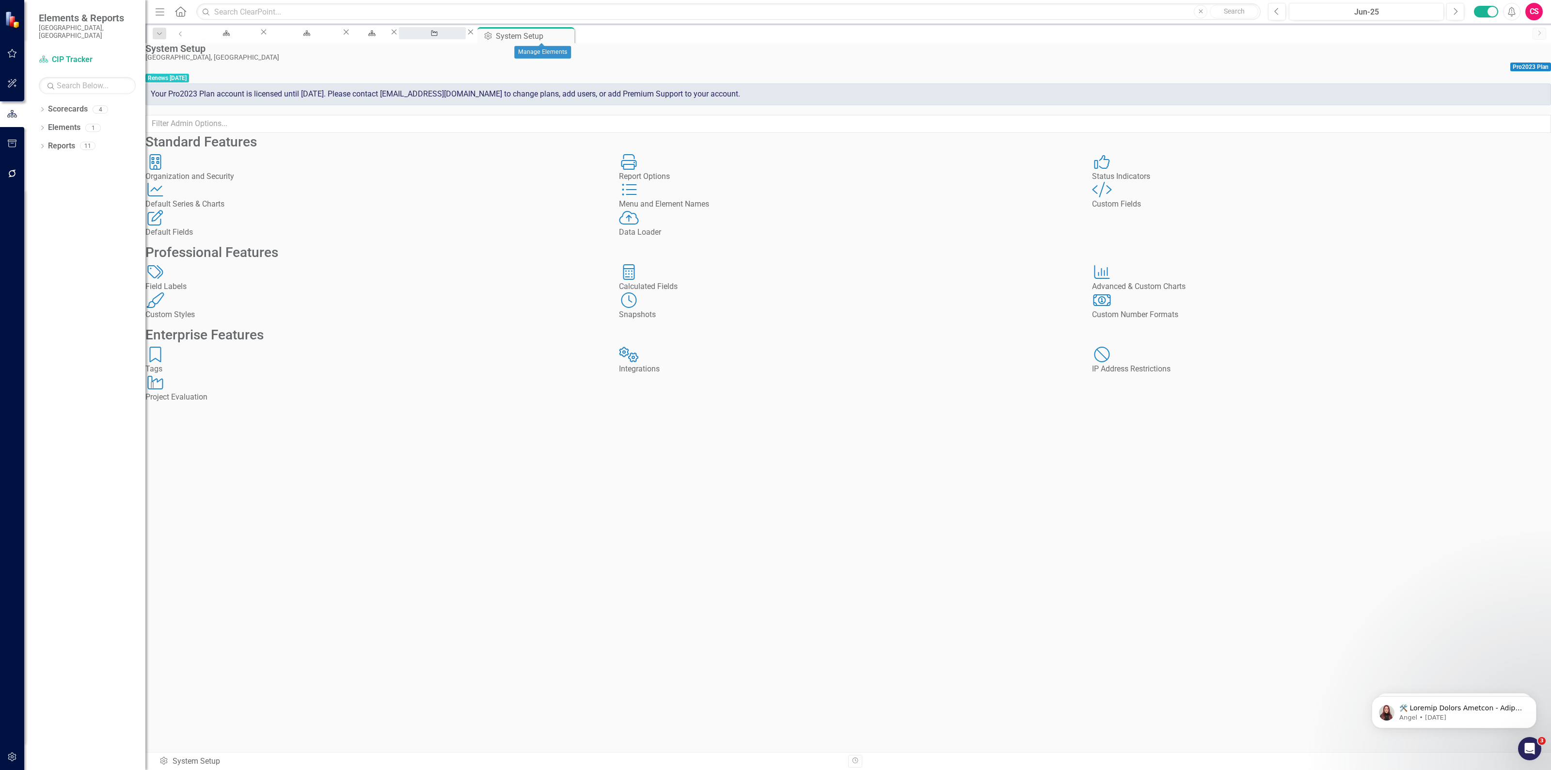
click at [457, 36] on div "Manage Elements" at bounding box center [432, 42] width 49 height 12
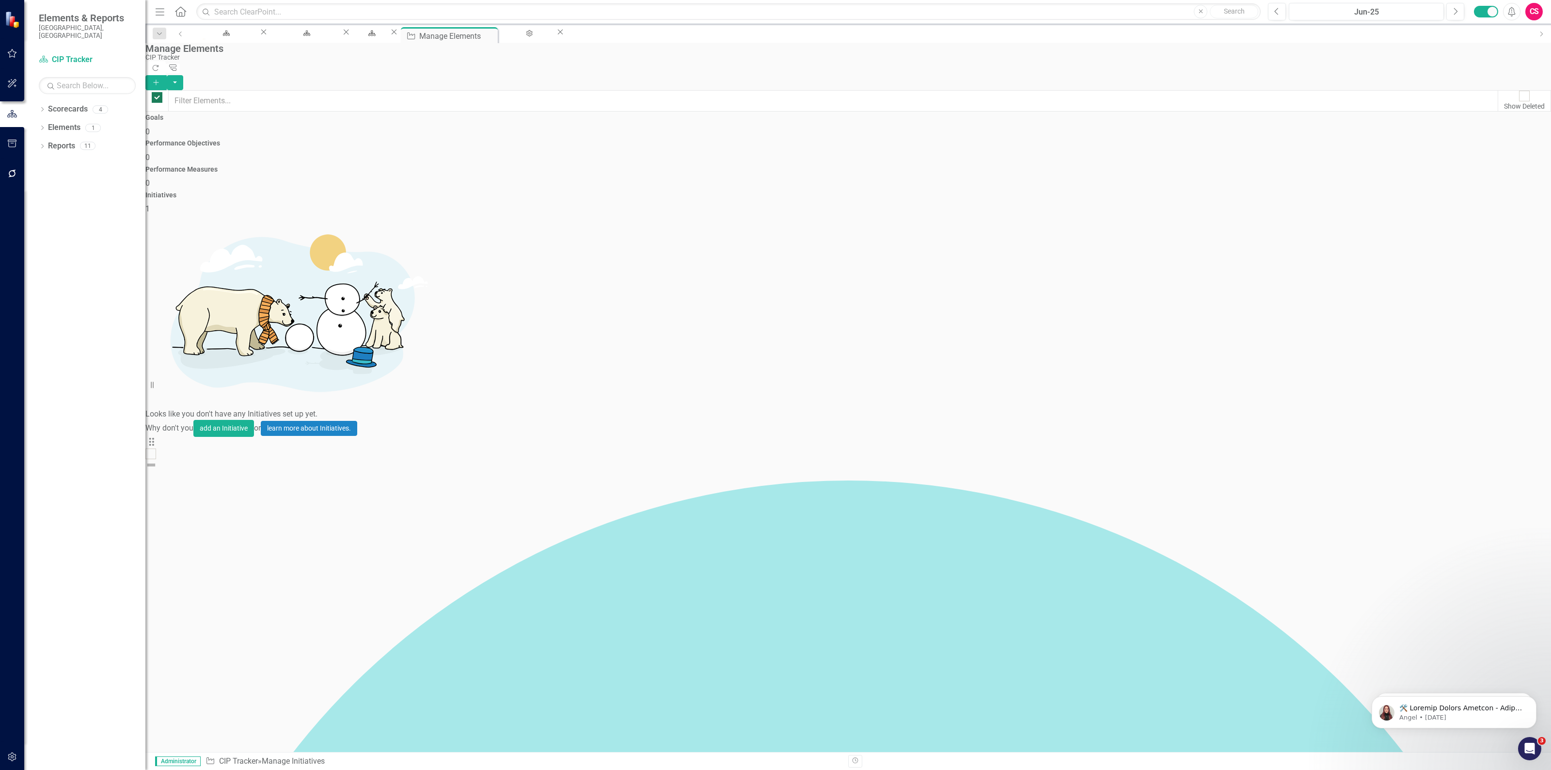
checkbox input "false"
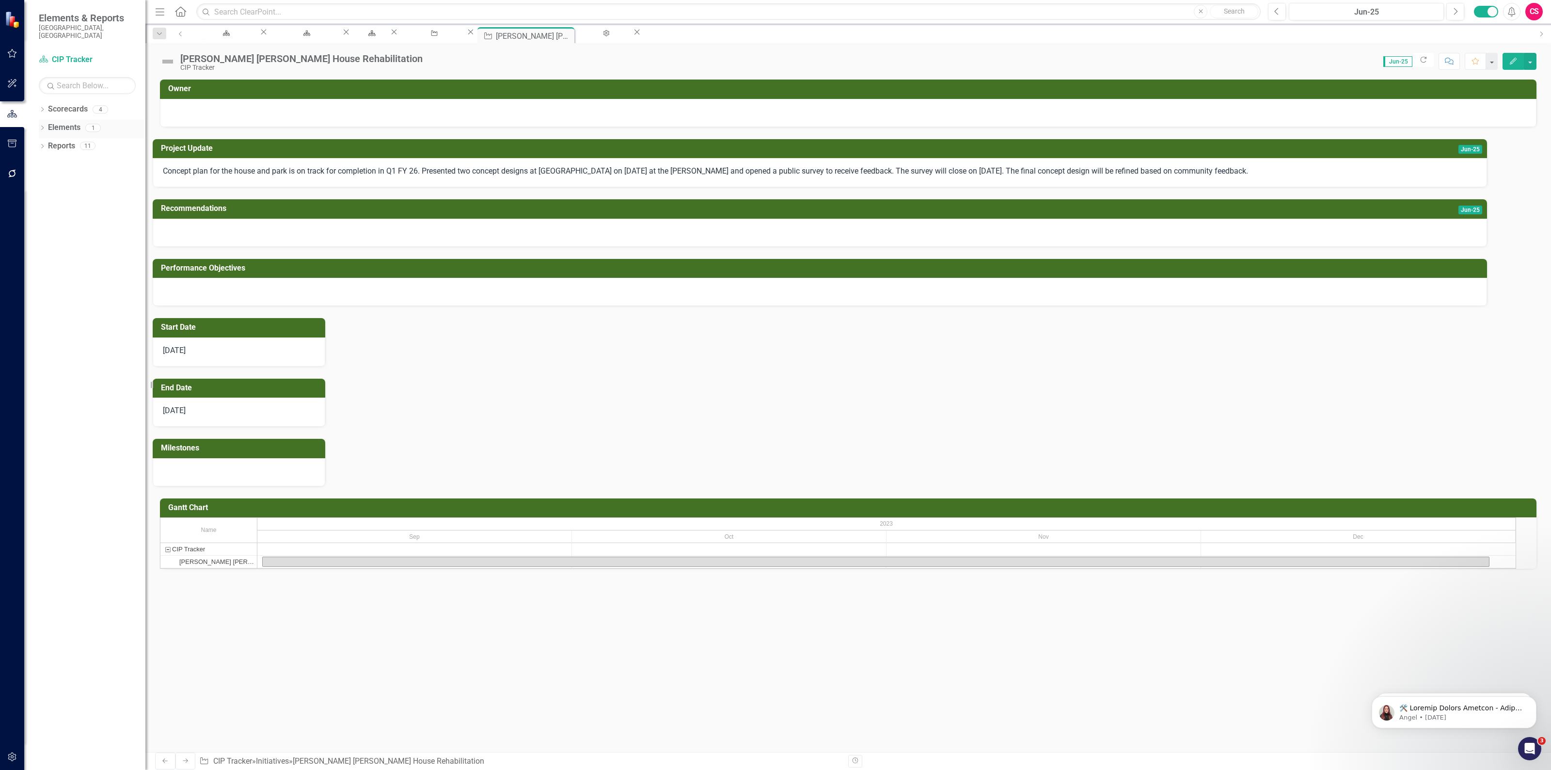
click at [71, 125] on link "Elements" at bounding box center [64, 127] width 32 height 11
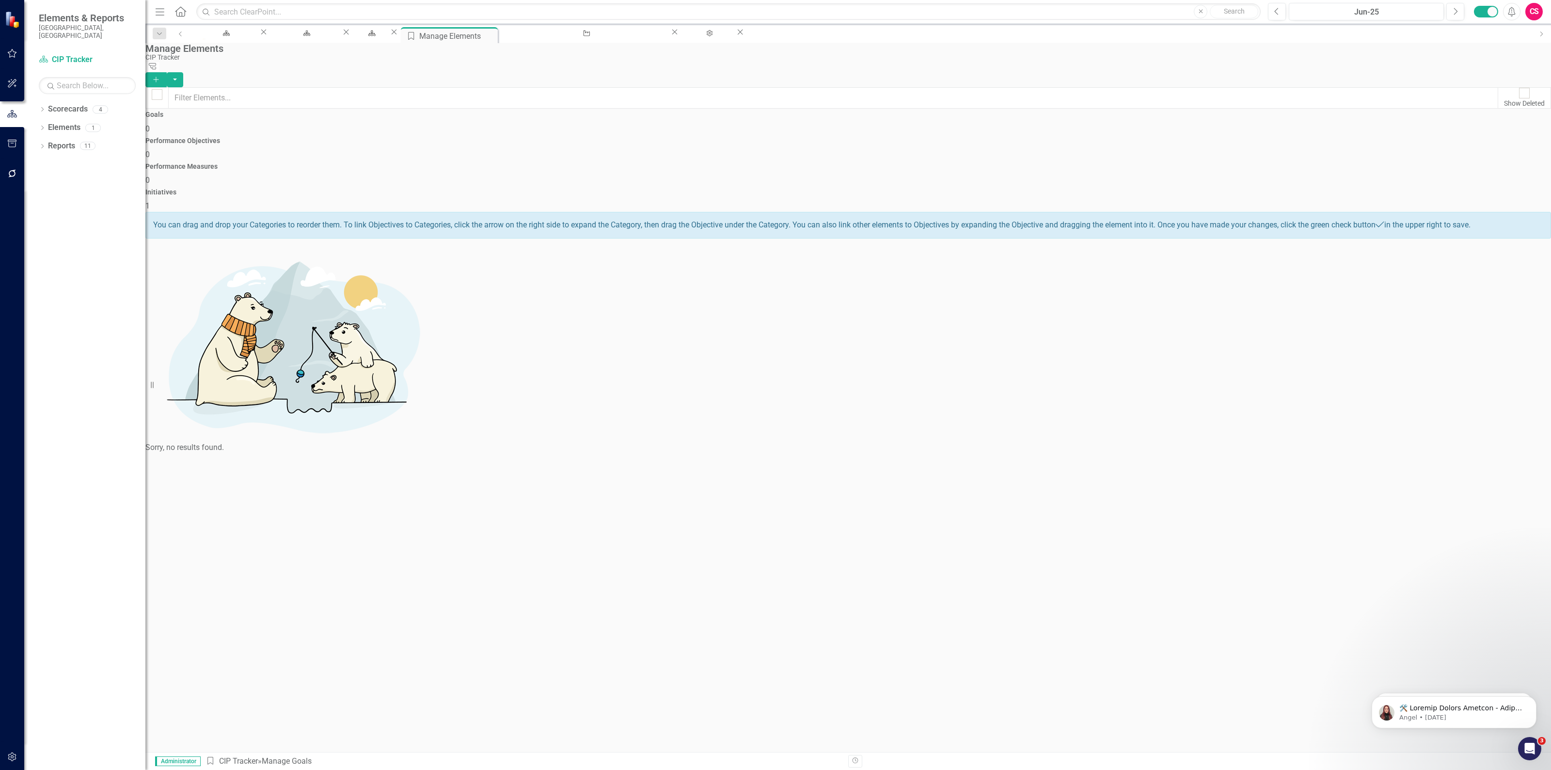
click at [1530, 8] on div "CS" at bounding box center [1534, 11] width 17 height 17
click at [1490, 105] on link "Settings System Setup" at bounding box center [1504, 103] width 77 height 18
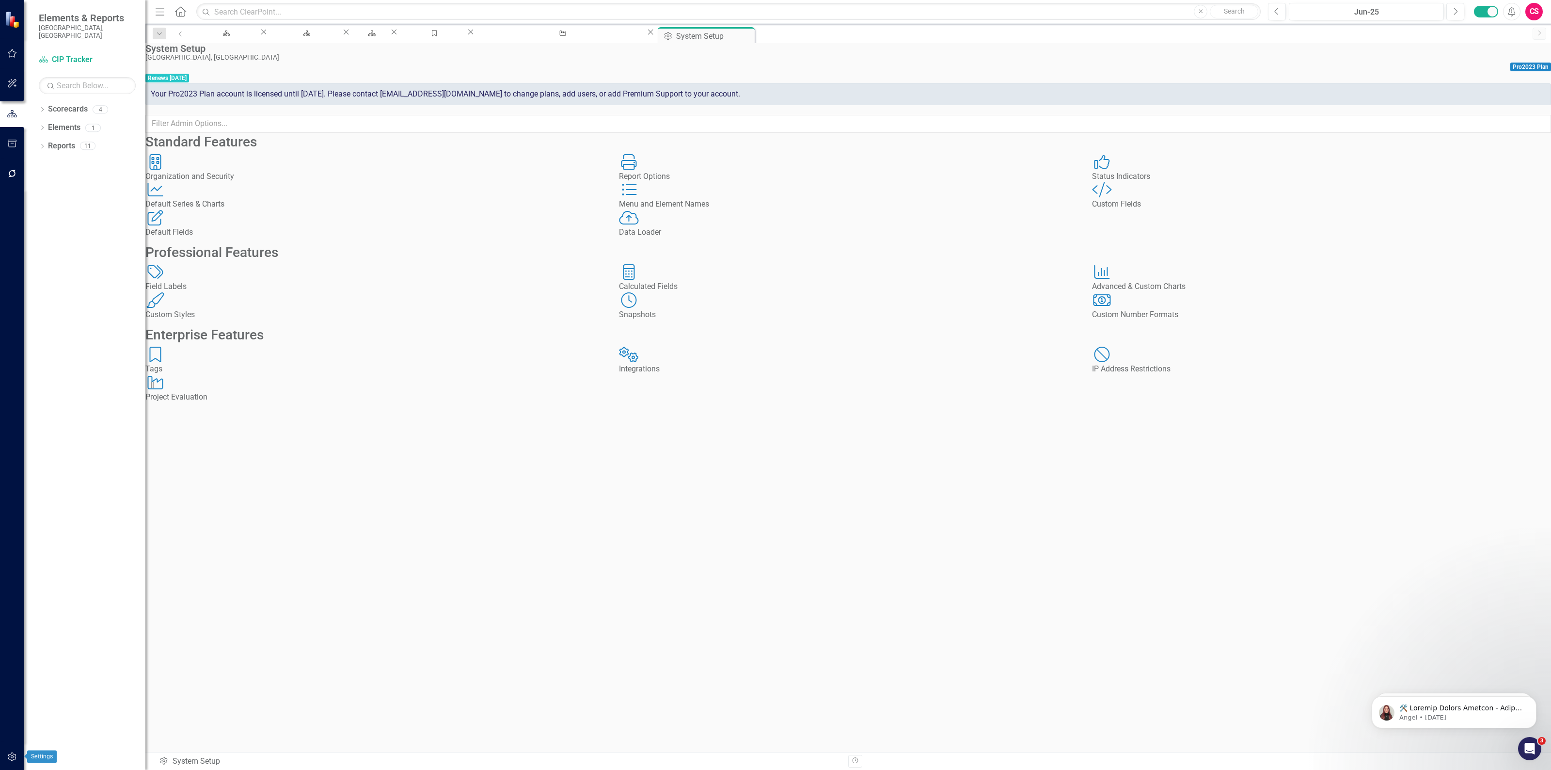
click at [10, 753] on icon "button" at bounding box center [12, 757] width 10 height 8
click at [670, 238] on div "Data Loader Data Loader" at bounding box center [848, 224] width 459 height 28
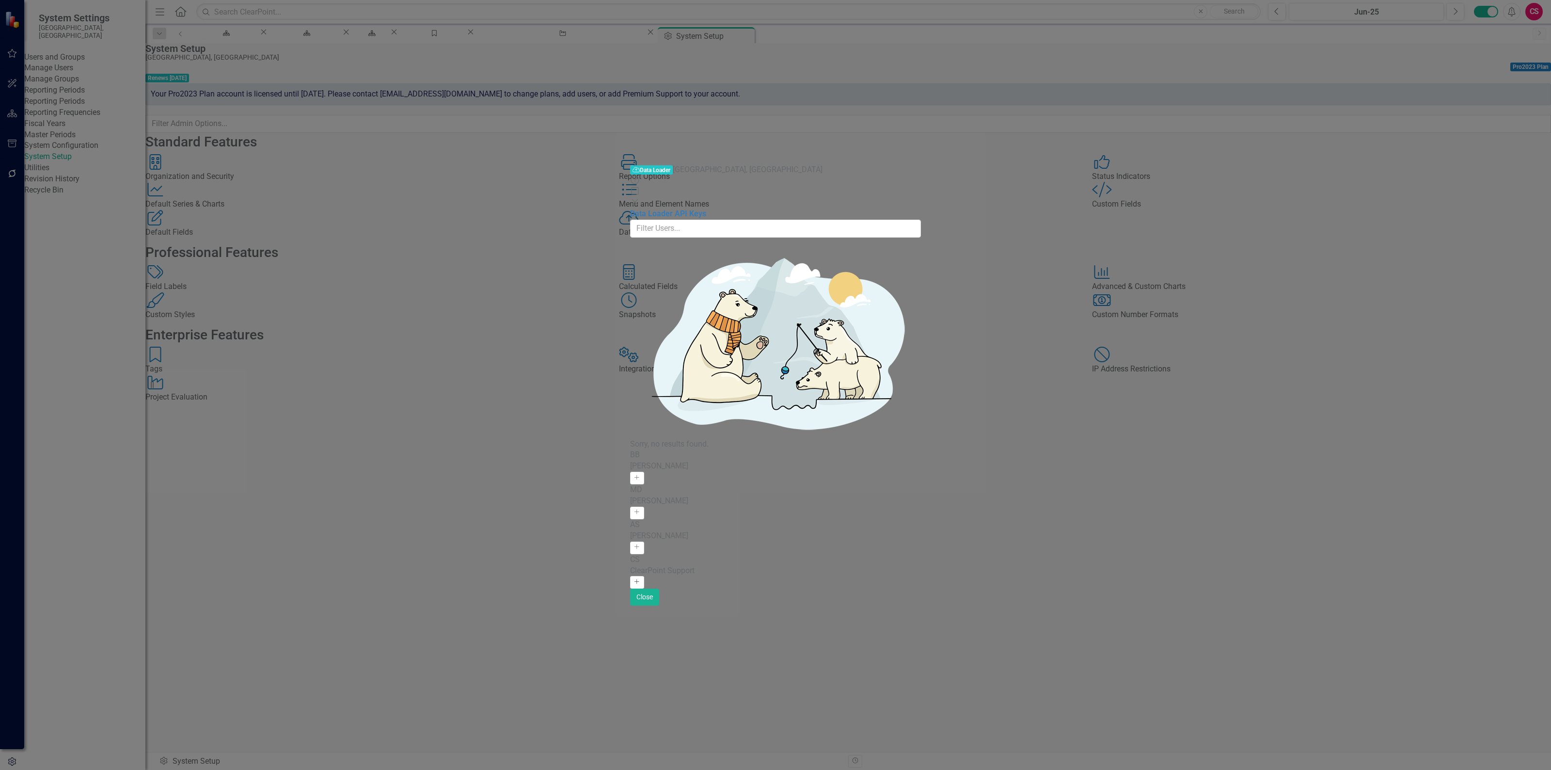
click at [644, 576] on button "Add" at bounding box center [637, 582] width 14 height 13
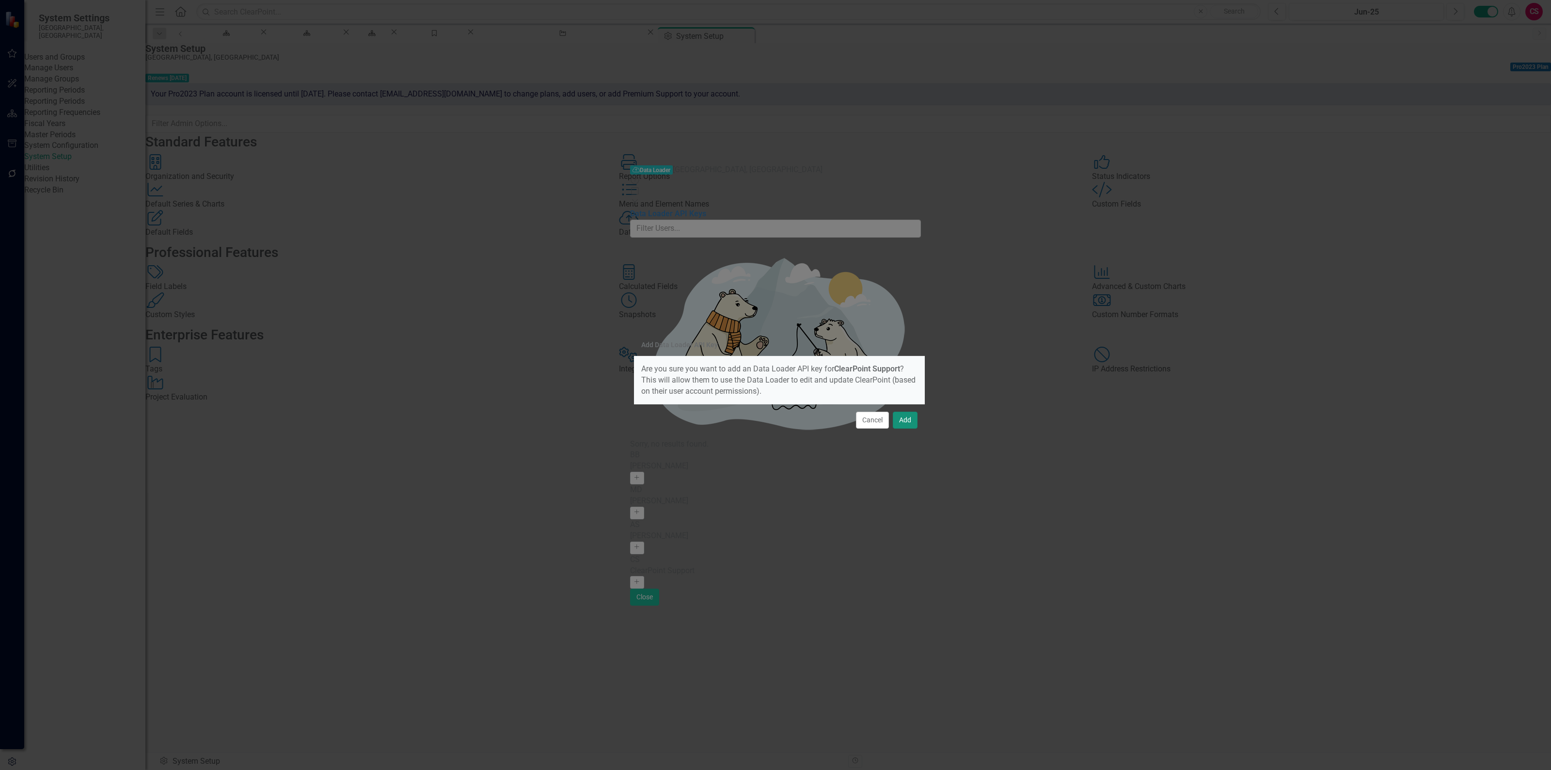
click at [909, 423] on button "Add" at bounding box center [905, 420] width 25 height 17
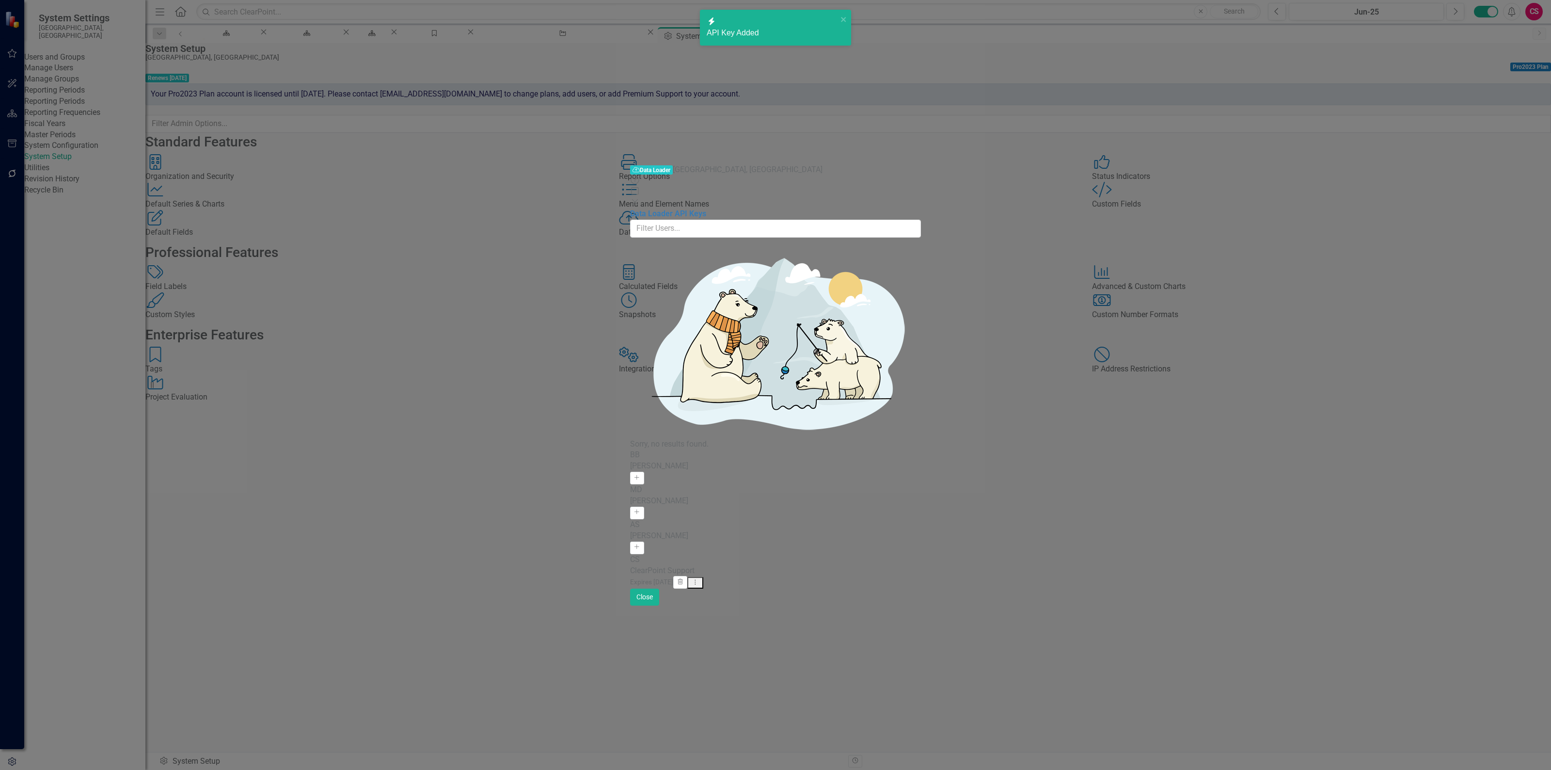
click at [699, 579] on icon "Dropdown Menu" at bounding box center [695, 582] width 8 height 6
click at [1504, 180] on link "API Key View API Key" at bounding box center [1495, 178] width 77 height 18
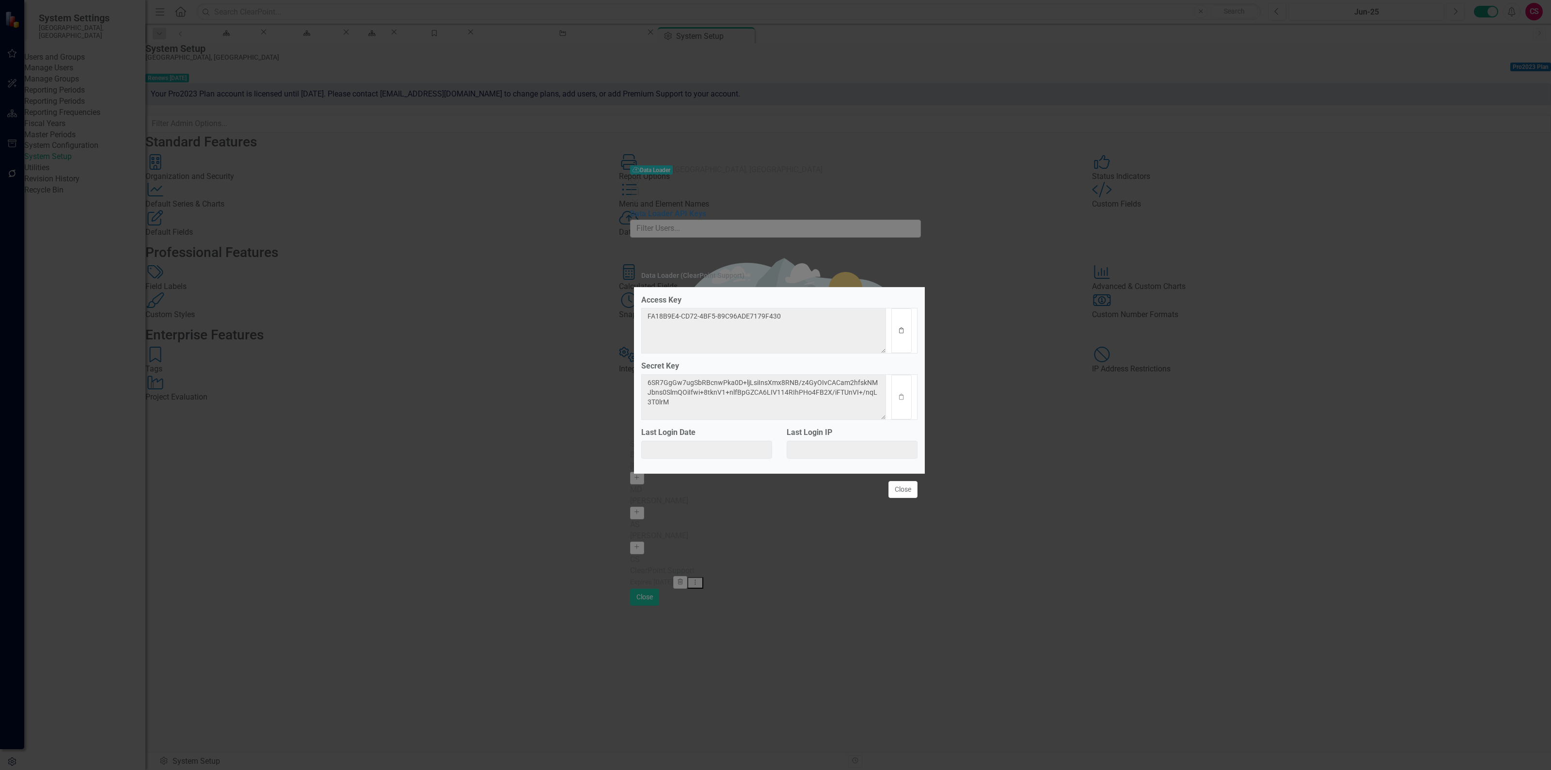
click at [903, 323] on button "Clipboard" at bounding box center [901, 330] width 20 height 45
click at [900, 397] on icon "Clipboard" at bounding box center [901, 397] width 7 height 6
click at [1154, 552] on div "Data Loader (ClearPoint Support) Access Key FA18B9E4-CD72-4BF5-89C96ADE7179F430…" at bounding box center [775, 385] width 1551 height 770
click at [902, 492] on button "Close" at bounding box center [903, 489] width 29 height 17
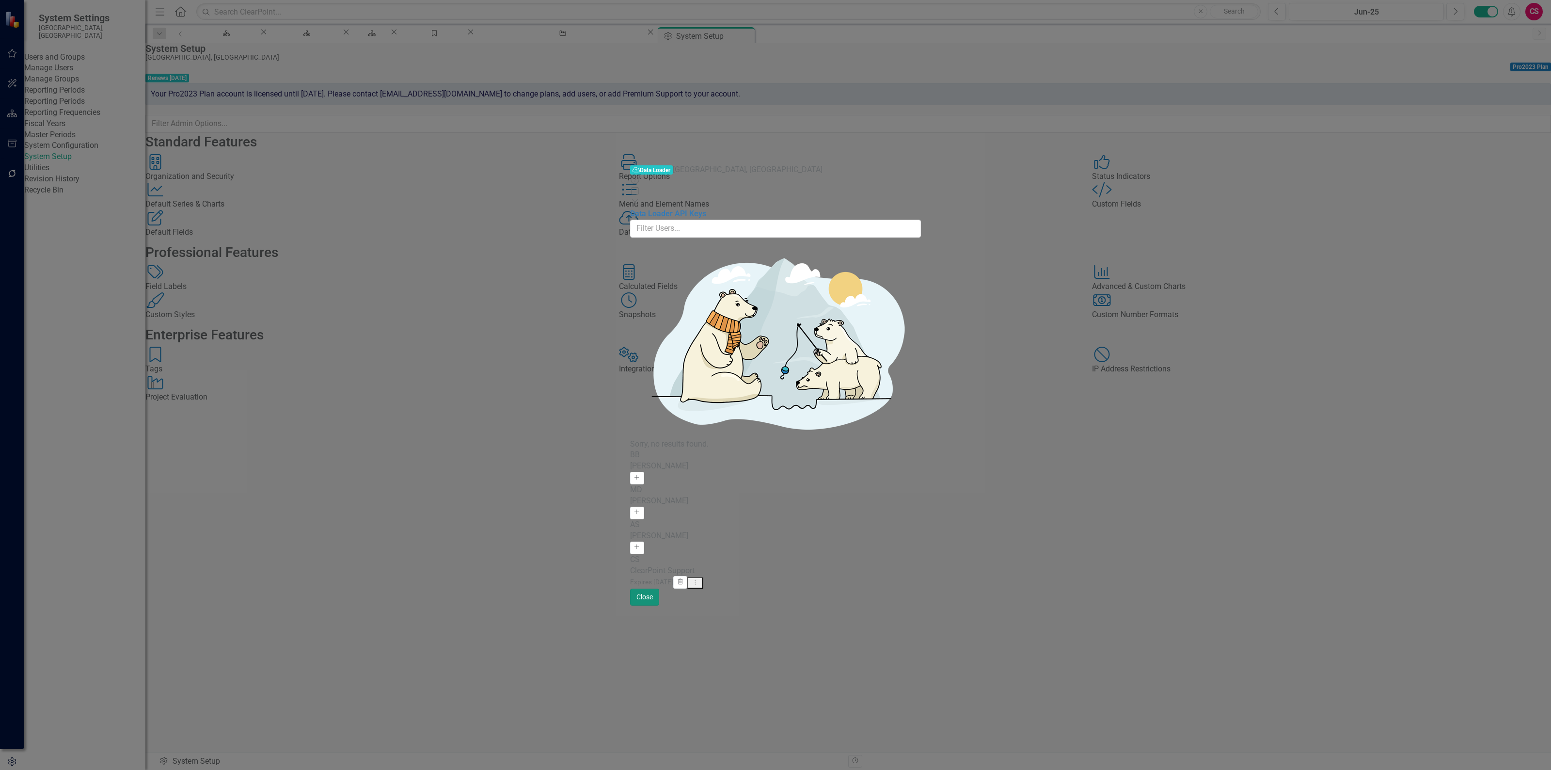
click at [659, 605] on button "Close" at bounding box center [644, 596] width 29 height 17
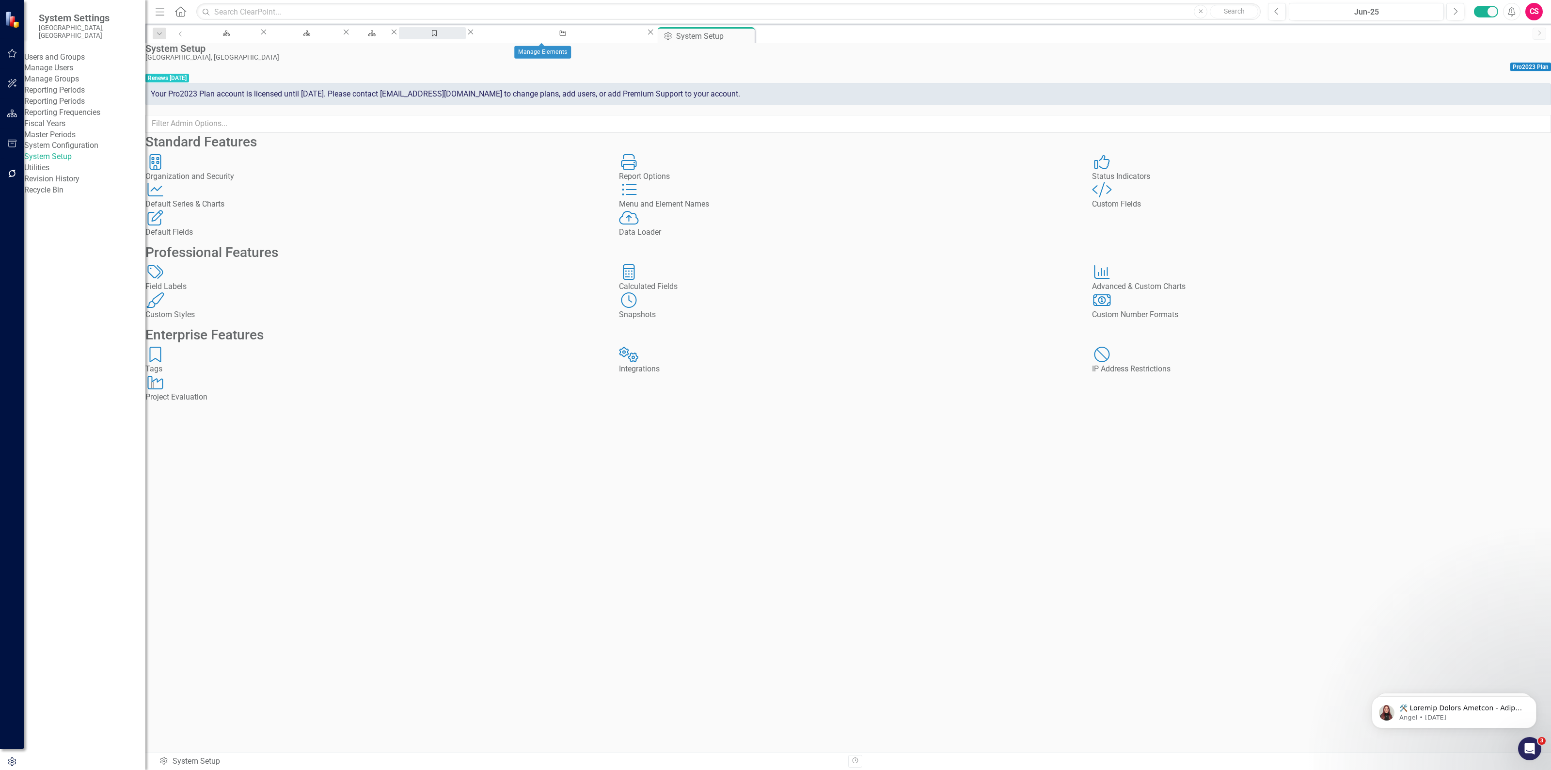
click at [457, 36] on div "Manage Elements" at bounding box center [432, 42] width 49 height 12
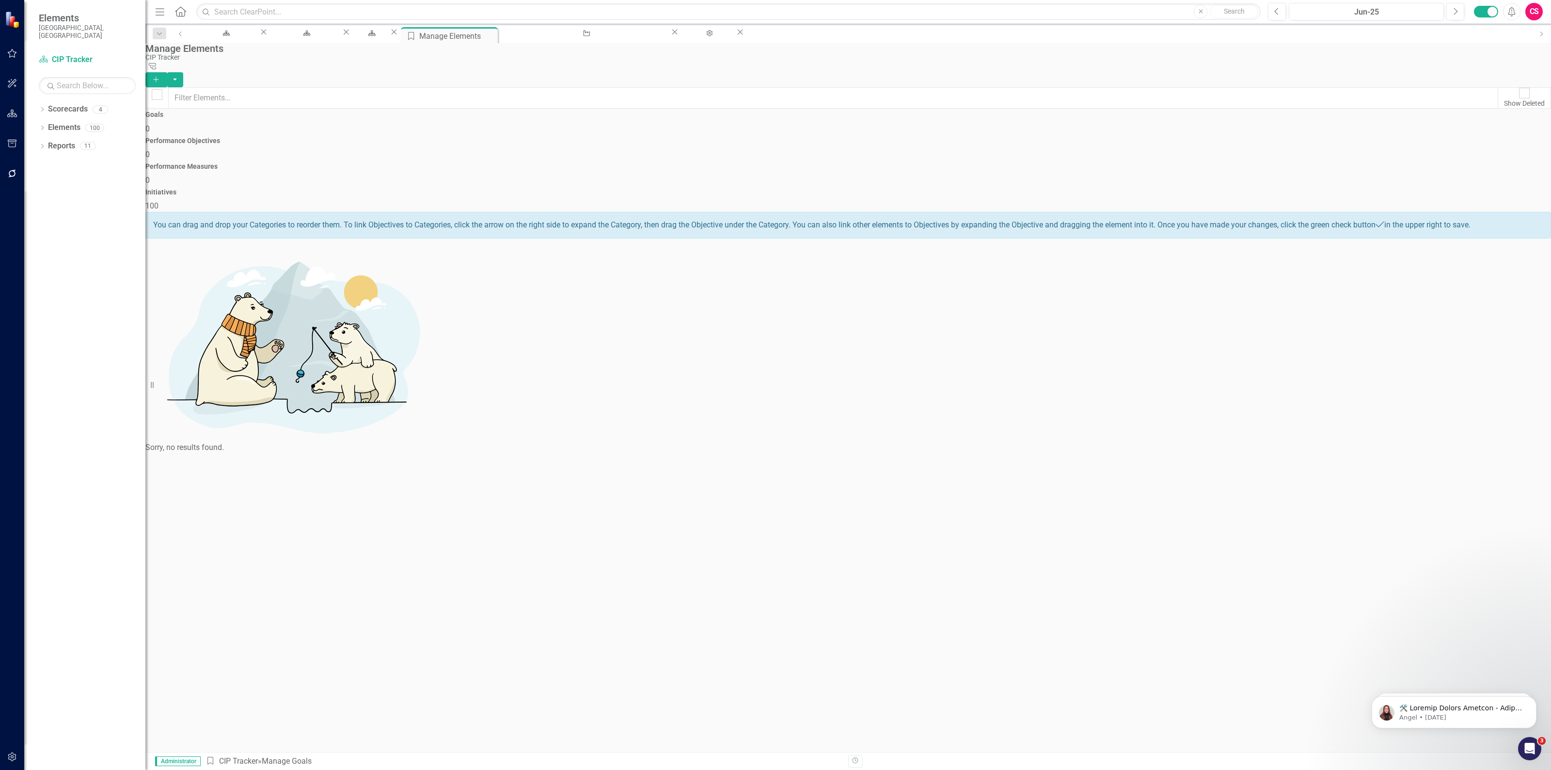
click at [1260, 189] on div "Initiatives 100" at bounding box center [848, 200] width 1406 height 23
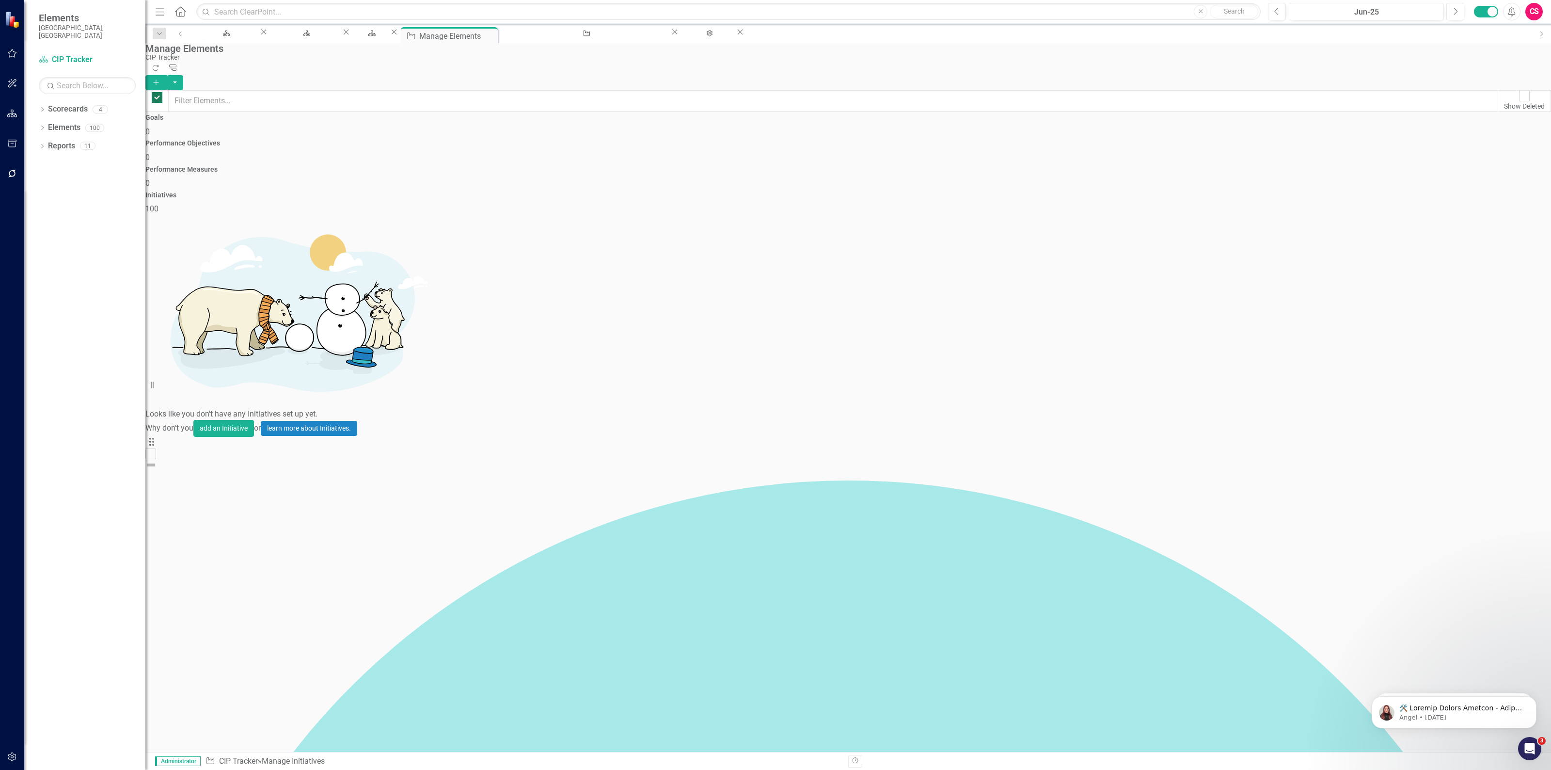
checkbox input "false"
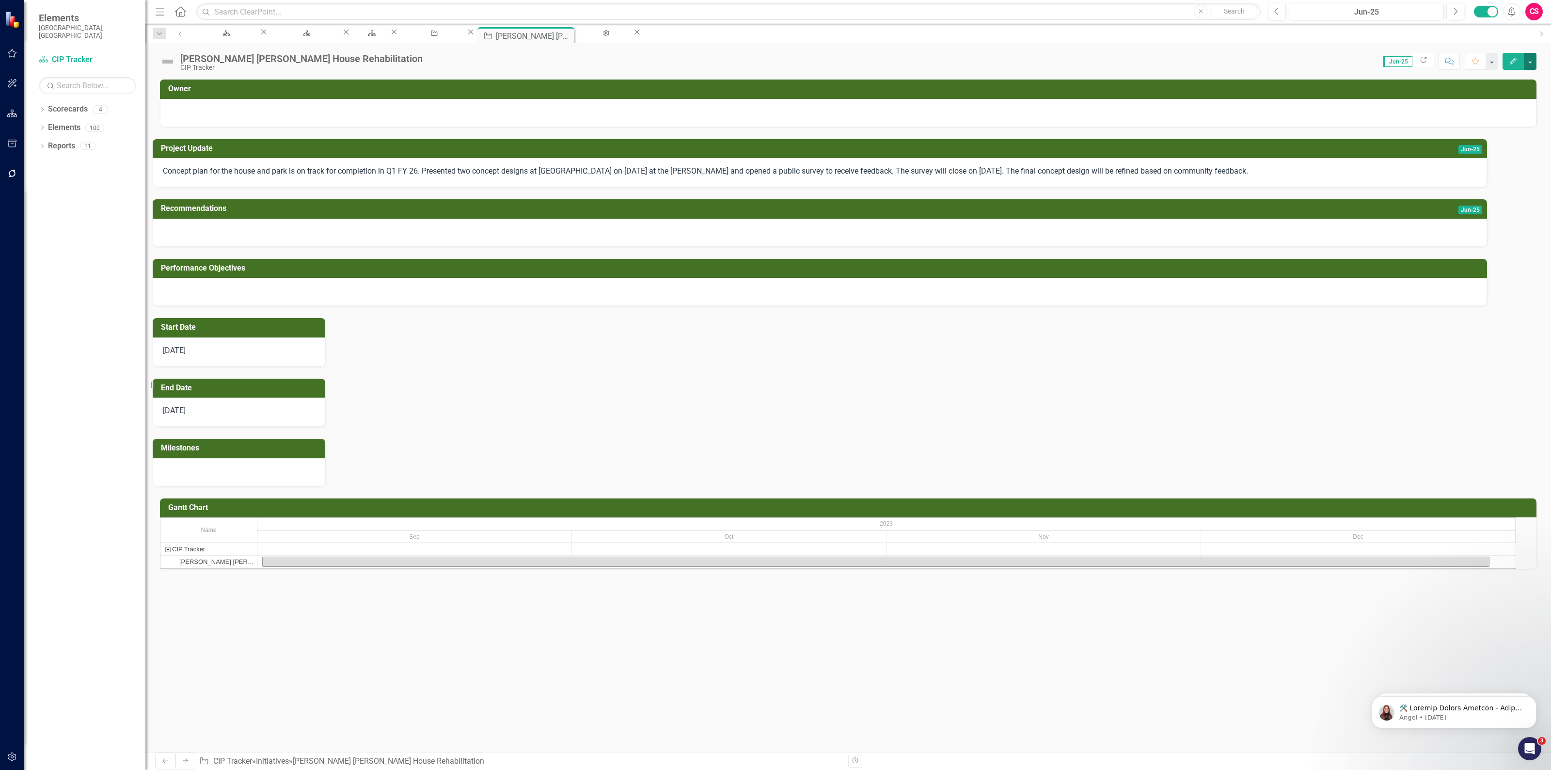
click at [1531, 58] on button "button" at bounding box center [1530, 61] width 13 height 17
click at [1482, 95] on link "Edit Report Edit Layout" at bounding box center [1477, 98] width 118 height 18
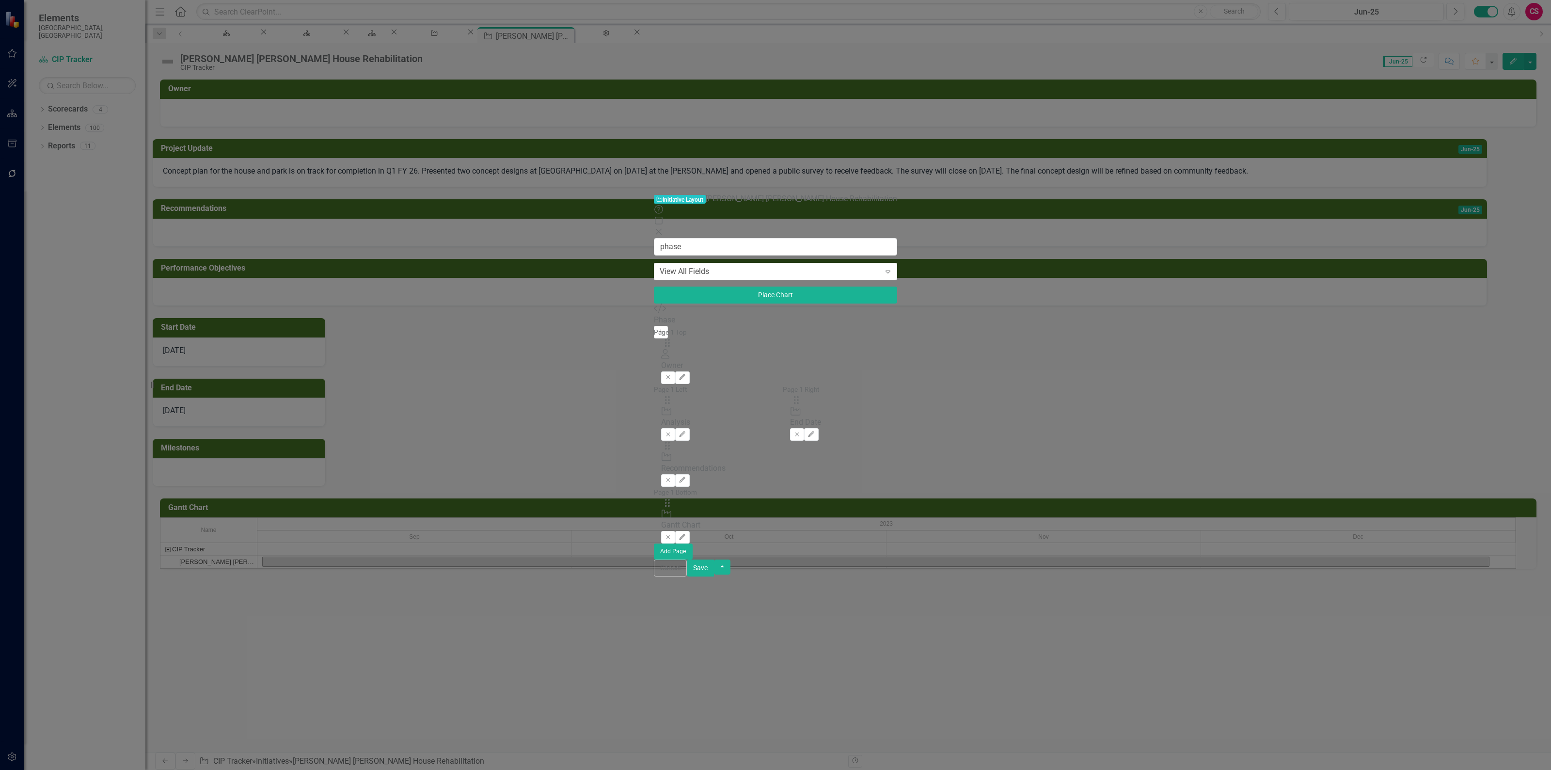
click at [659, 329] on icon "button" at bounding box center [661, 331] width 5 height 5
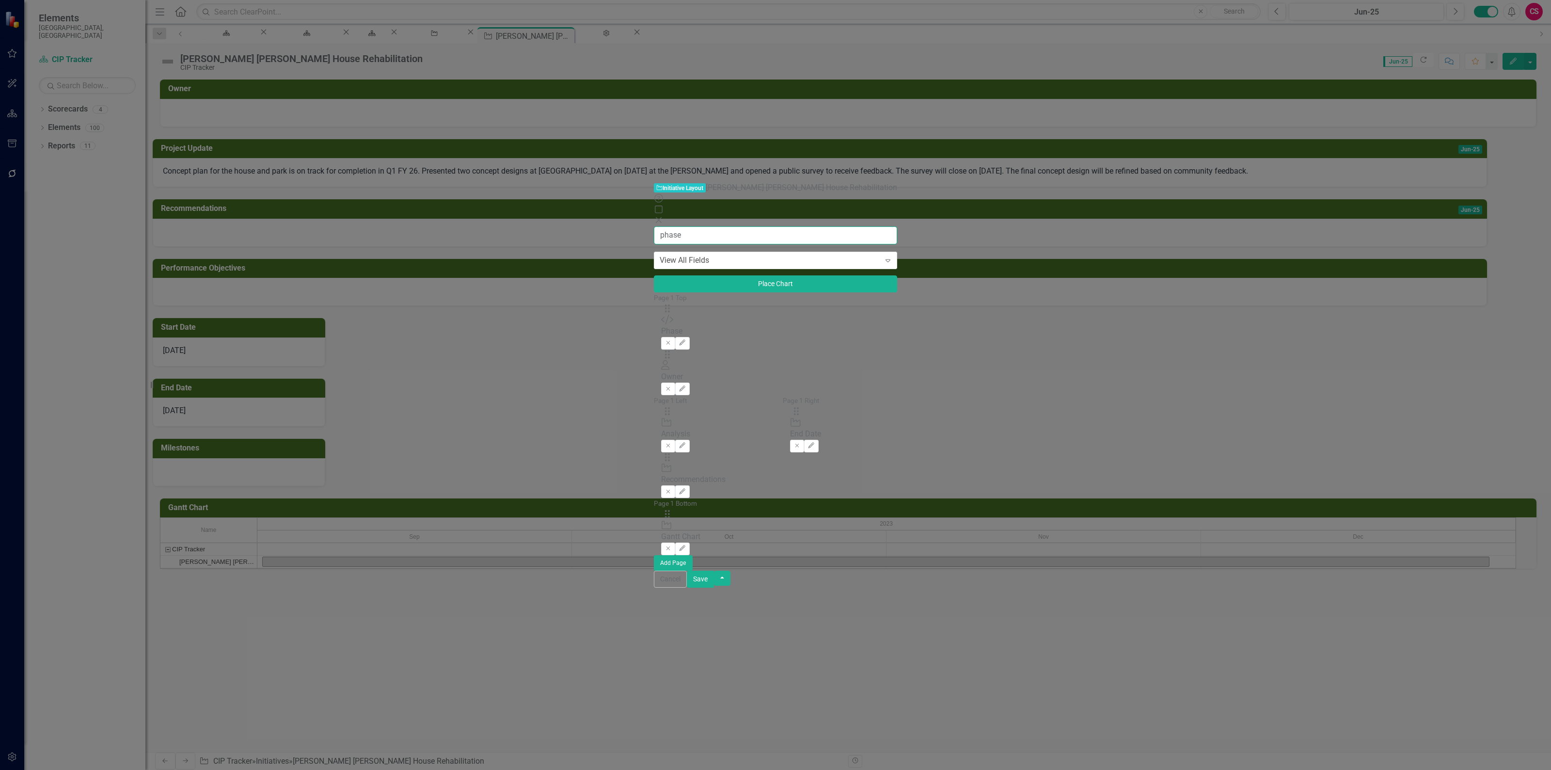
click at [654, 226] on input "phase" at bounding box center [775, 235] width 243 height 18
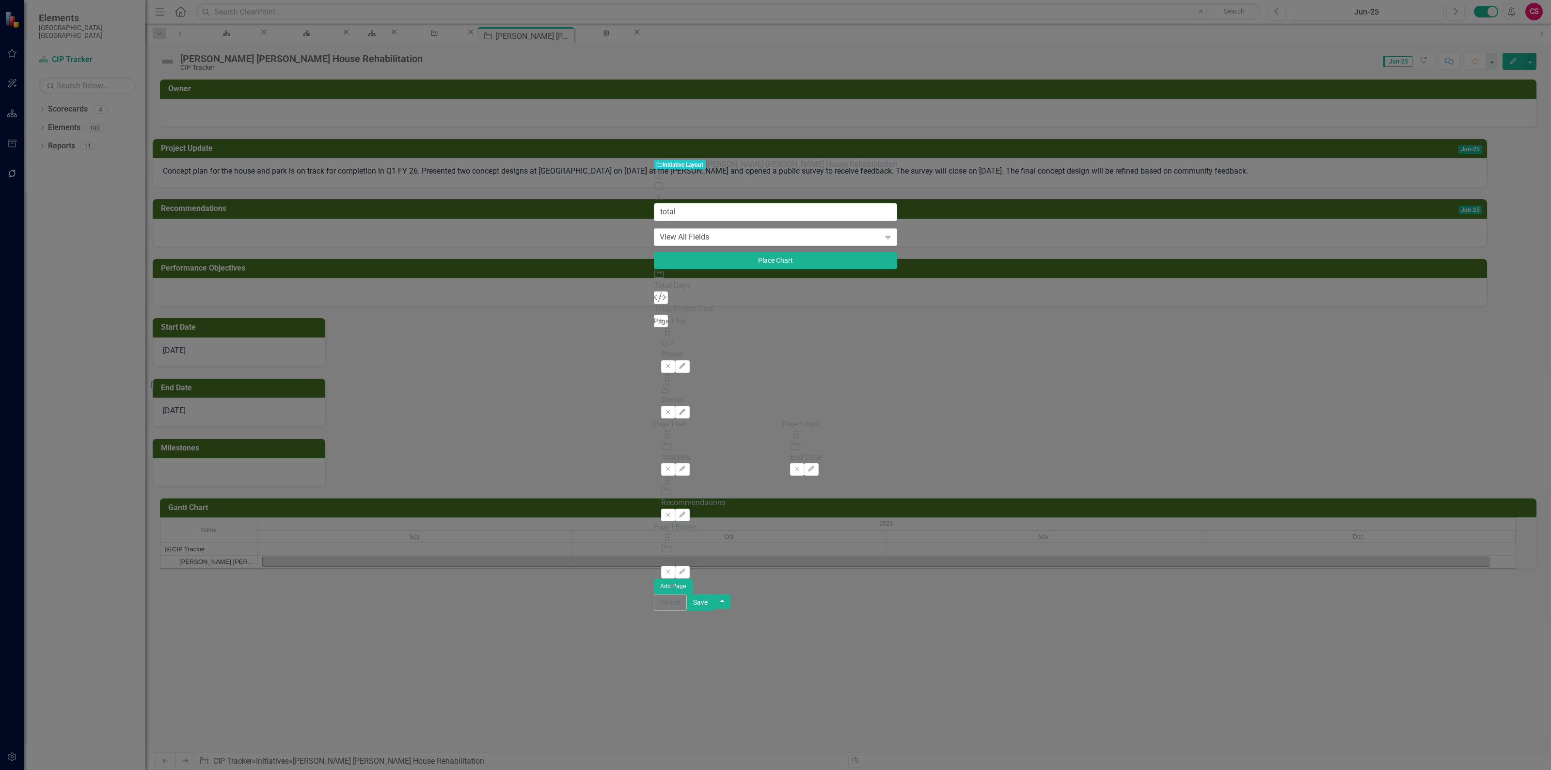
click at [657, 318] on icon "Add" at bounding box center [660, 321] width 7 height 6
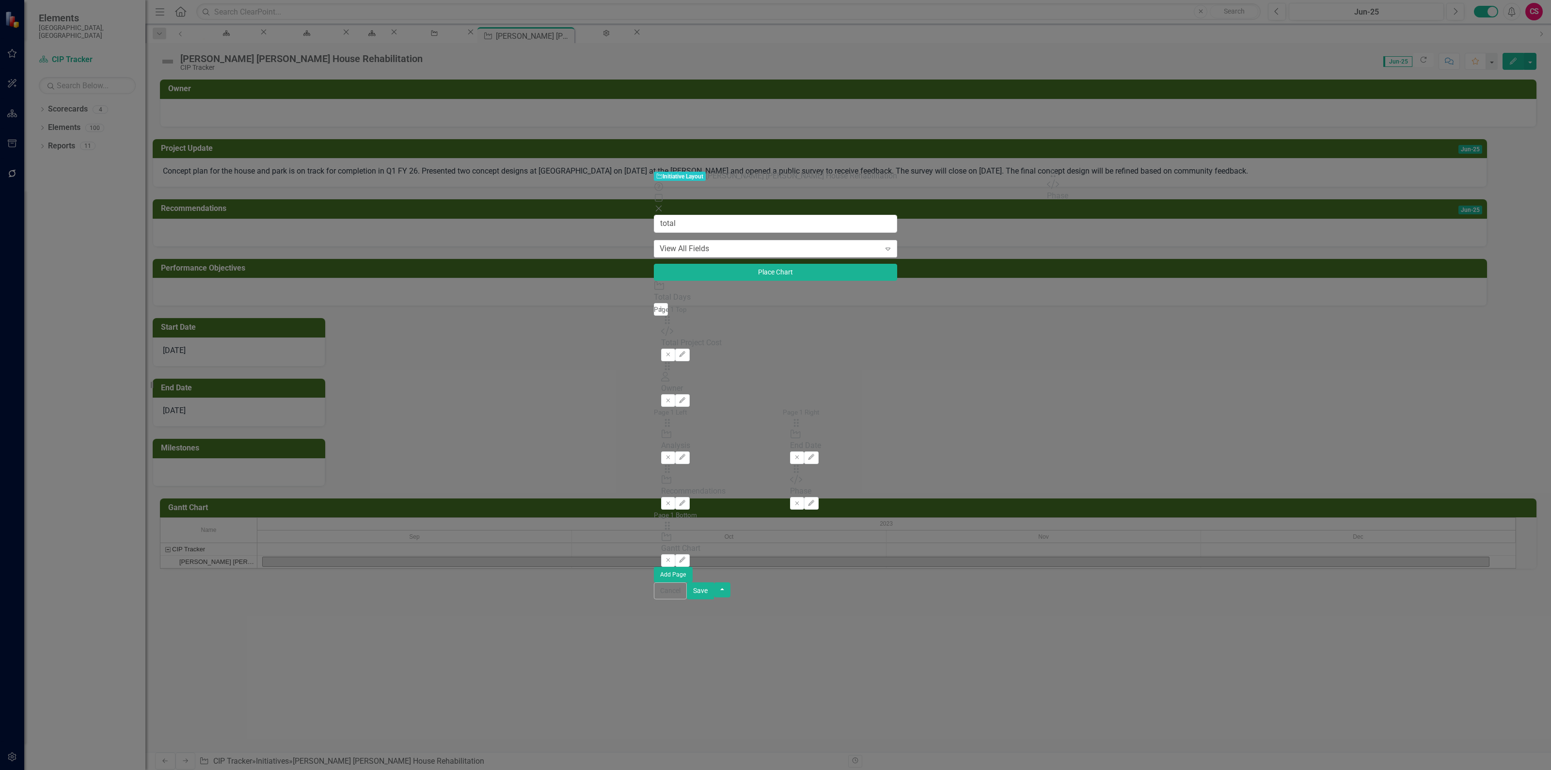
drag, startPoint x: 533, startPoint y: 93, endPoint x: 1064, endPoint y: 178, distance: 537.6
drag, startPoint x: 537, startPoint y: 64, endPoint x: 1060, endPoint y: 183, distance: 536.7
click at [654, 215] on input "total" at bounding box center [775, 224] width 243 height 18
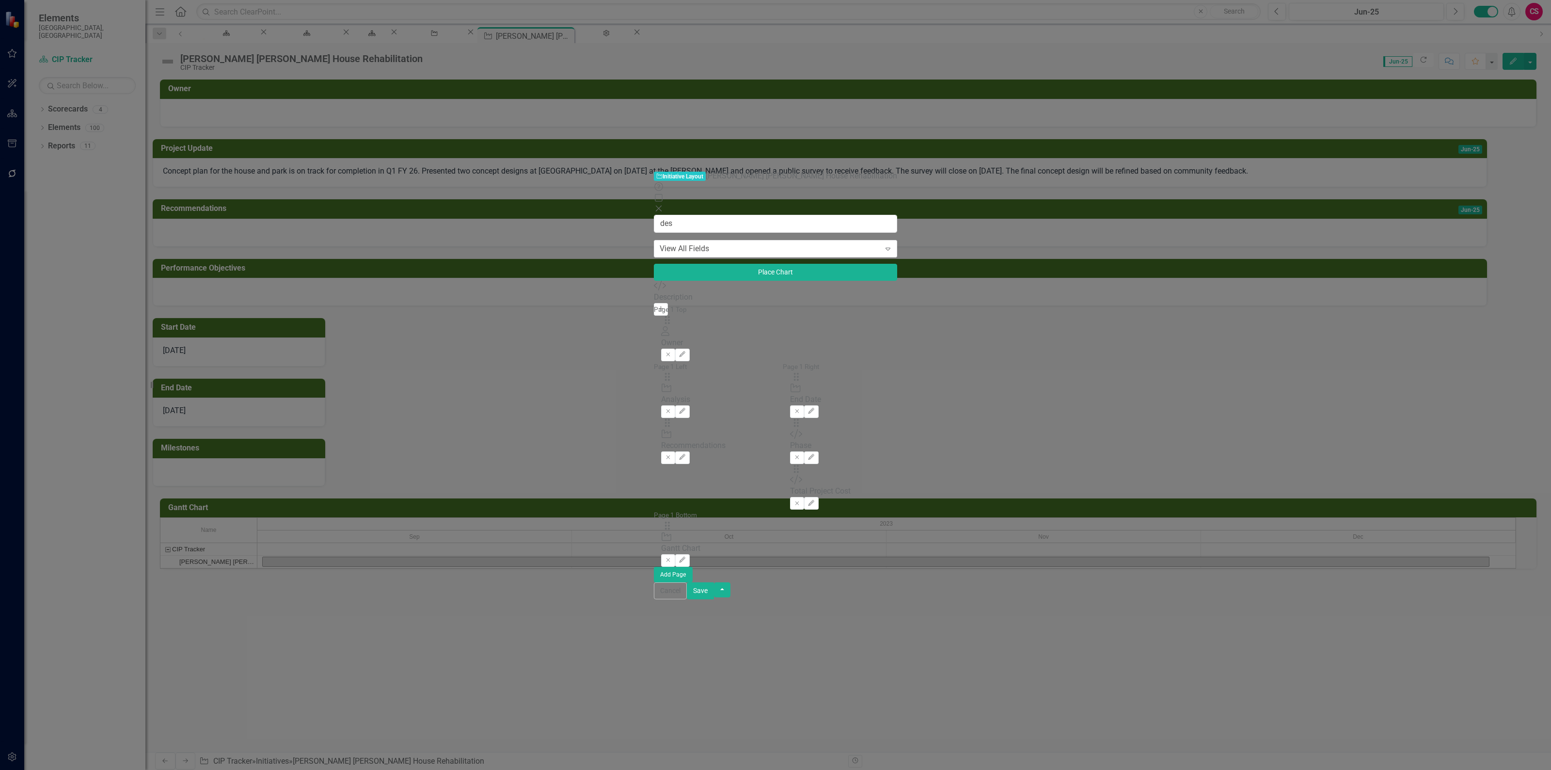
click at [657, 306] on icon "Add" at bounding box center [660, 309] width 7 height 6
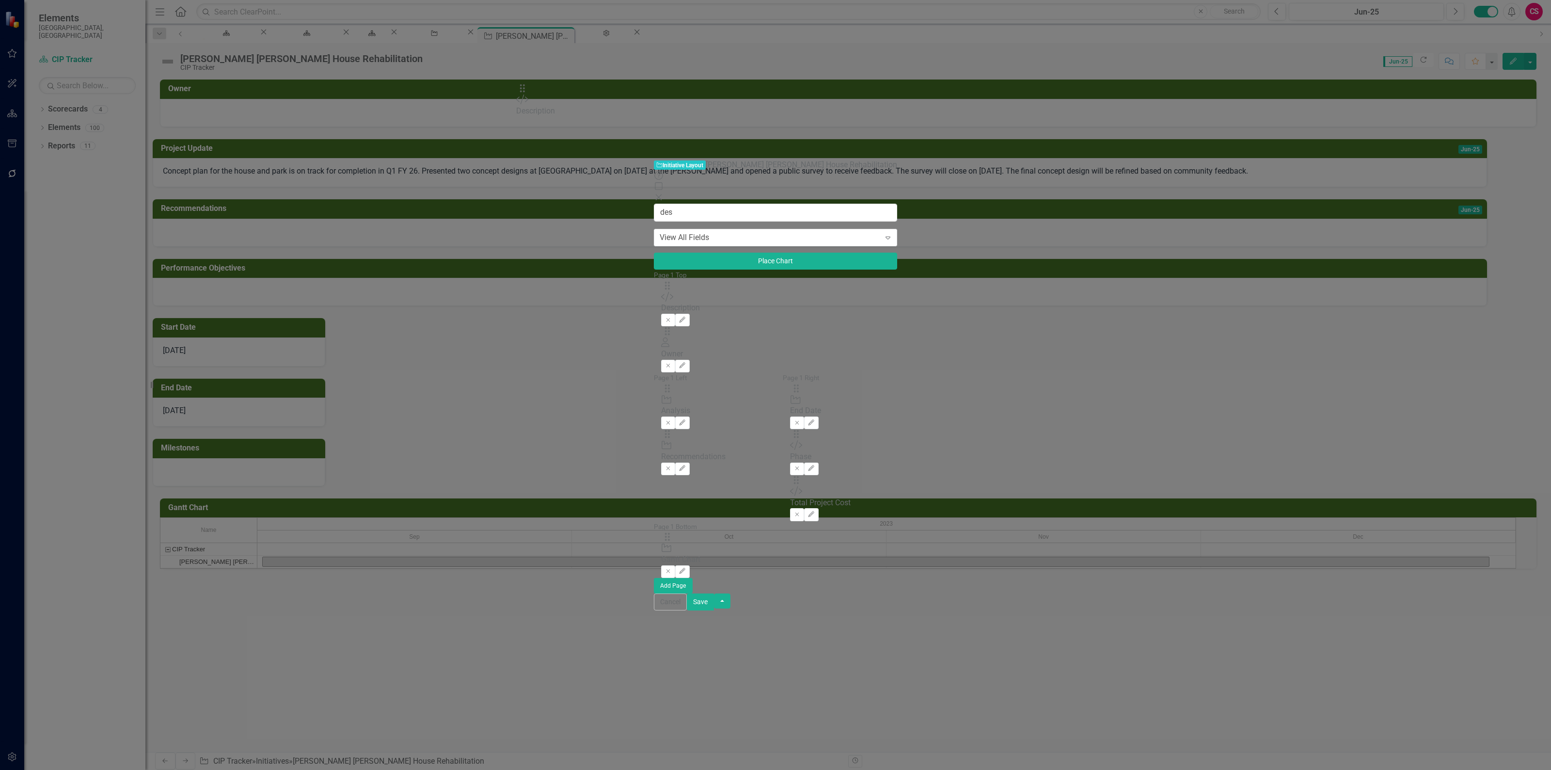
drag, startPoint x: 537, startPoint y: 64, endPoint x: 537, endPoint y: 95, distance: 31.0
click at [654, 204] on input "des" at bounding box center [775, 213] width 243 height 18
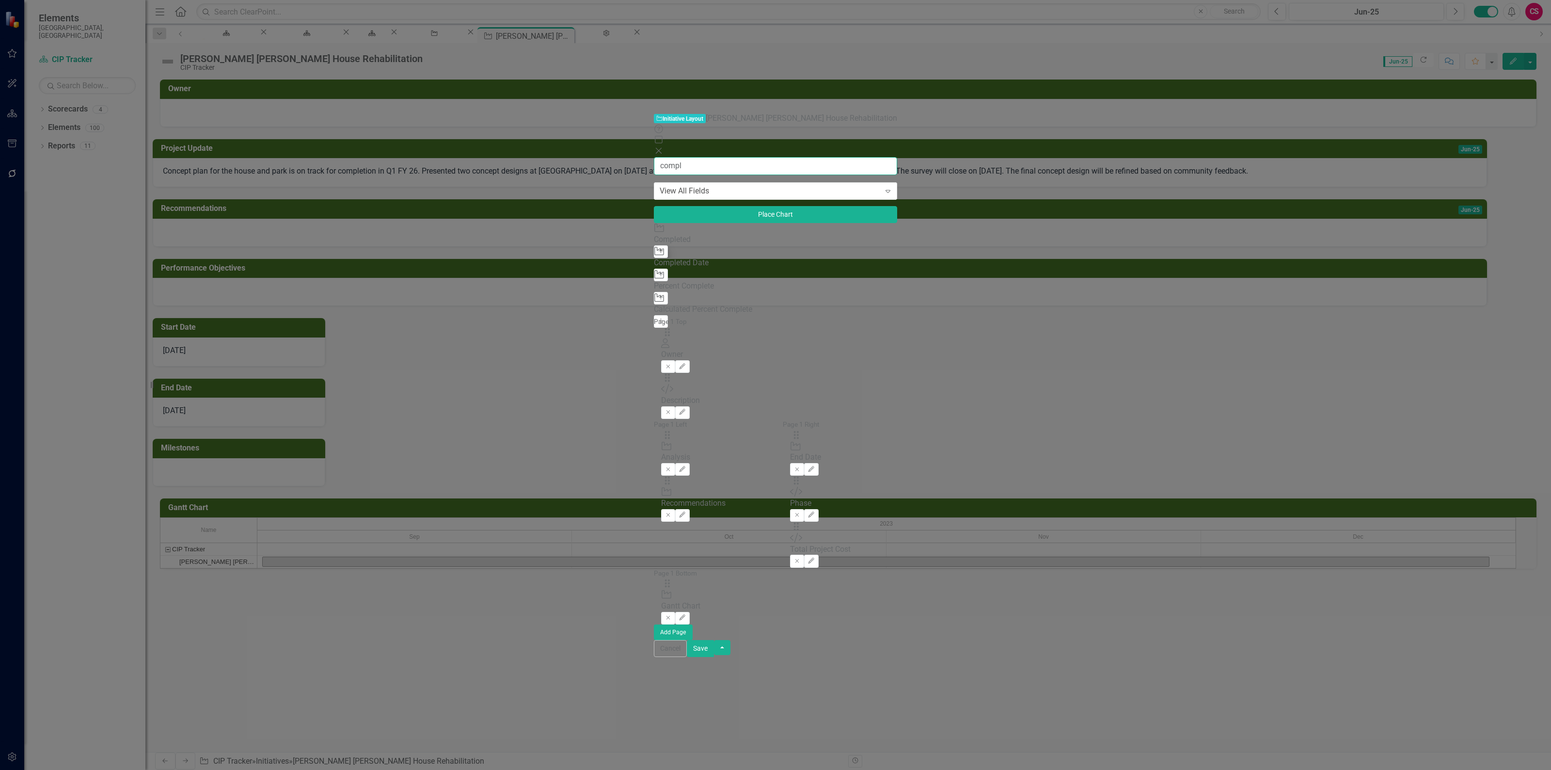
type input "compl"
click at [654, 245] on button "Add" at bounding box center [661, 251] width 14 height 13
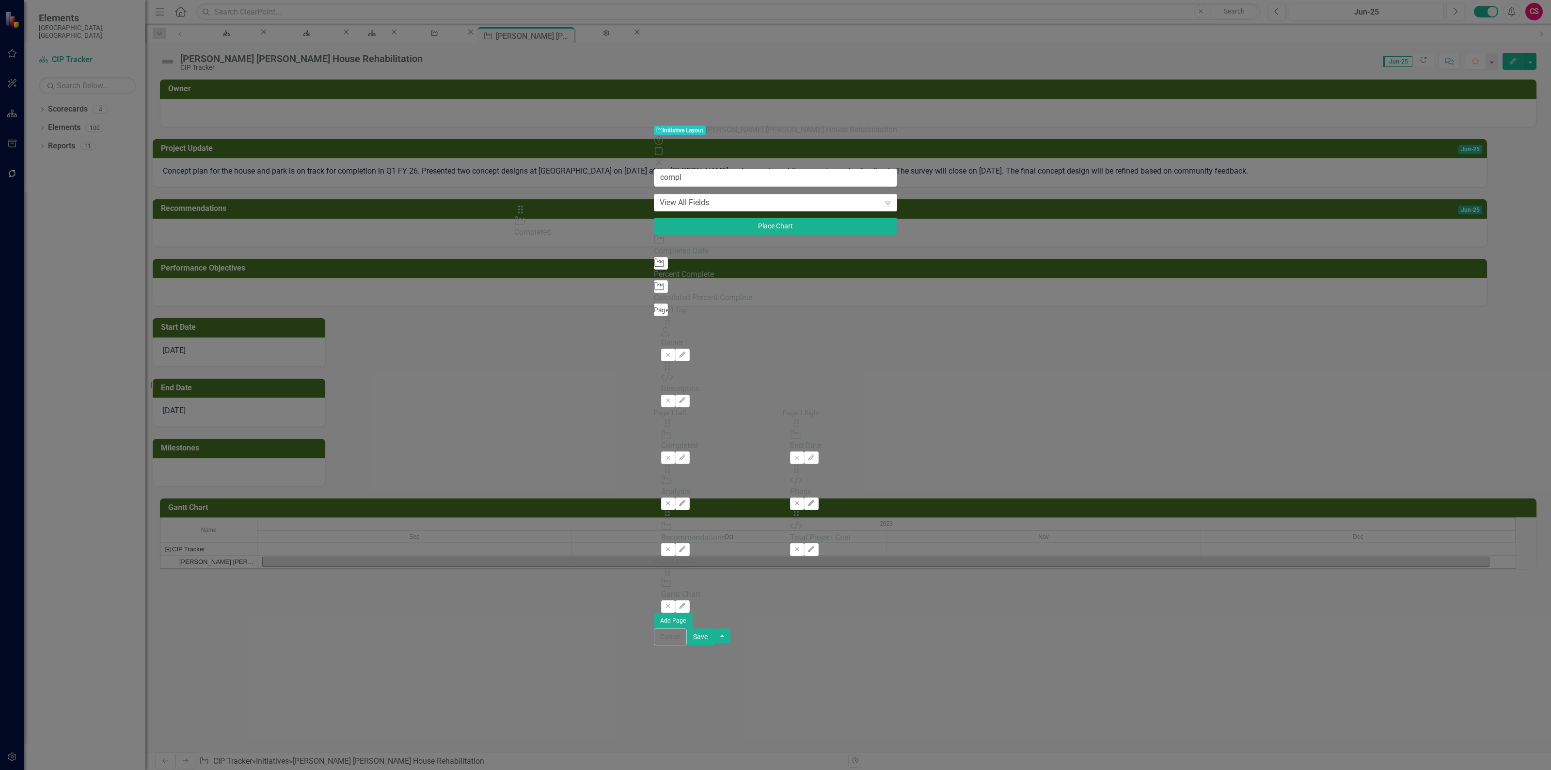
drag, startPoint x: 537, startPoint y: 62, endPoint x: 535, endPoint y: 214, distance: 152.2
click at [731, 643] on button "button" at bounding box center [722, 635] width 16 height 15
click at [1488, 705] on link "Update all Initiatives in this Scorecard" at bounding box center [1447, 706] width 193 height 18
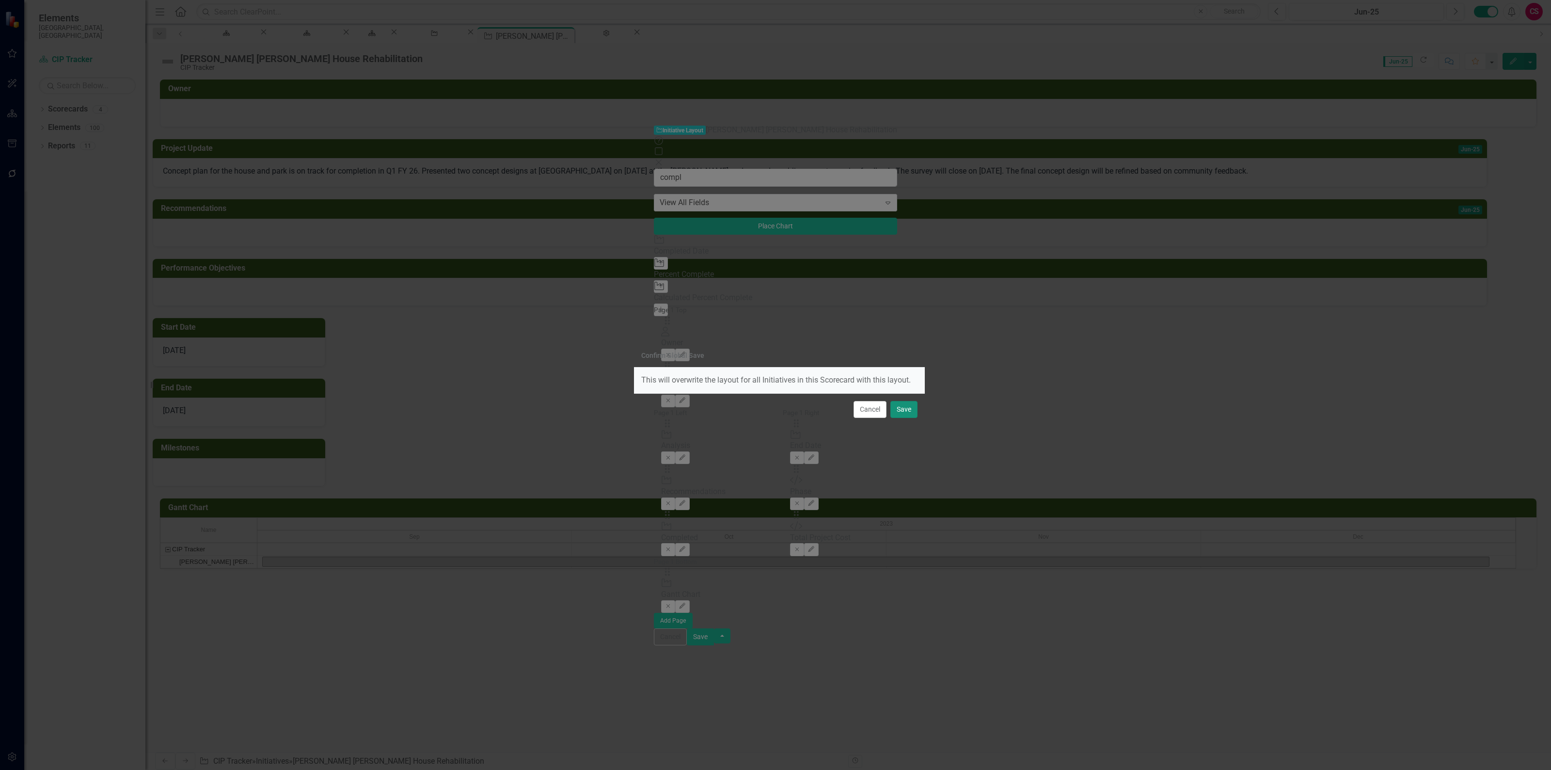
click at [912, 411] on button "Save" at bounding box center [903, 409] width 27 height 17
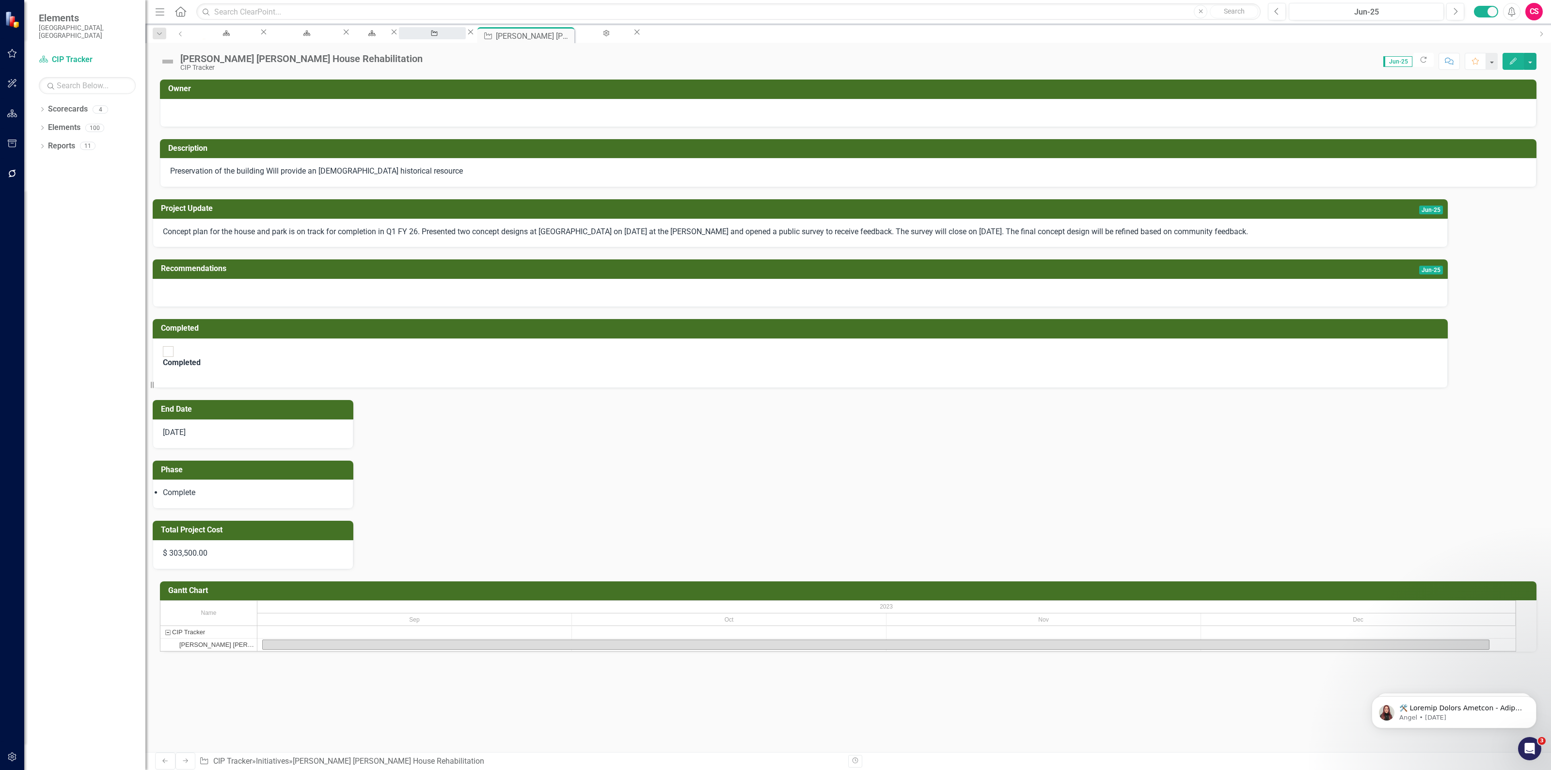
click at [457, 36] on div "Manage Elements" at bounding box center [432, 42] width 49 height 12
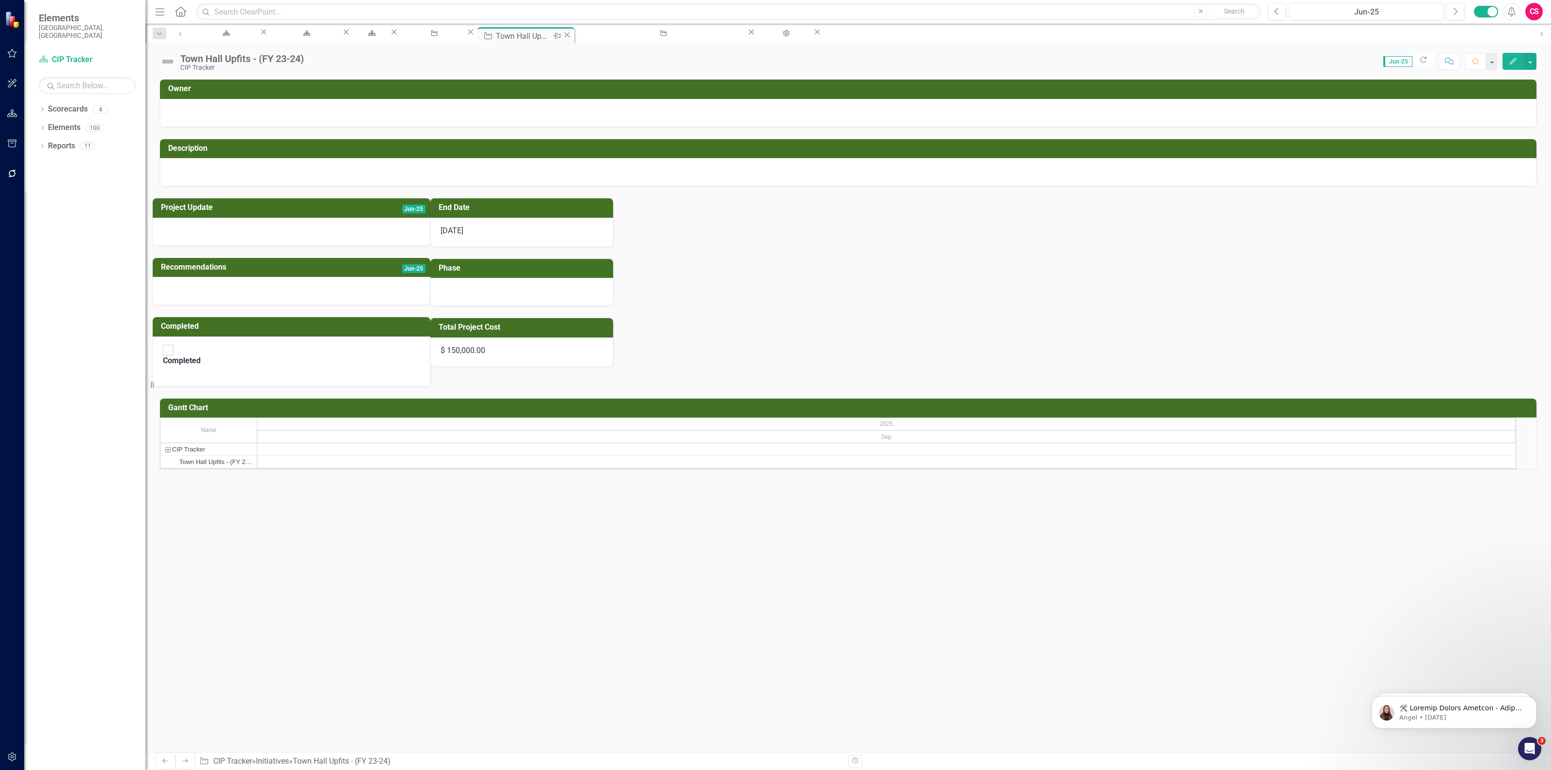
click at [572, 32] on icon "Close" at bounding box center [567, 35] width 10 height 8
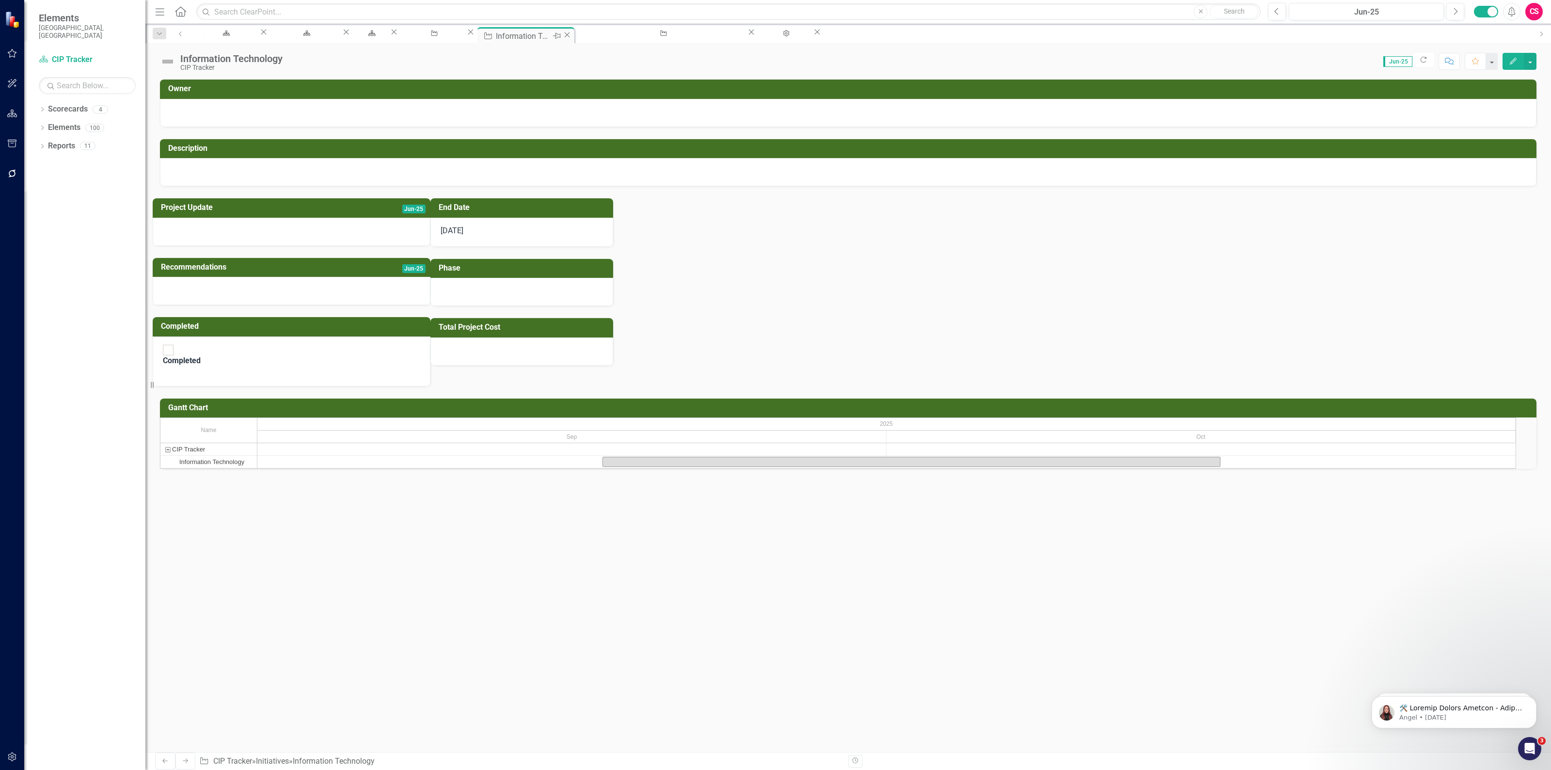
click at [572, 32] on icon "Close" at bounding box center [567, 35] width 10 height 8
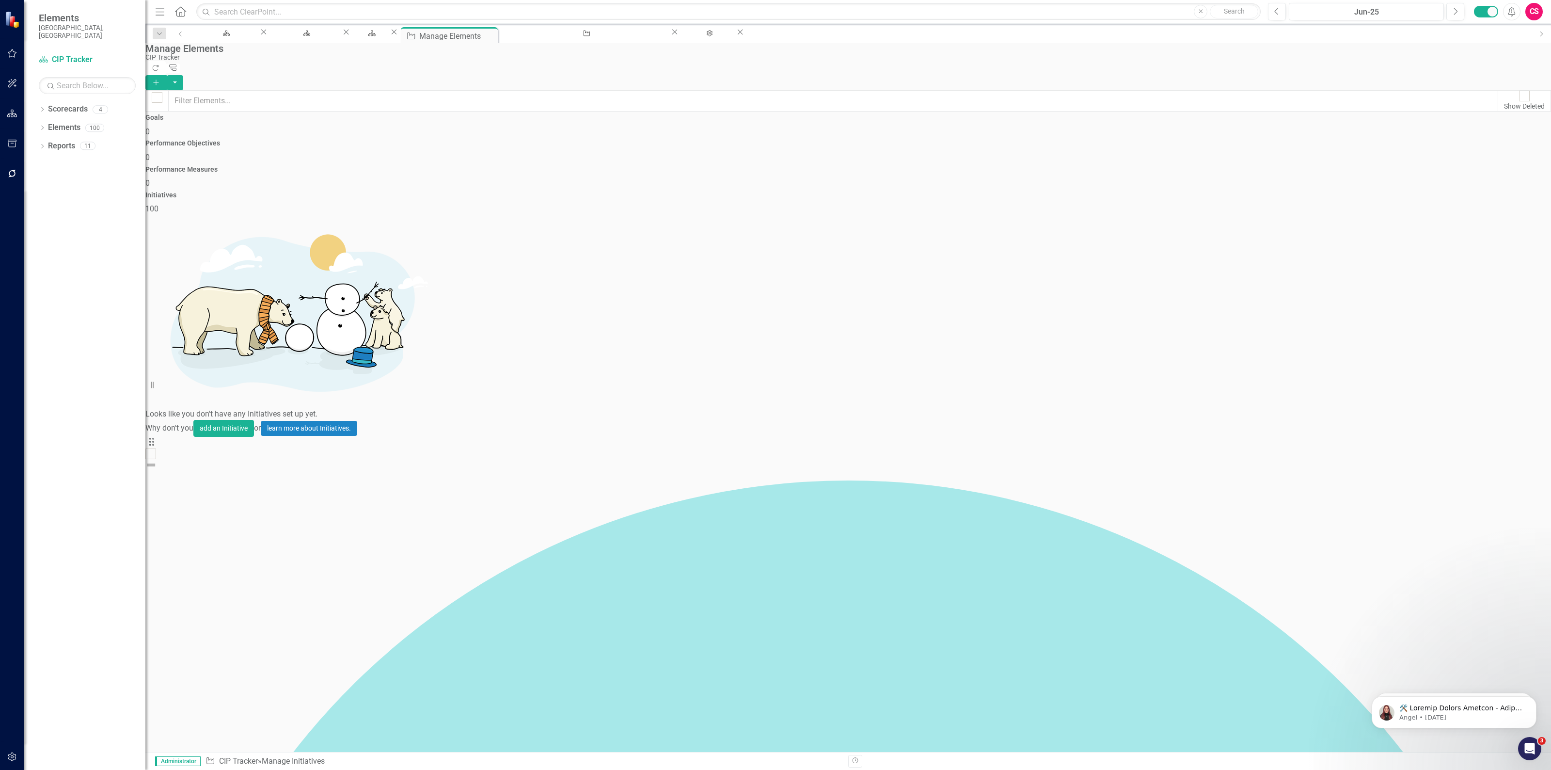
checkbox input "true"
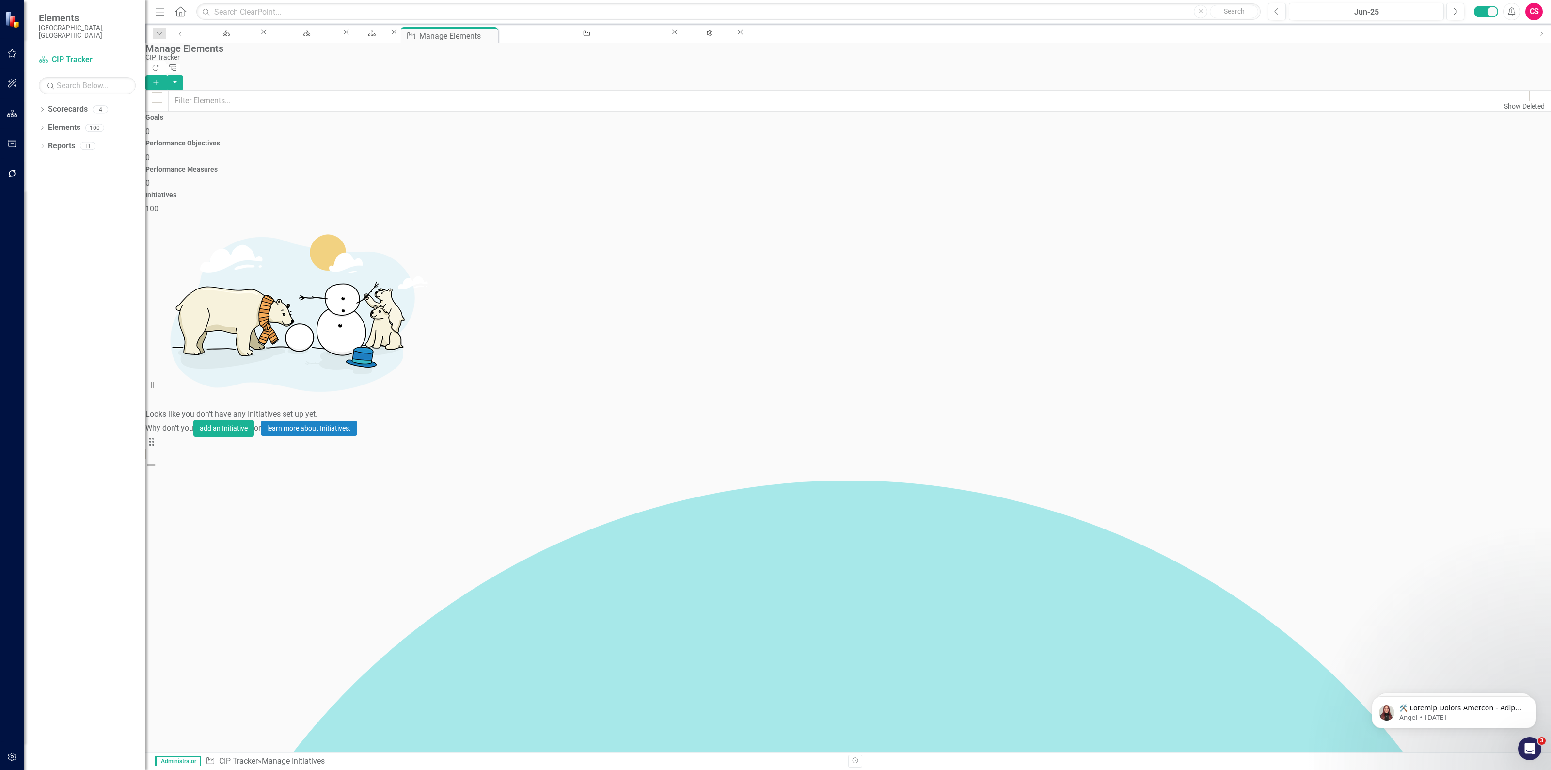
checkbox input "true"
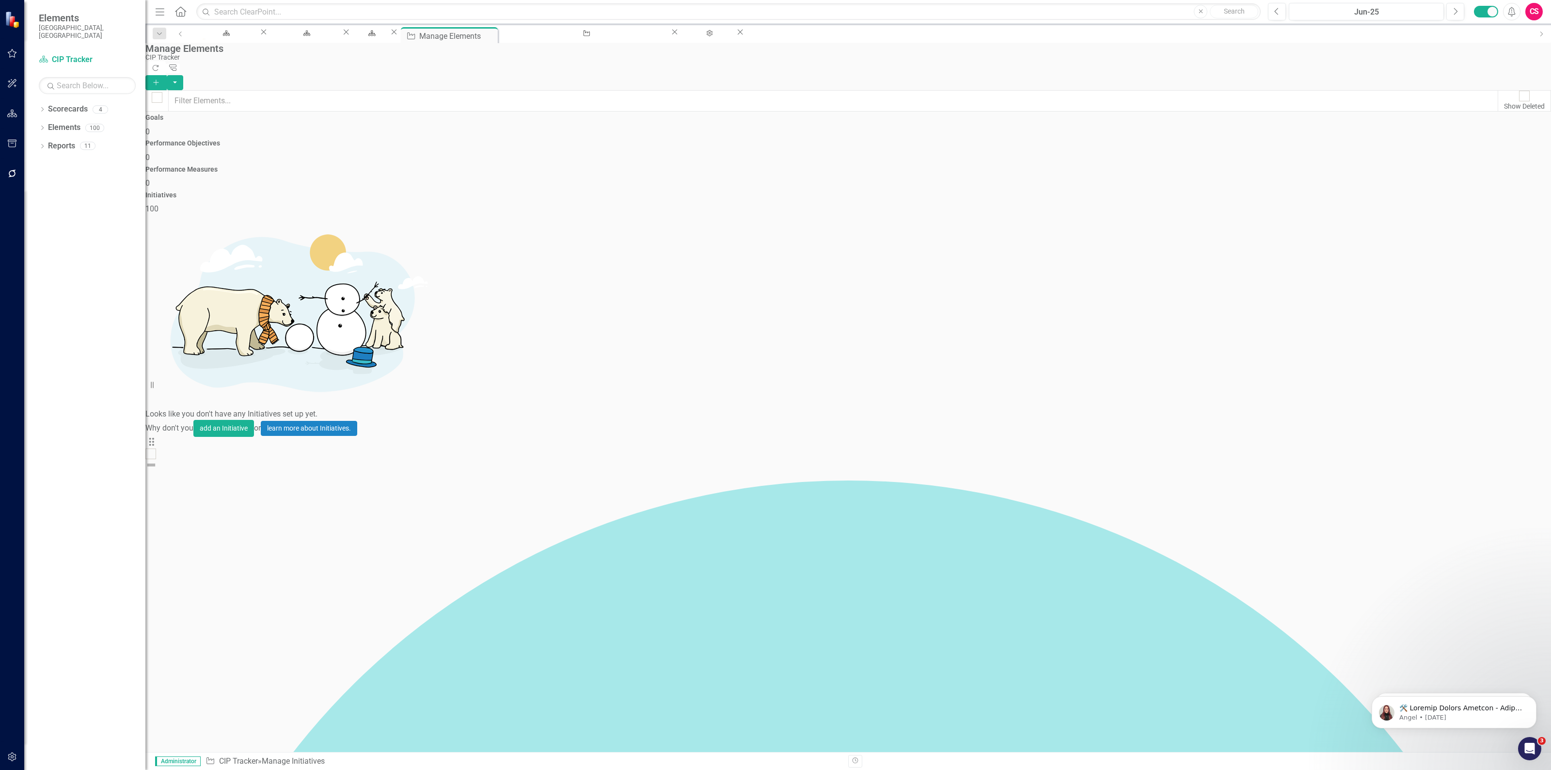
checkbox input "true"
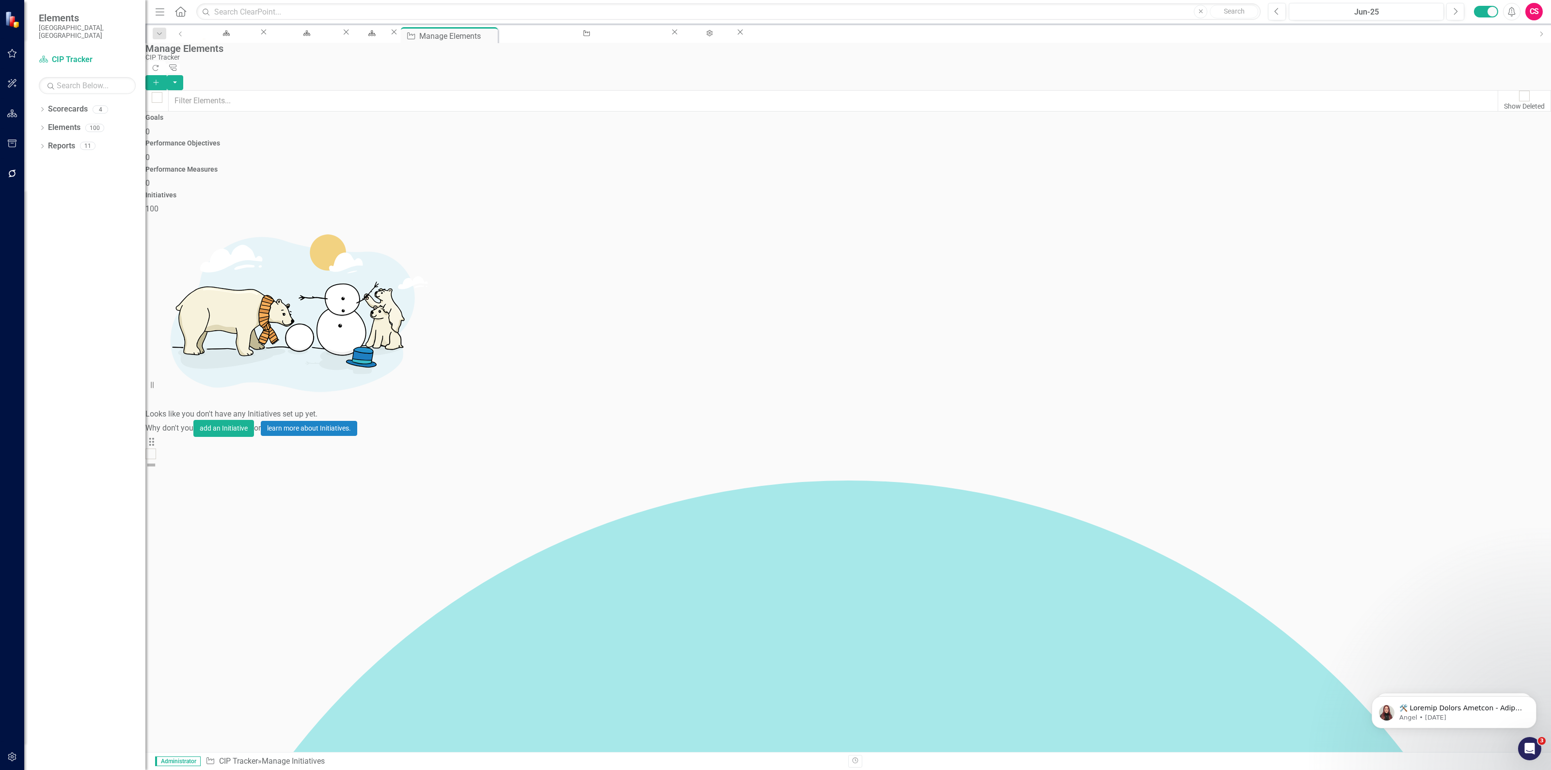
checkbox input "true"
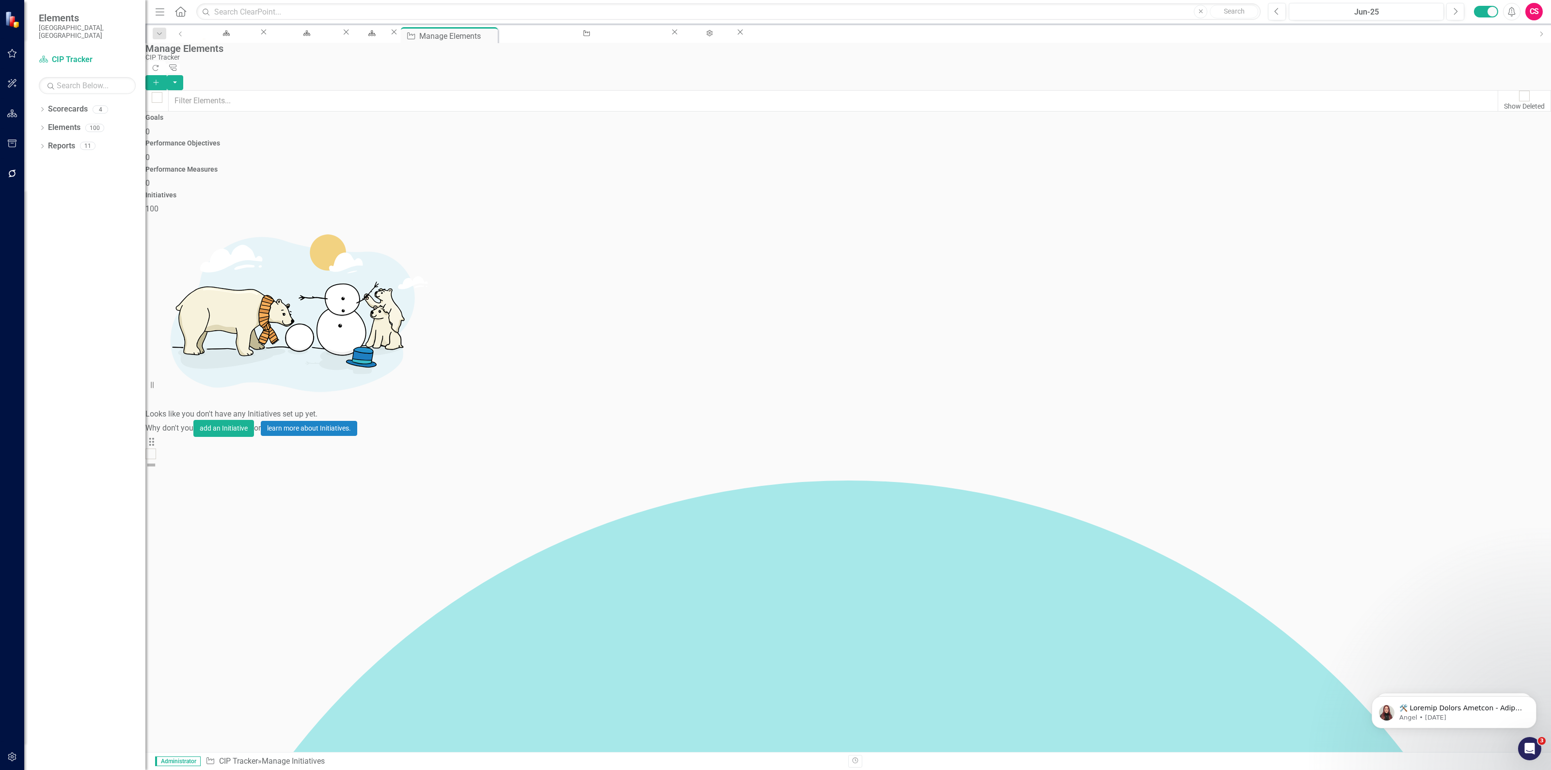
scroll to position [418, 0]
checkbox input "true"
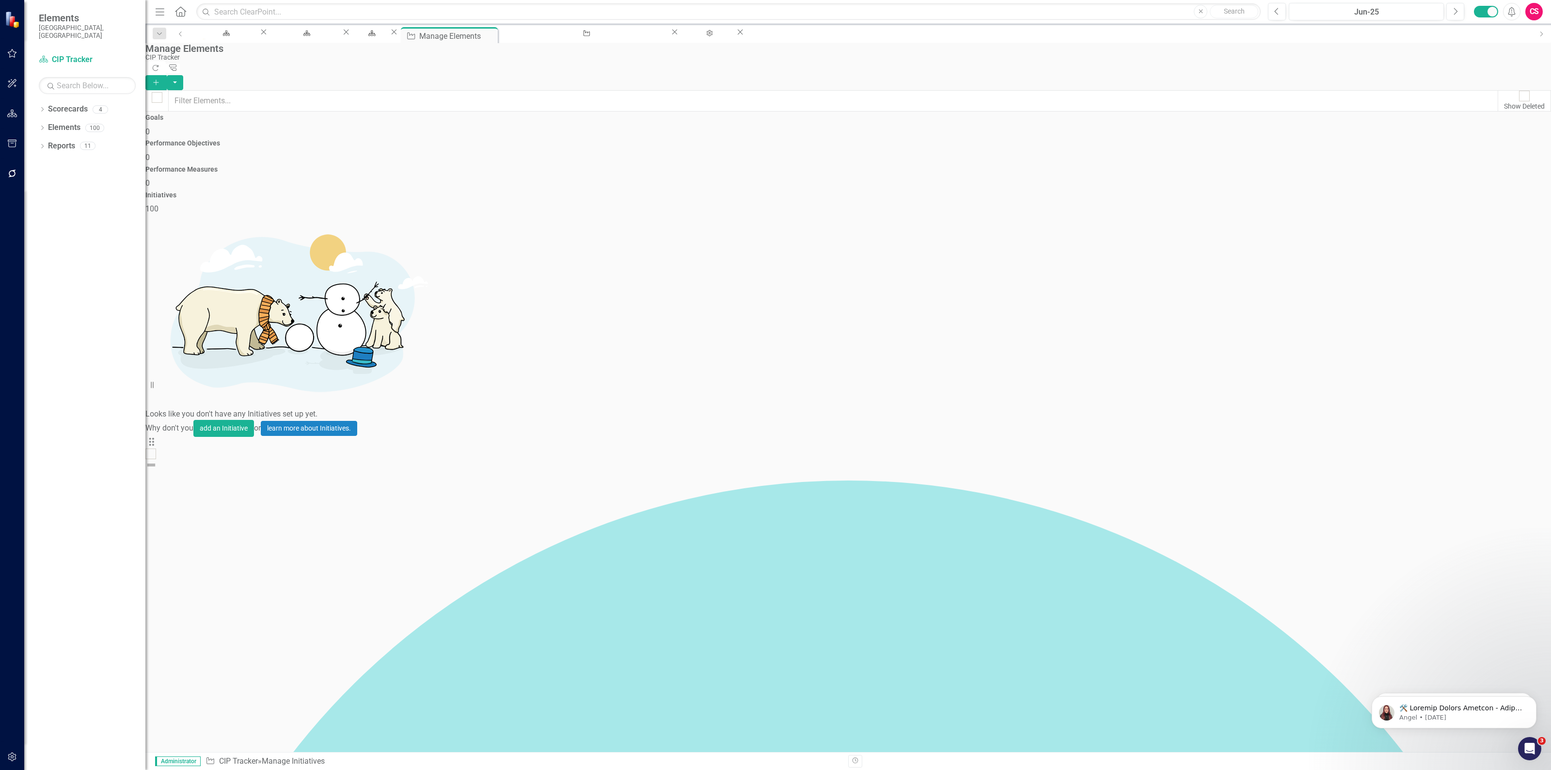
checkbox input "true"
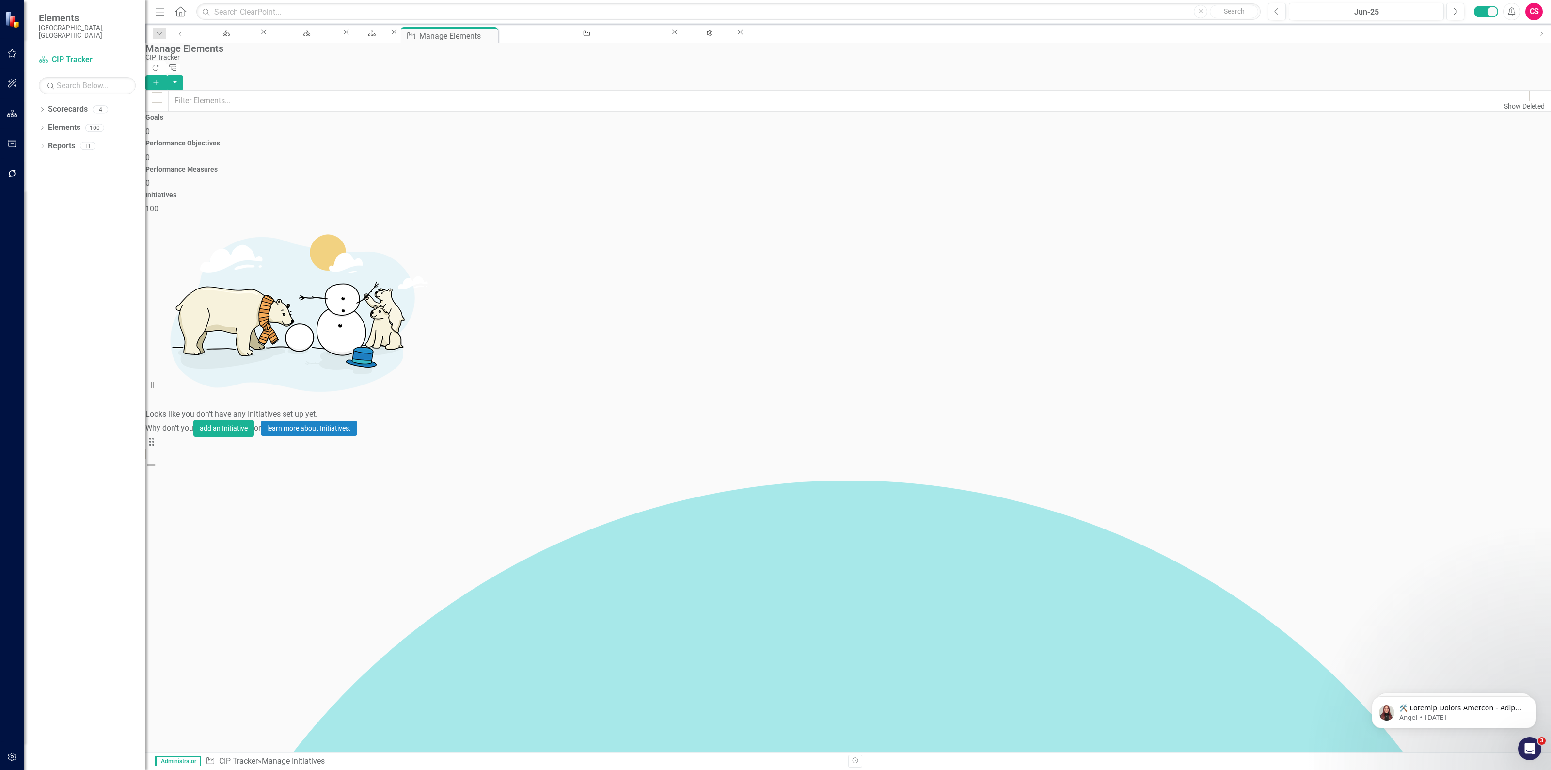
checkbox input "true"
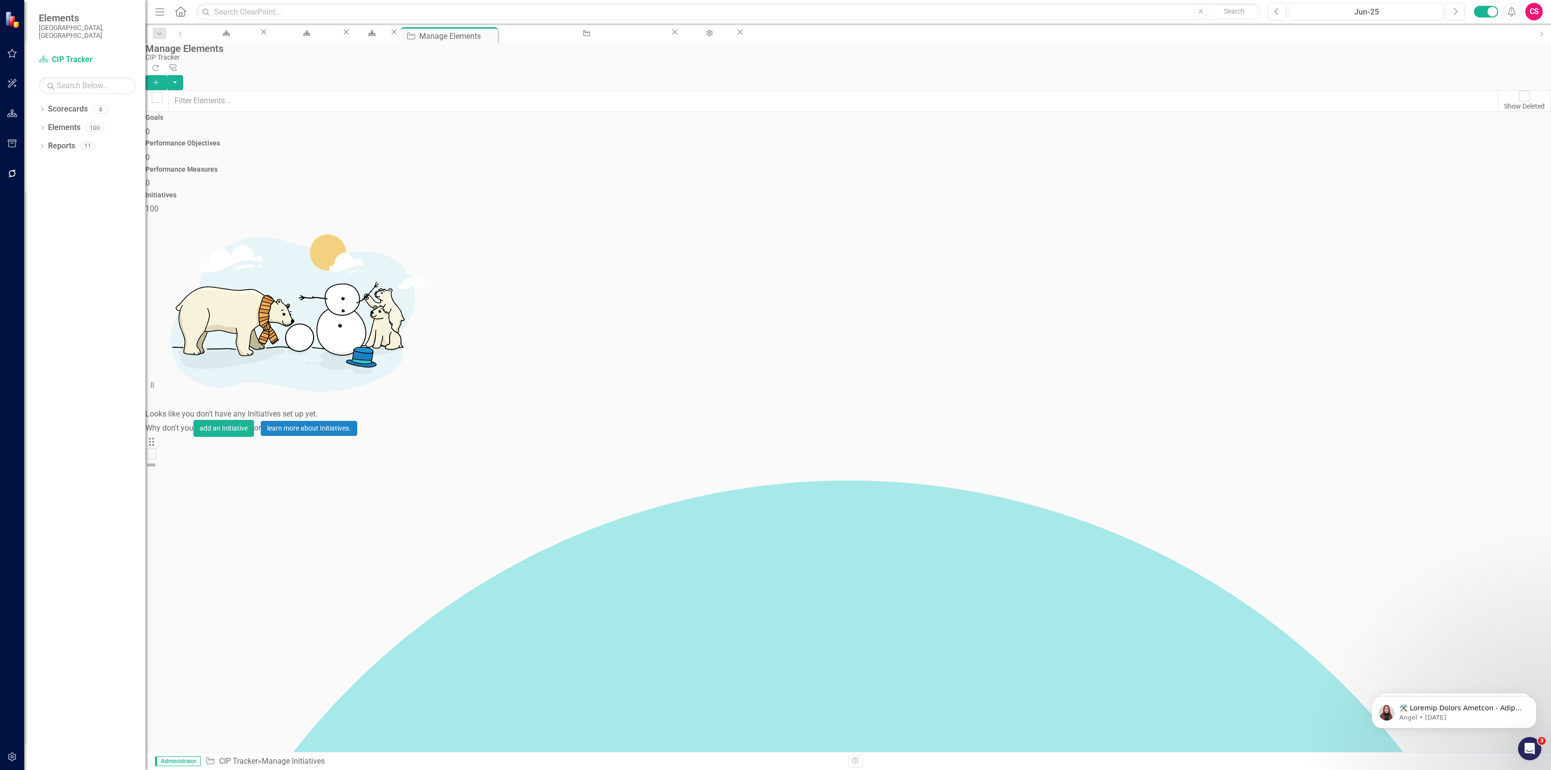
scroll to position [795, 0]
checkbox input "true"
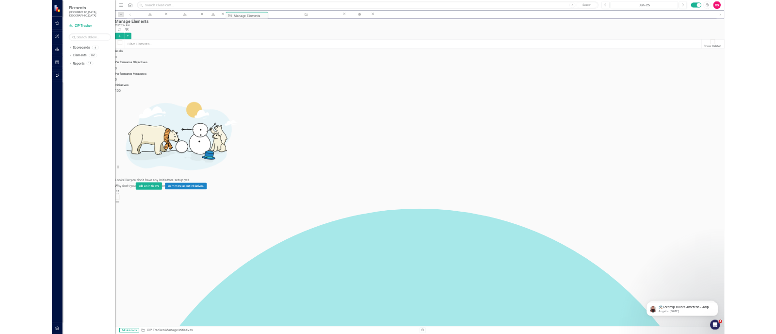
scroll to position [1238, 0]
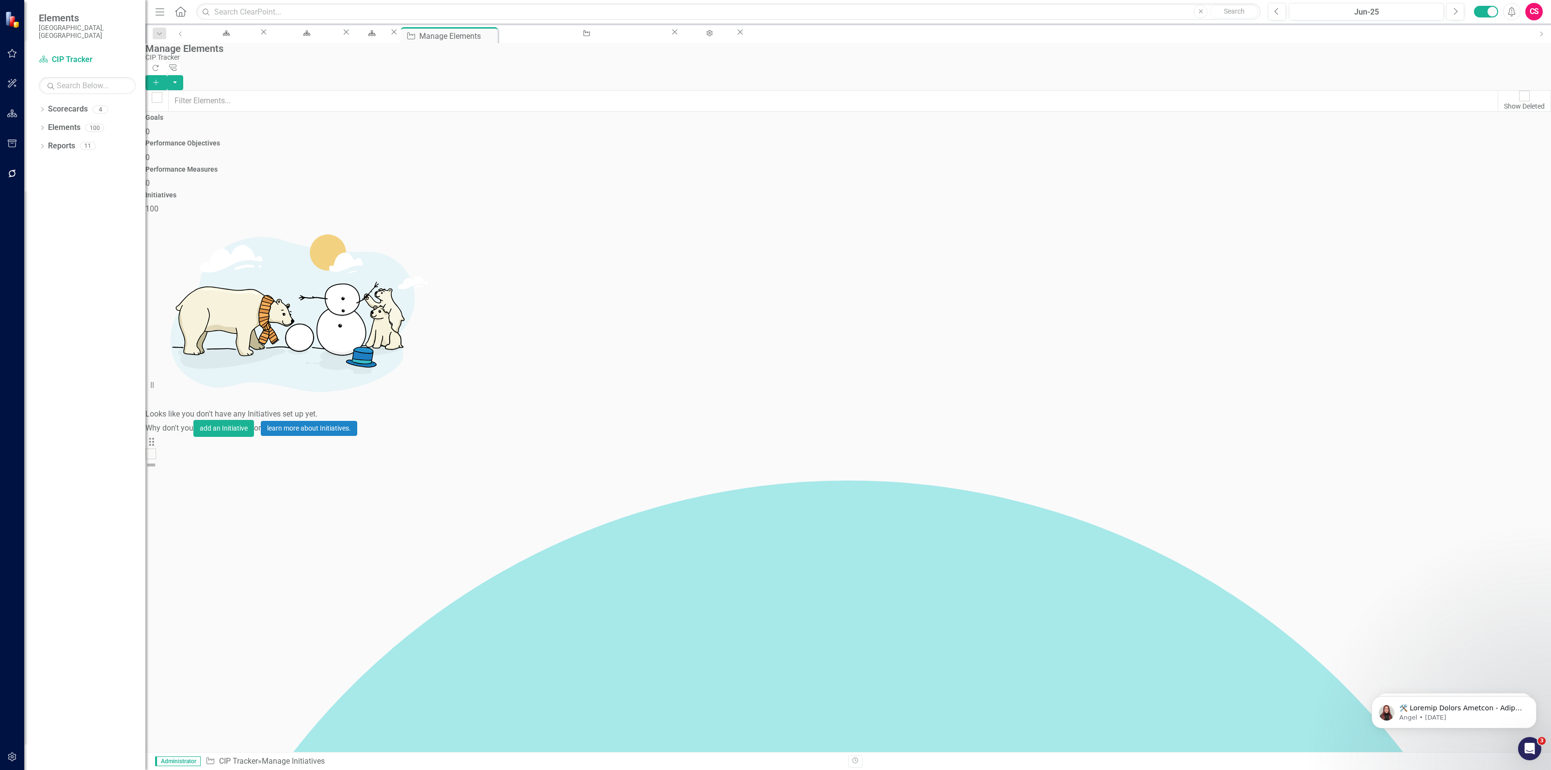
checkbox input "true"
click at [183, 75] on button "button" at bounding box center [175, 82] width 16 height 15
click at [1496, 132] on link "Trash Delete Multiple" at bounding box center [1498, 133] width 77 height 18
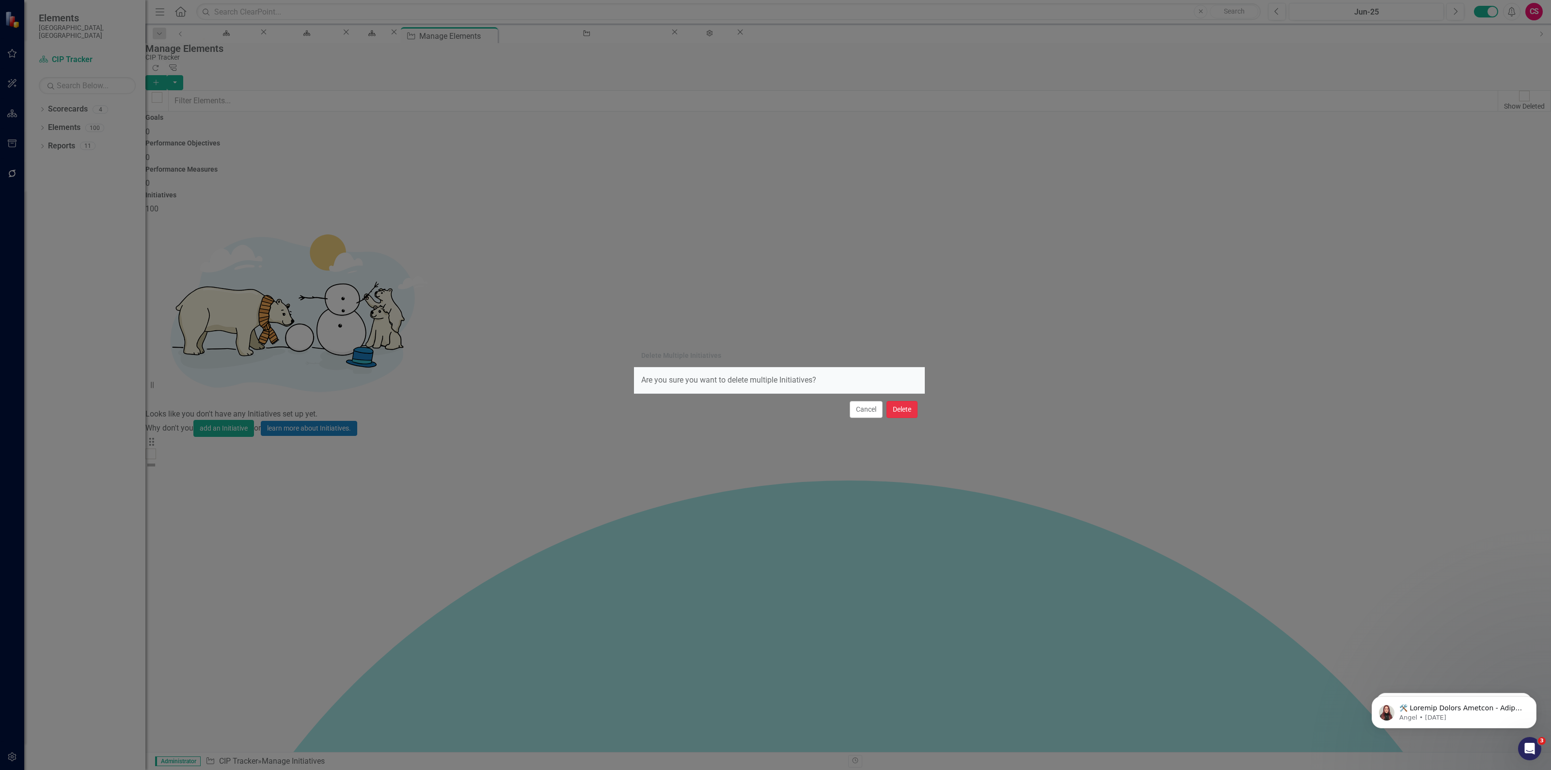
click at [902, 406] on button "Delete" at bounding box center [902, 409] width 31 height 17
checkbox input "false"
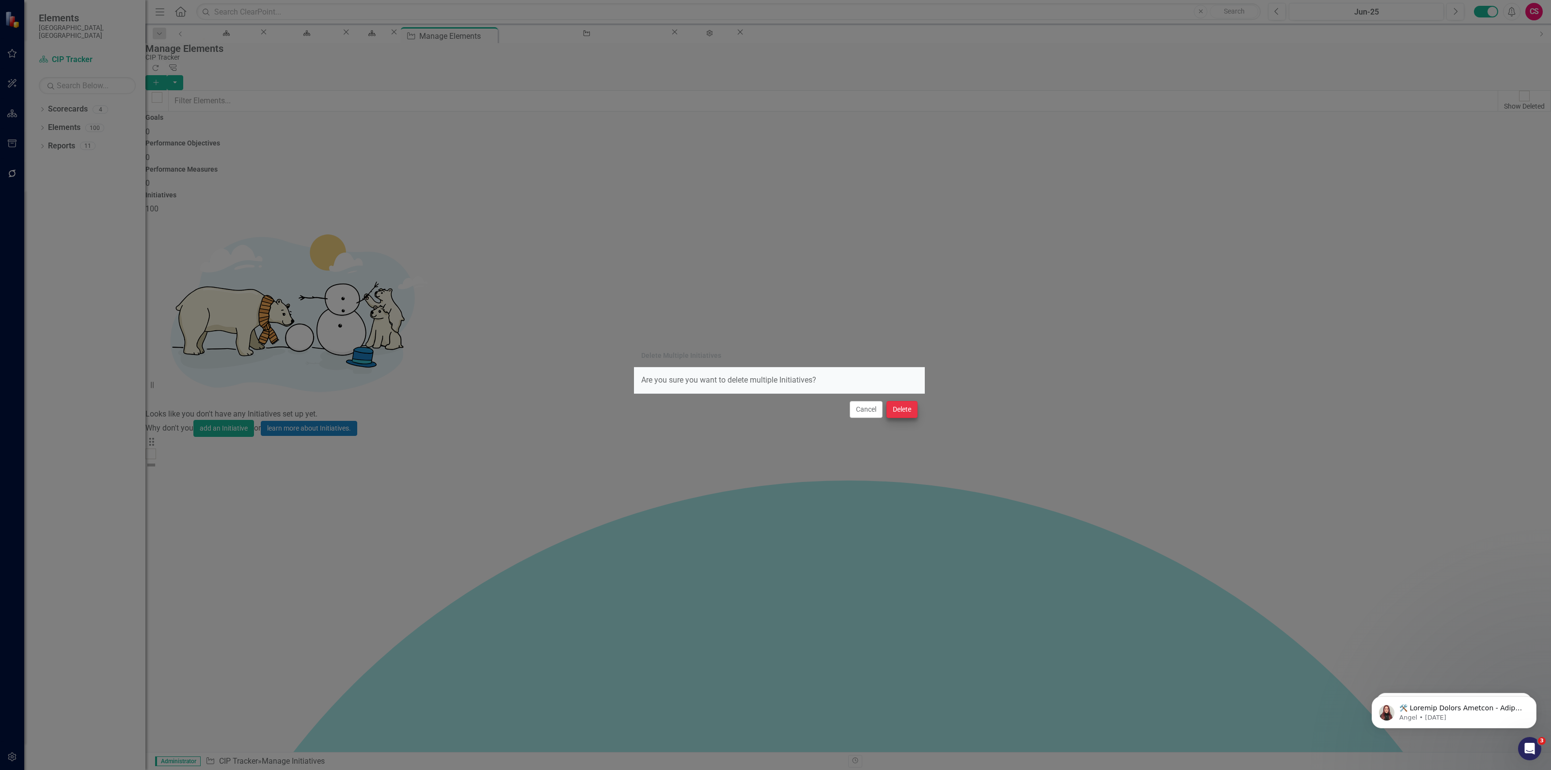
checkbox input "false"
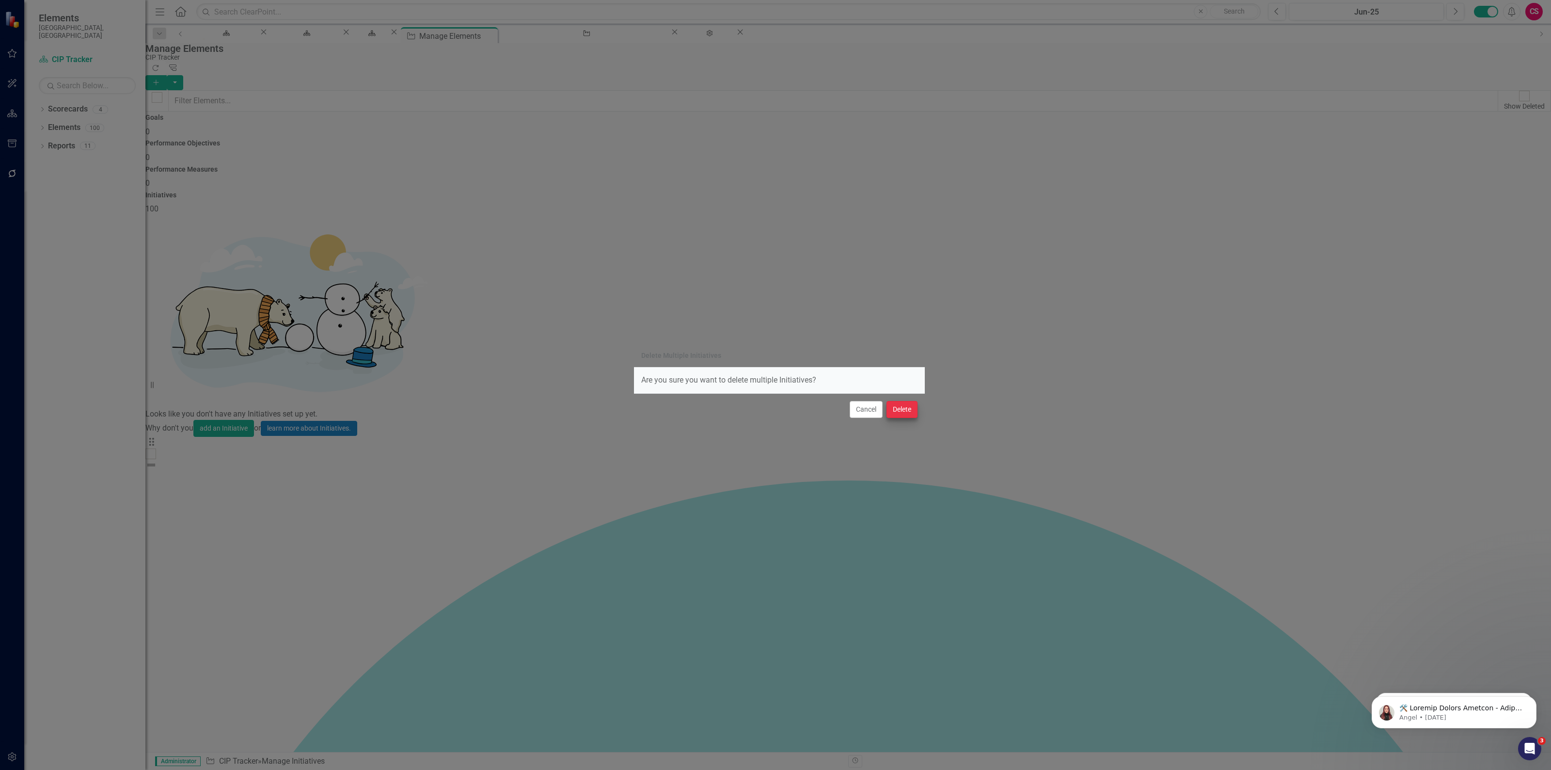
checkbox input "false"
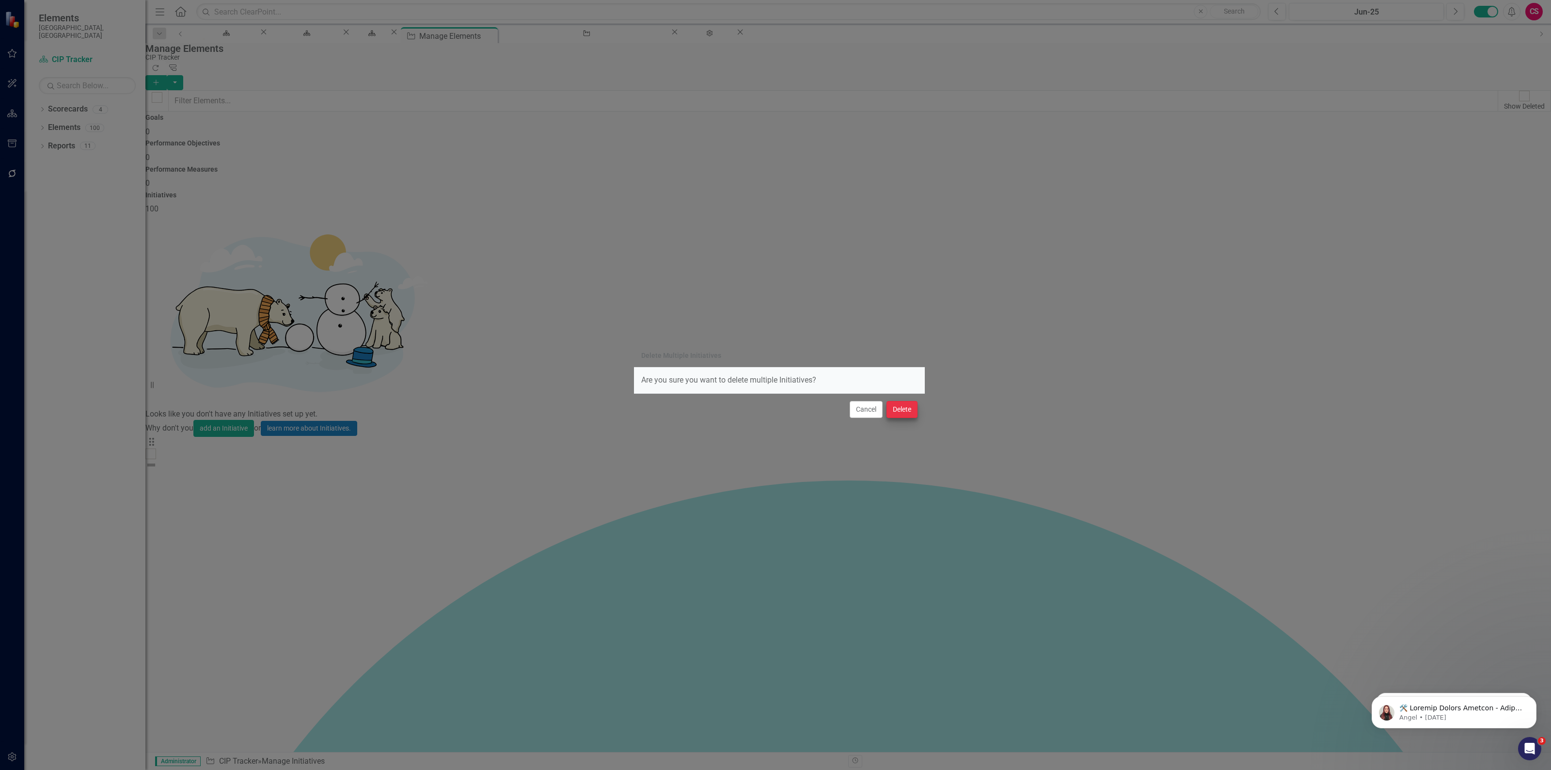
checkbox input "false"
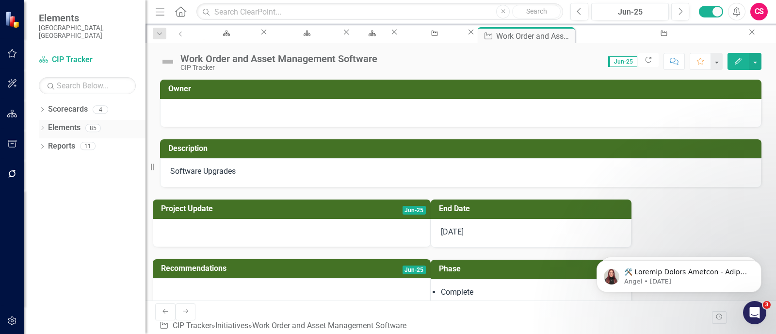
click at [66, 122] on link "Elements" at bounding box center [64, 127] width 32 height 11
